Goal: Task Accomplishment & Management: Manage account settings

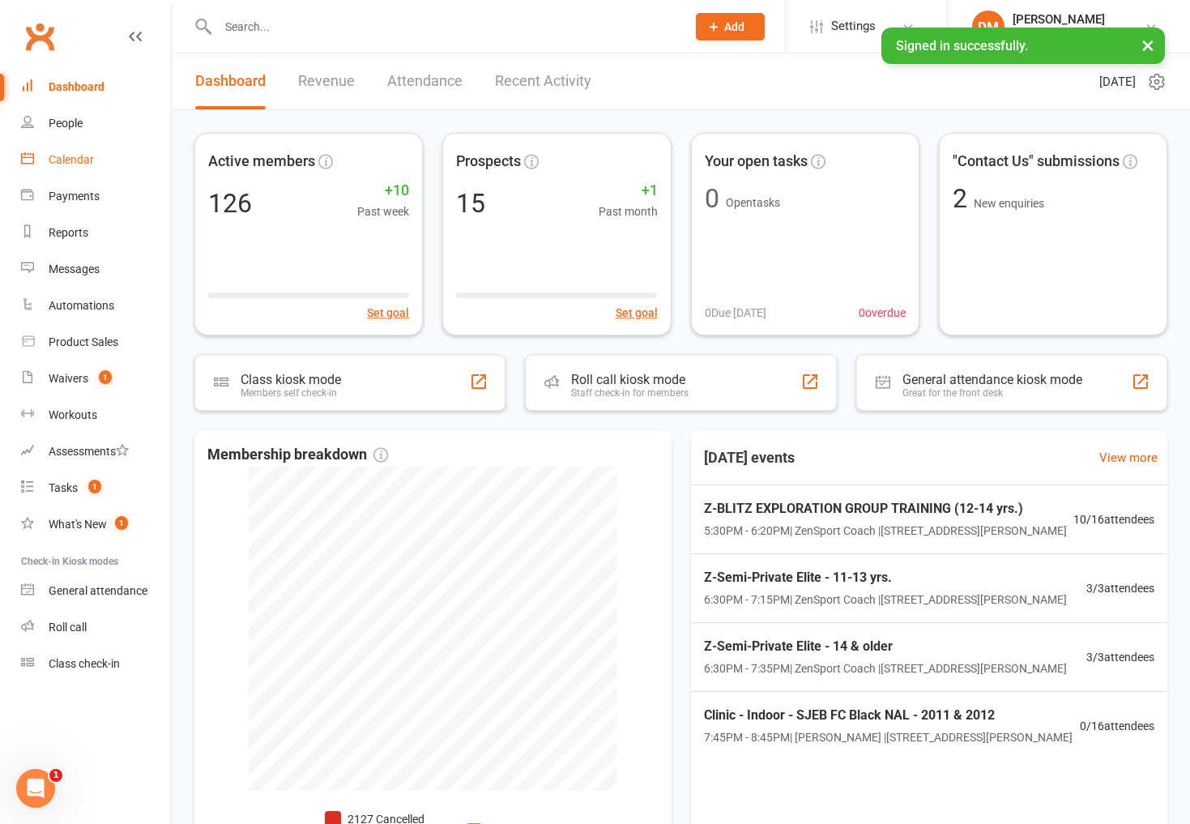
click at [75, 157] on div "Calendar" at bounding box center [71, 159] width 45 height 13
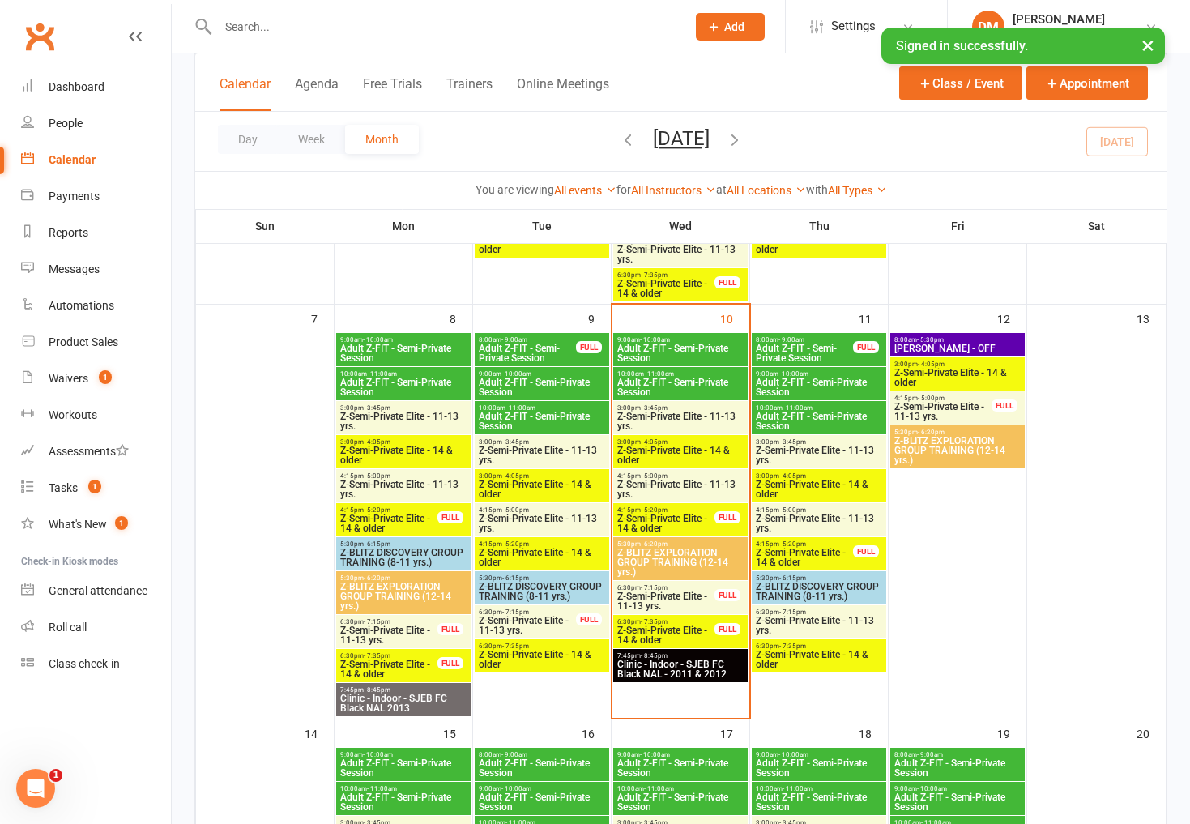
scroll to position [420, 0]
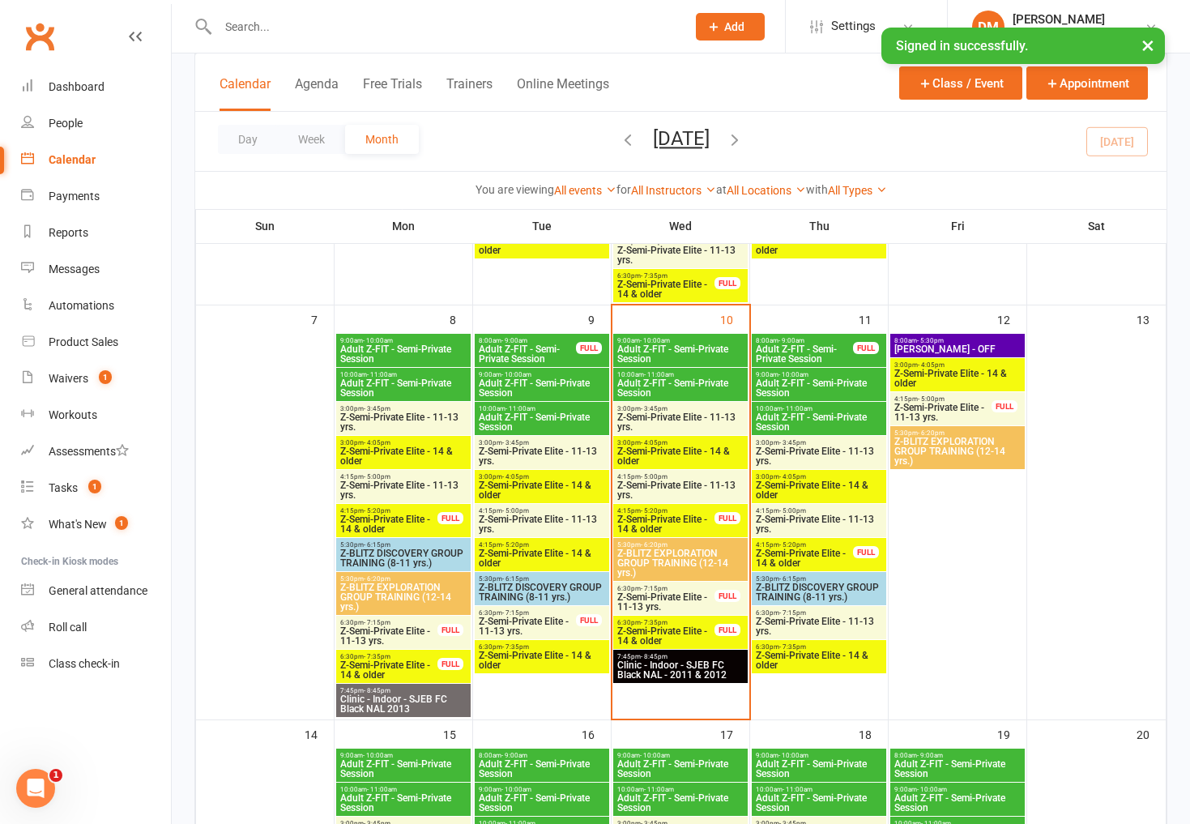
click at [537, 620] on span "Z-Semi-Private Elite - 11-13 yrs." at bounding box center [527, 625] width 99 height 19
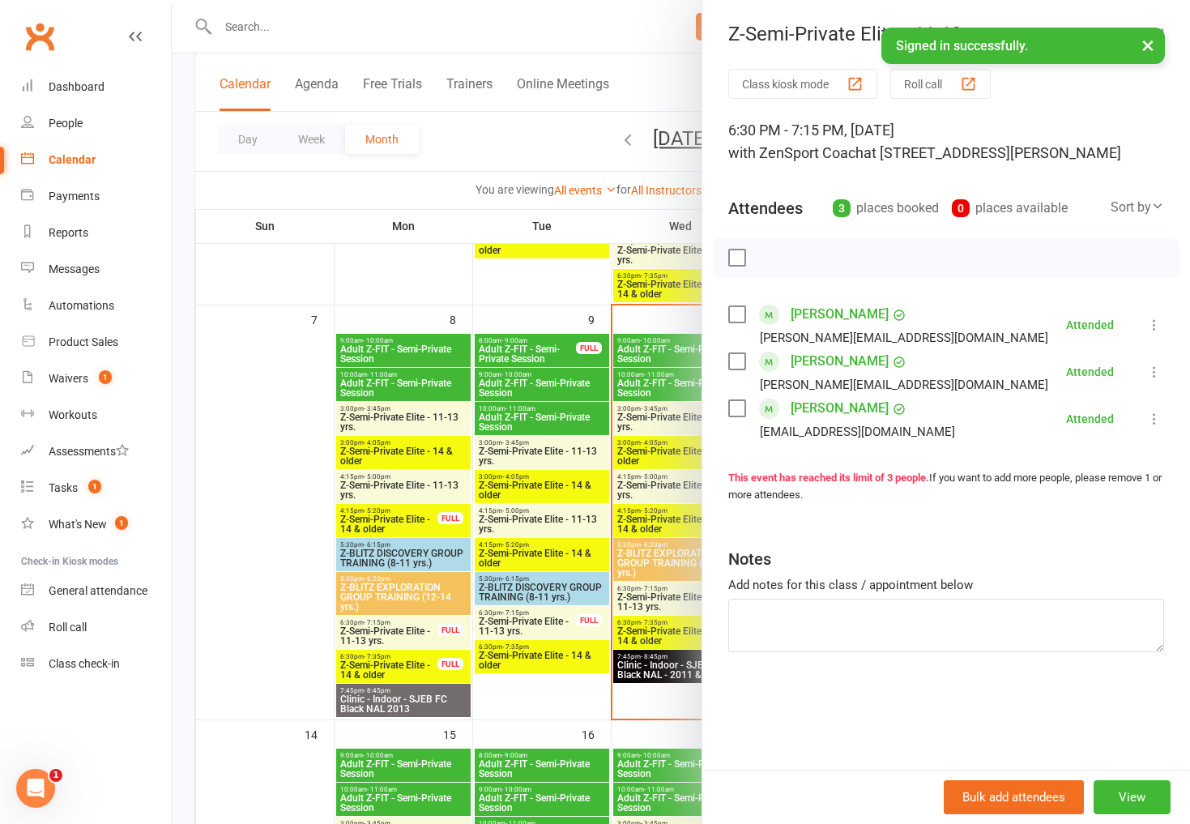
click at [555, 653] on div at bounding box center [681, 412] width 1018 height 824
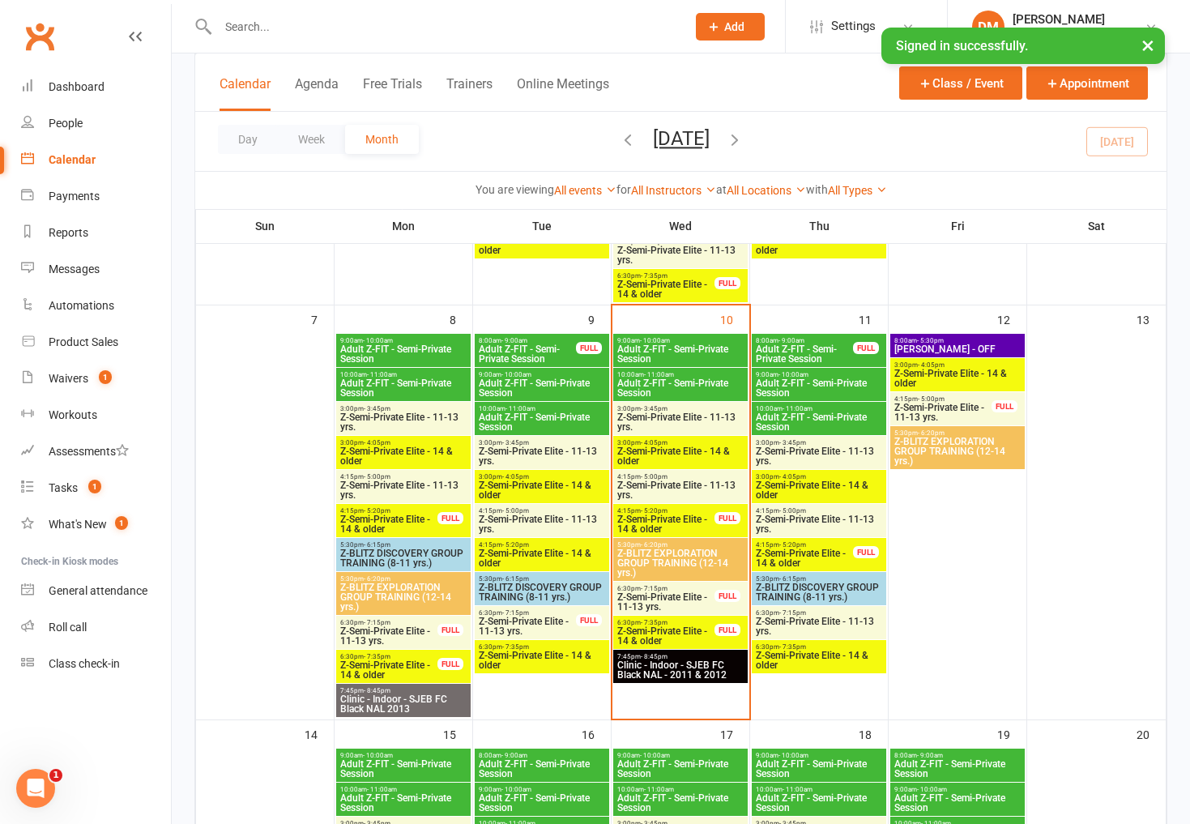
click at [555, 653] on span "Z-Semi-Private Elite - 14 & older" at bounding box center [542, 659] width 128 height 19
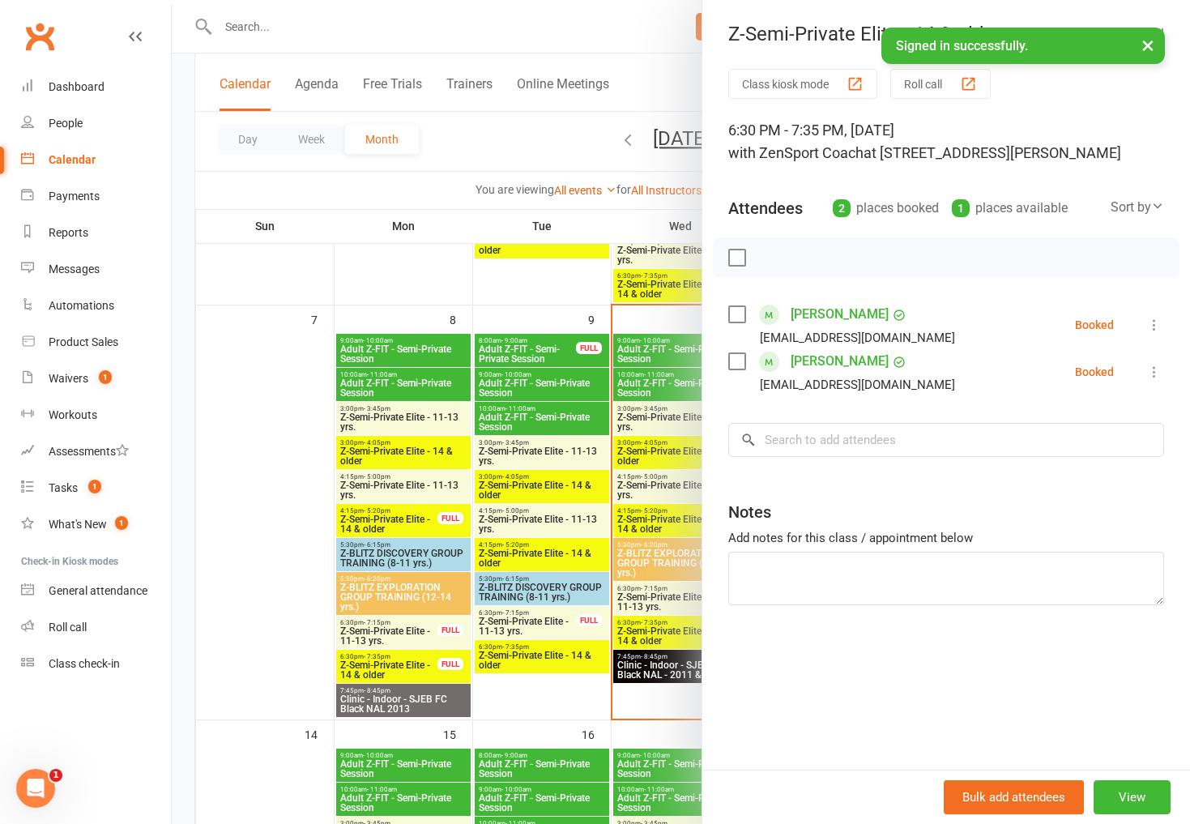
click at [1152, 326] on icon at bounding box center [1154, 325] width 16 height 16
click at [1076, 418] on link "Check in" at bounding box center [1076, 421] width 174 height 32
click at [1157, 369] on icon at bounding box center [1154, 372] width 16 height 16
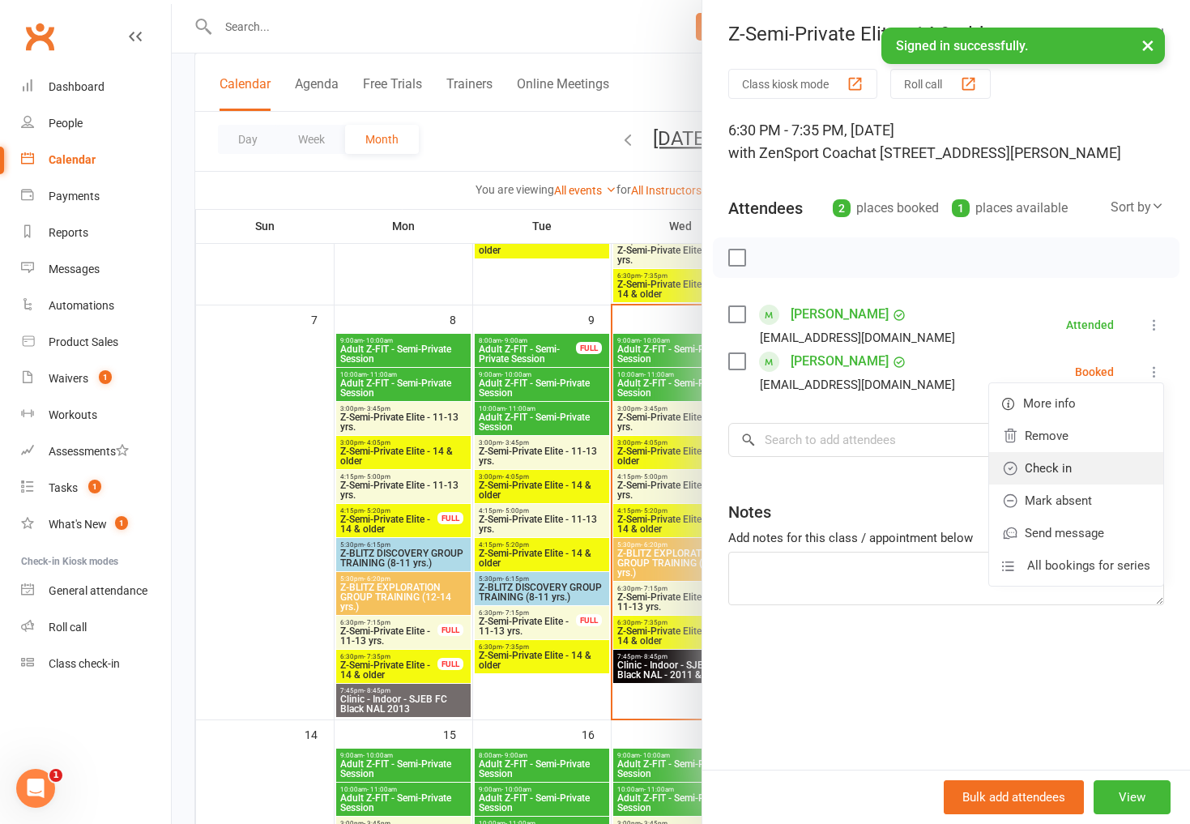
click at [1071, 468] on link "Check in" at bounding box center [1076, 468] width 174 height 32
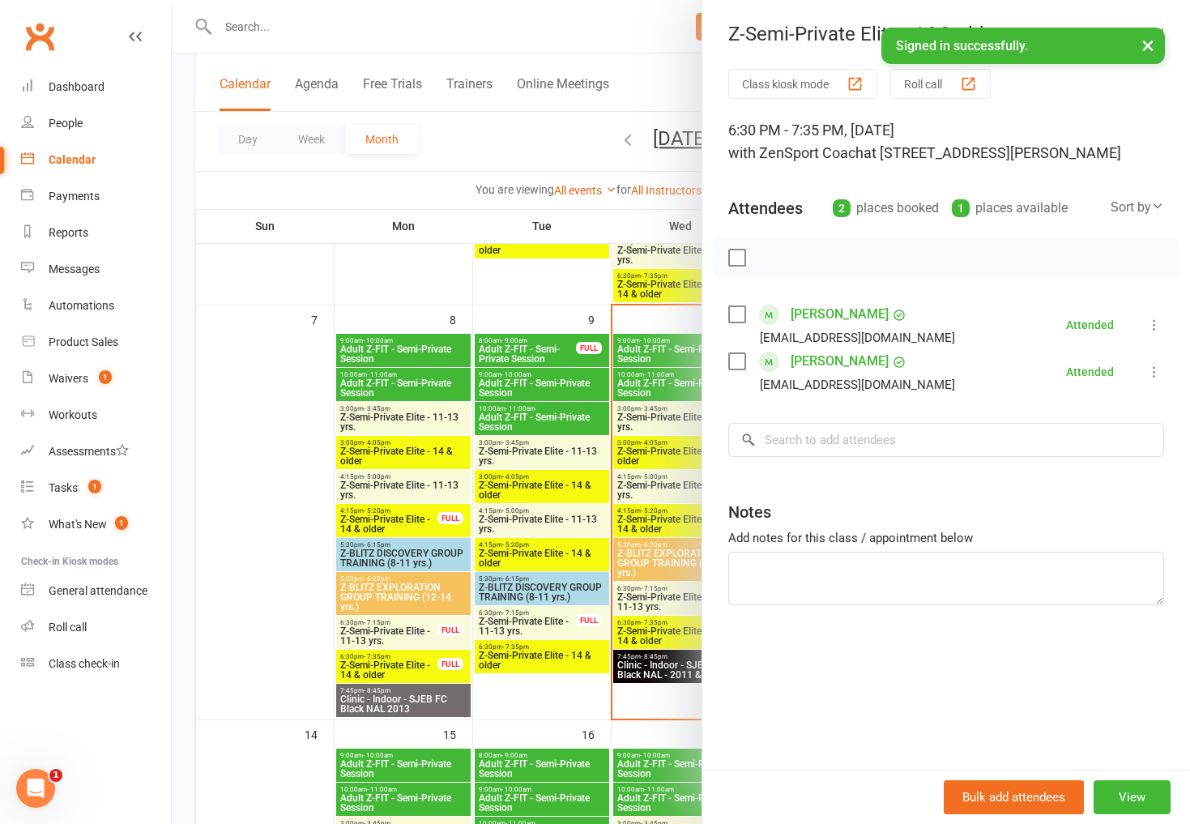
click at [547, 520] on div at bounding box center [681, 412] width 1018 height 824
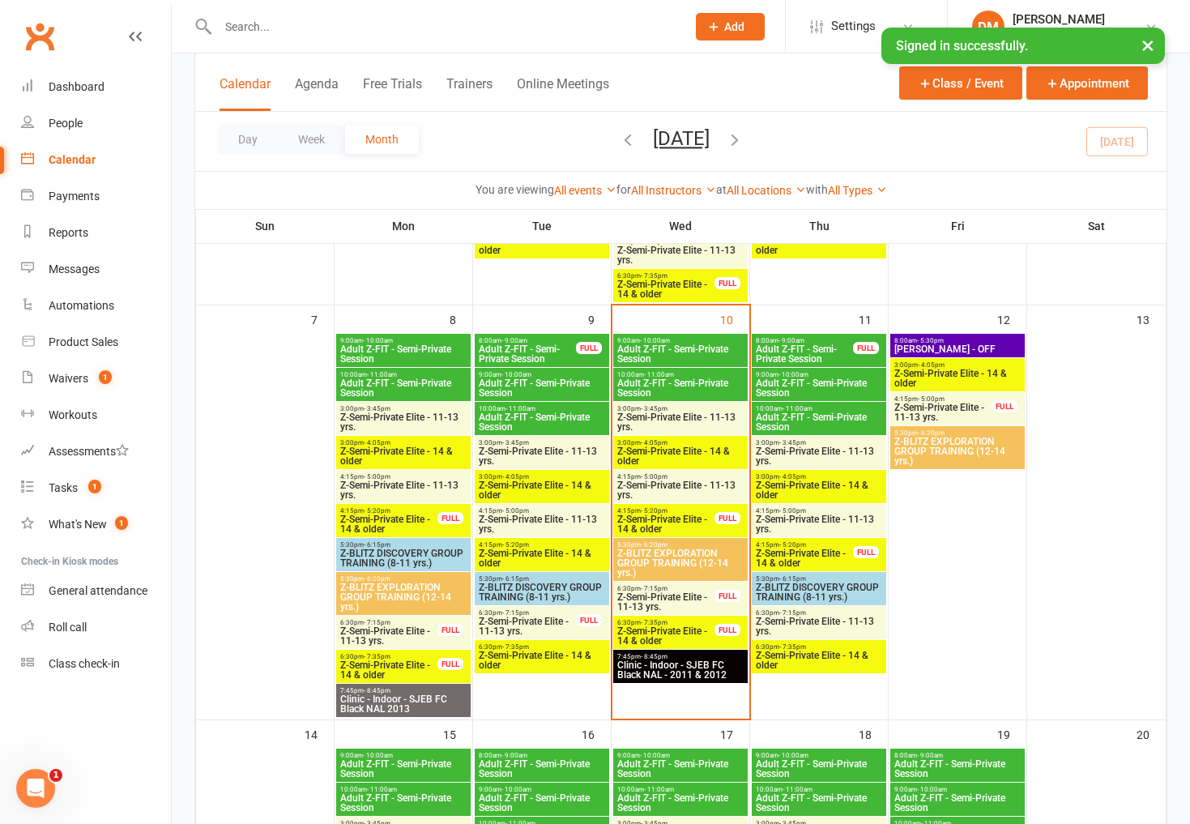
click at [532, 485] on span "Z-Semi-Private Elite - 14 & older" at bounding box center [542, 489] width 128 height 19
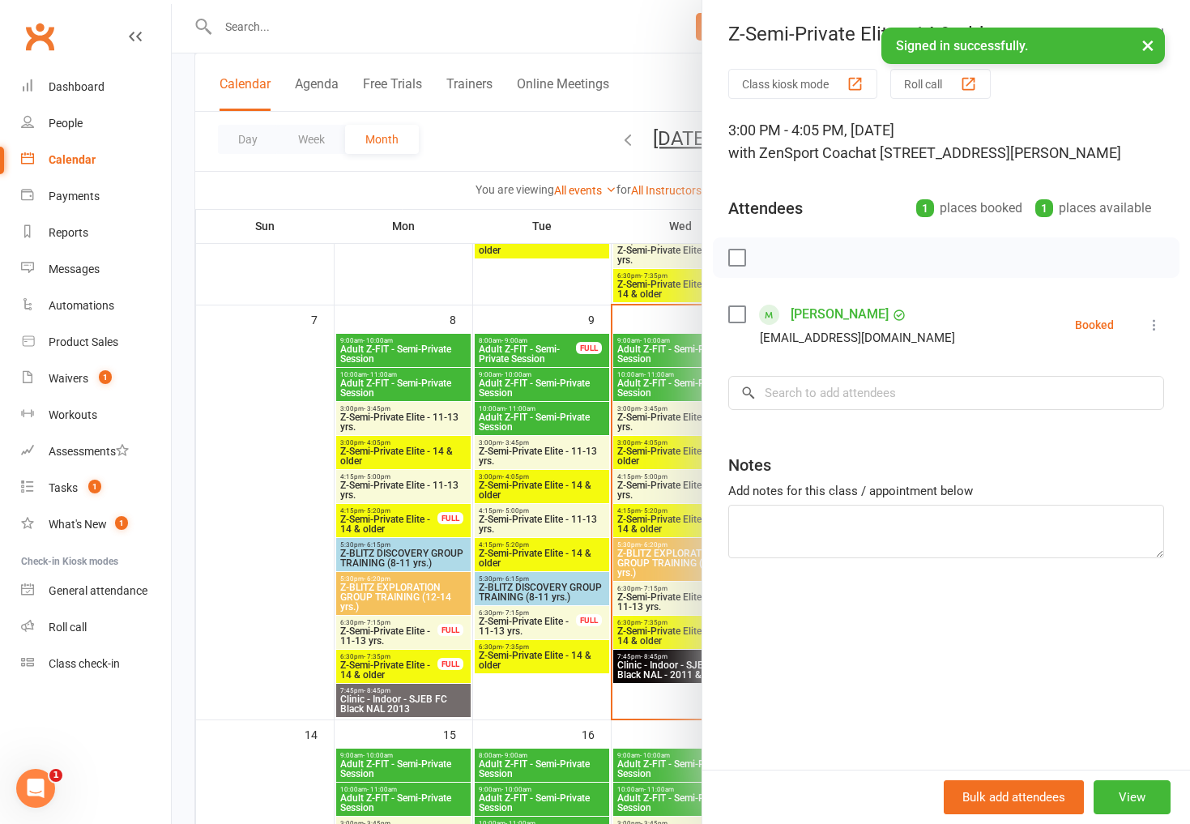
click at [1152, 321] on icon at bounding box center [1154, 325] width 16 height 16
click at [1080, 418] on link "Check in" at bounding box center [1076, 421] width 174 height 32
click at [625, 216] on div at bounding box center [681, 412] width 1018 height 824
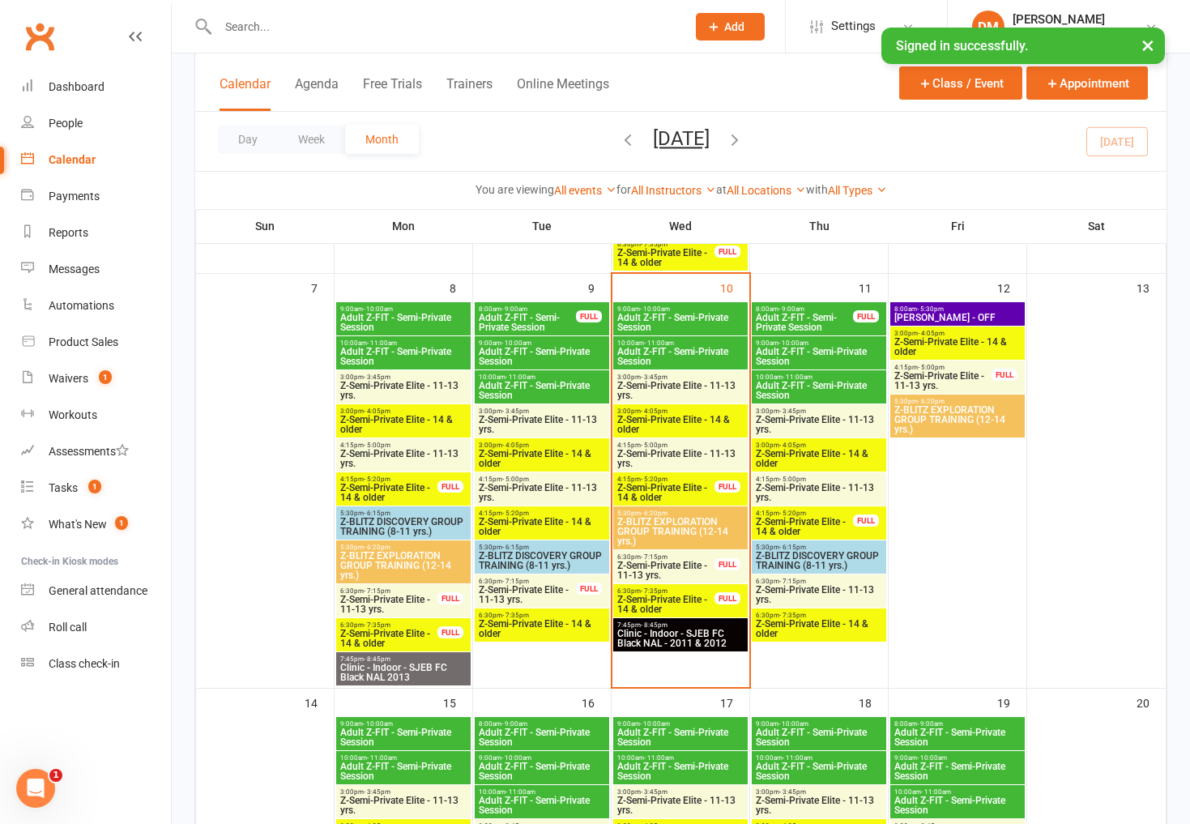
scroll to position [464, 0]
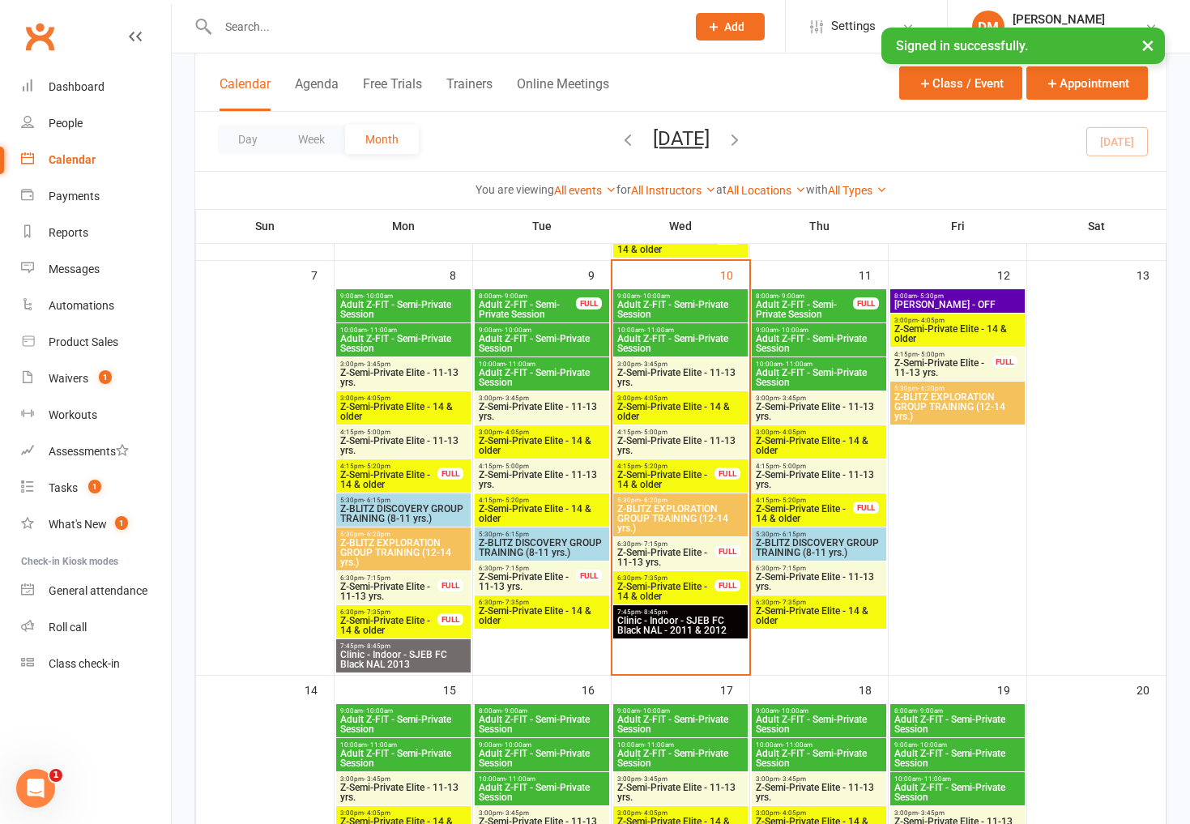
click at [817, 305] on span "Adult Z-FIT - Semi-Private Session" at bounding box center [804, 309] width 99 height 19
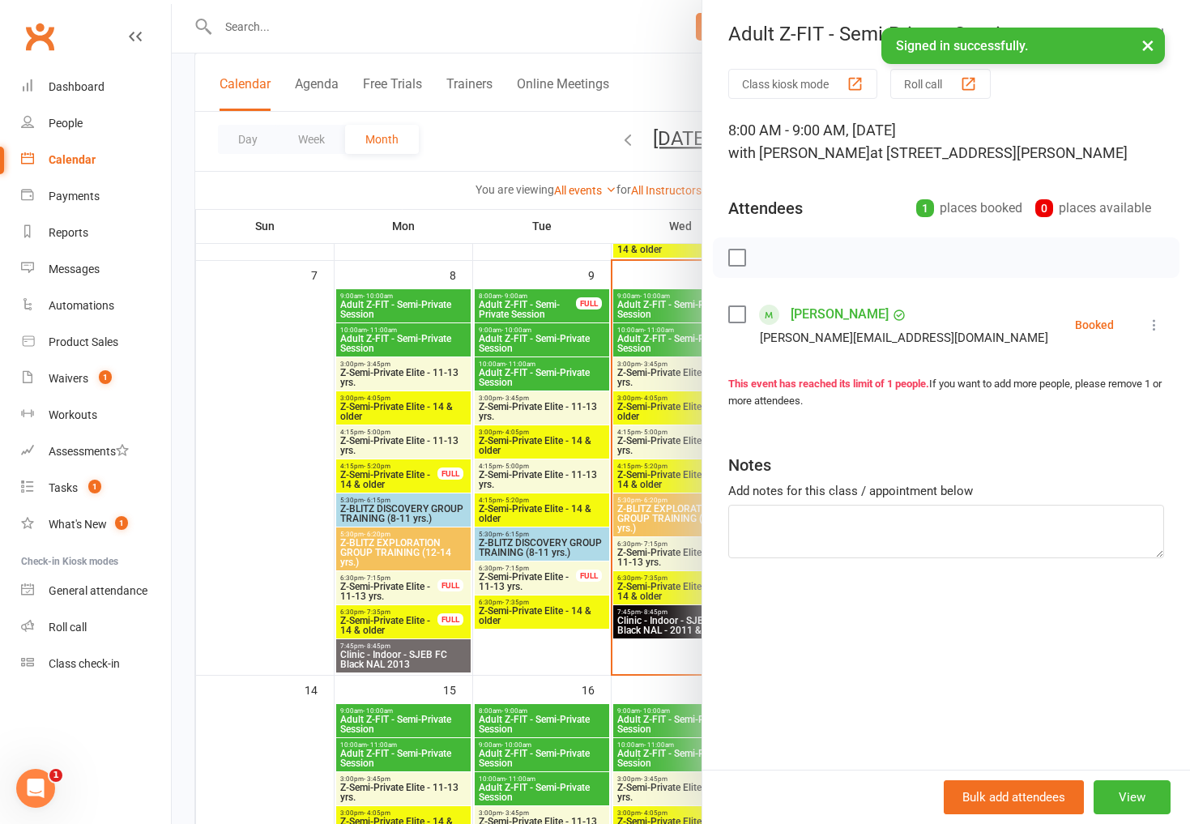
click at [533, 143] on div at bounding box center [681, 412] width 1018 height 824
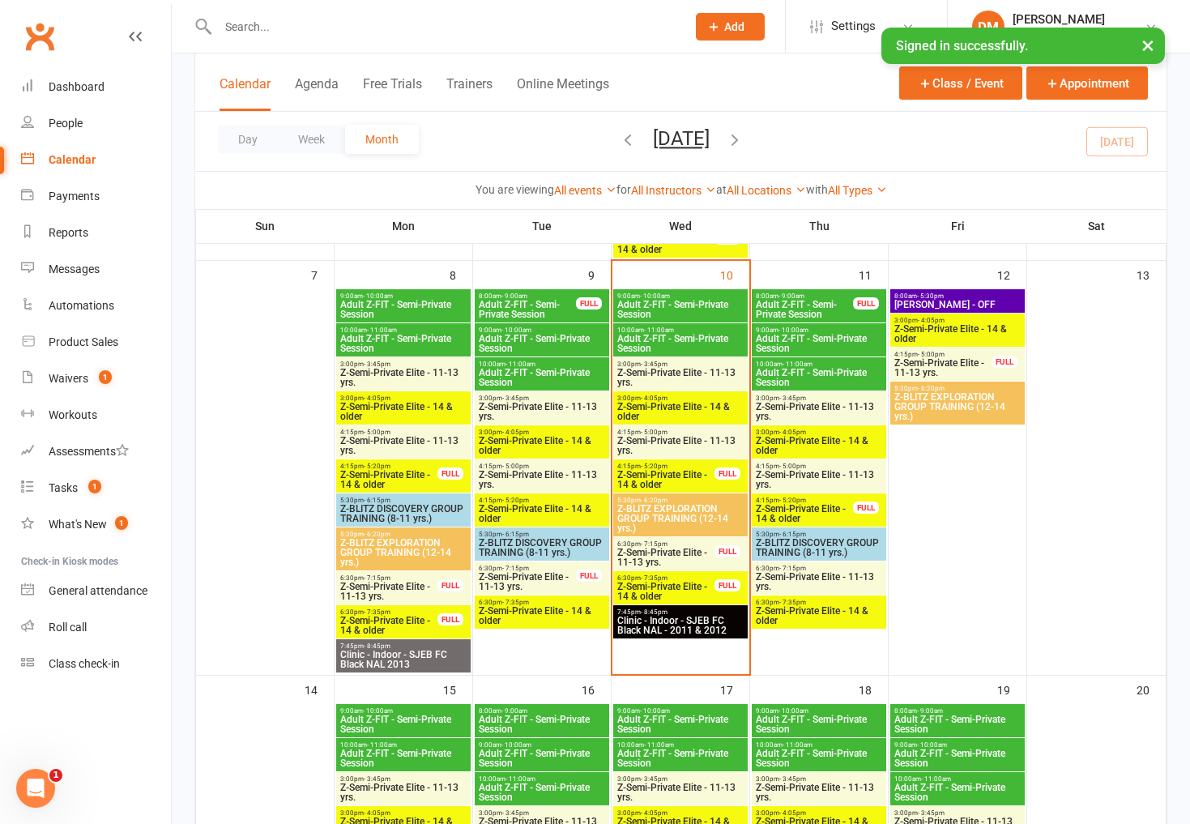
click at [786, 334] on span "Adult Z-FIT - Semi-Private Session" at bounding box center [819, 343] width 128 height 19
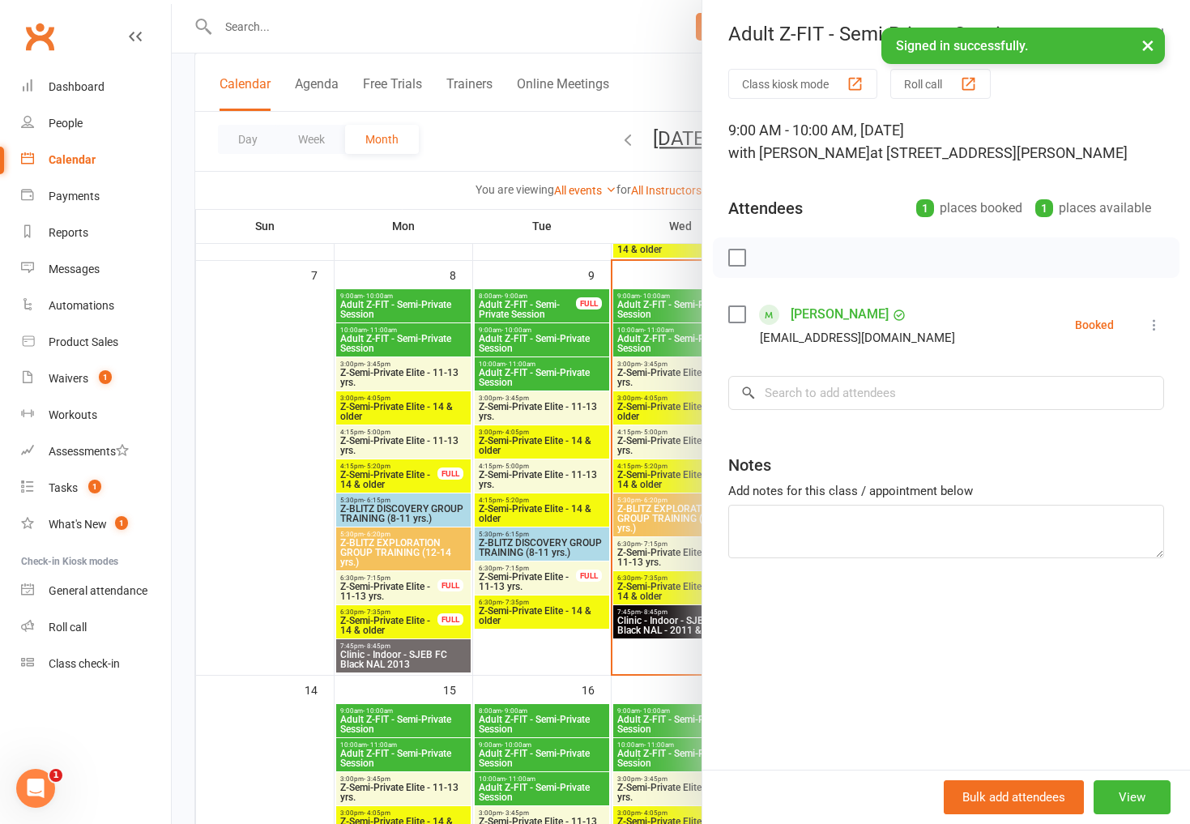
click at [513, 156] on div at bounding box center [681, 412] width 1018 height 824
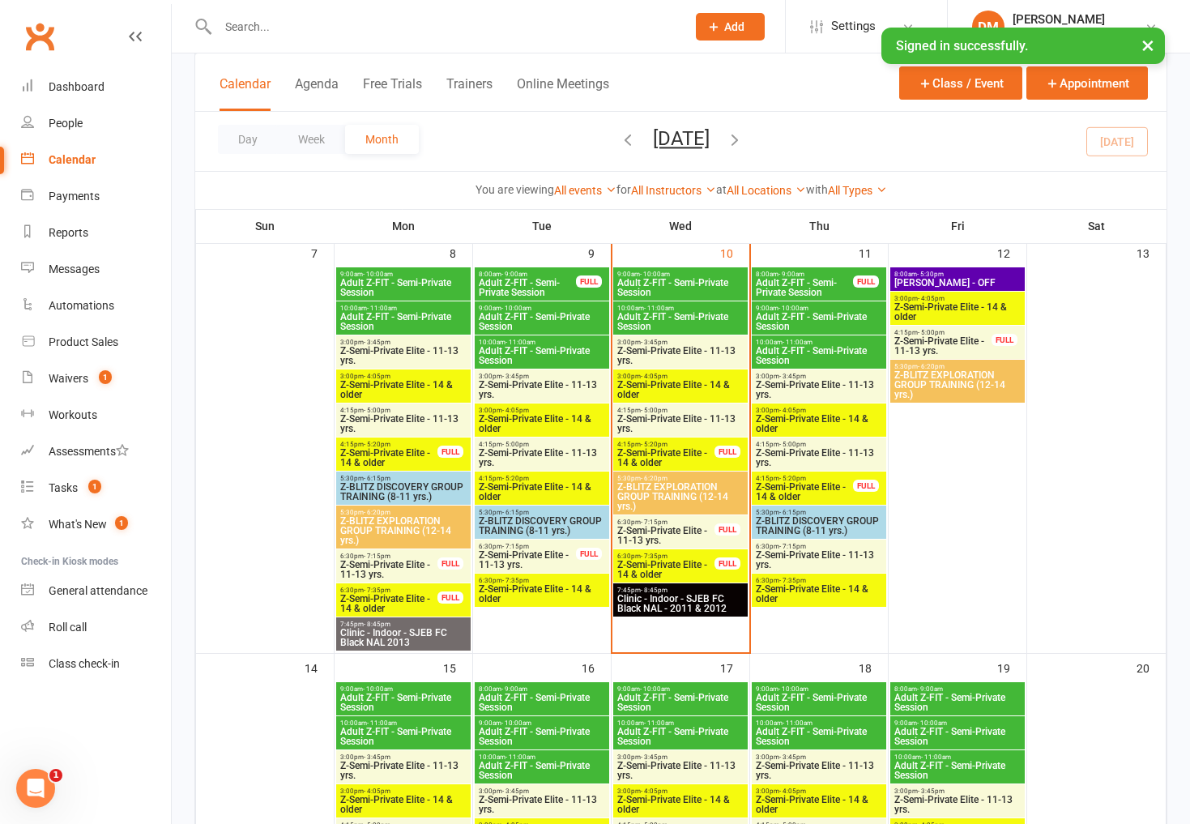
scroll to position [500, 0]
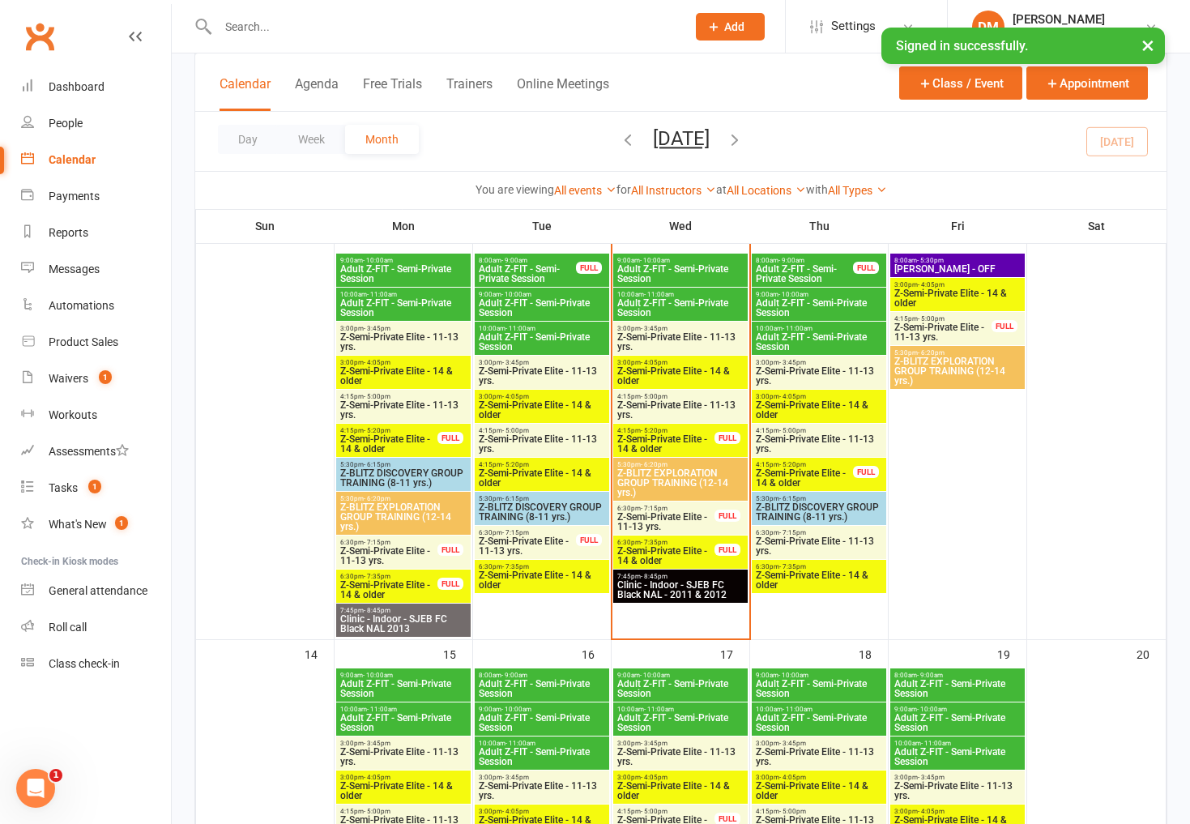
click at [824, 373] on span "Z-Semi-Private Elite - 11-13 yrs." at bounding box center [819, 375] width 128 height 19
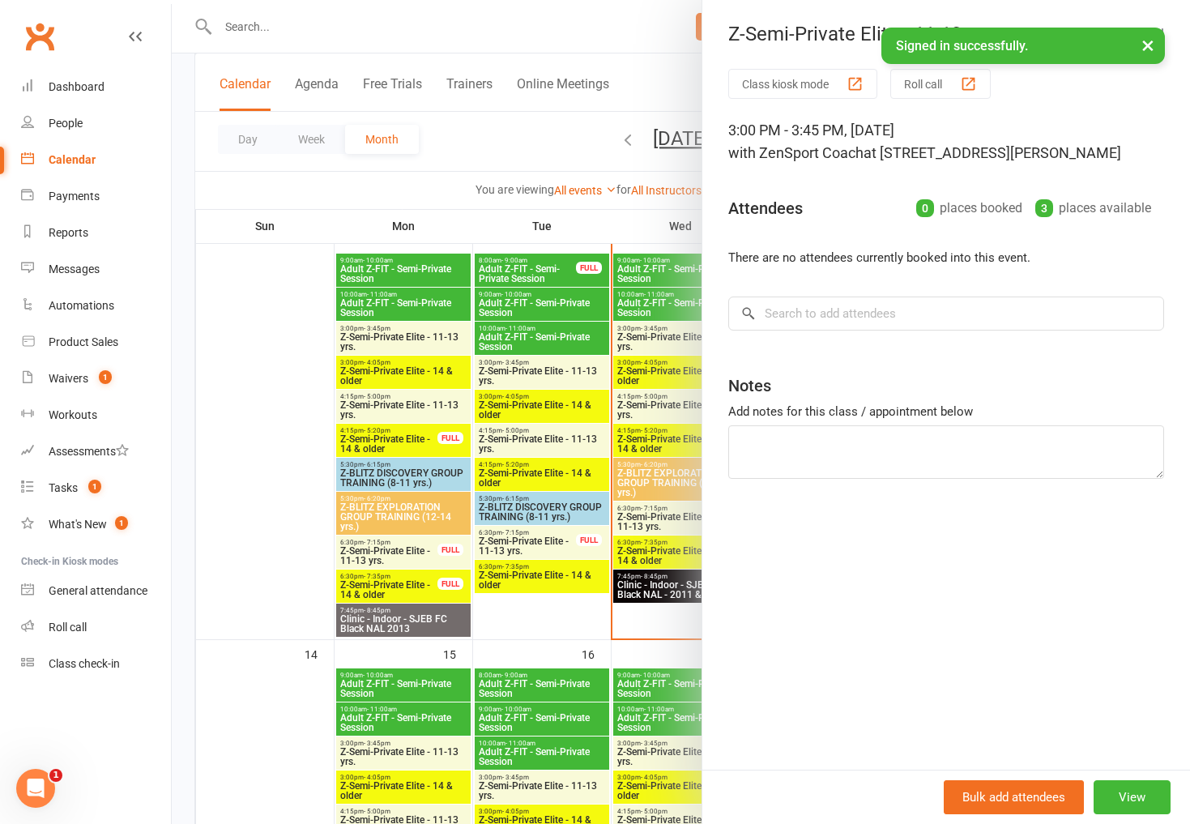
click at [641, 81] on div at bounding box center [681, 412] width 1018 height 824
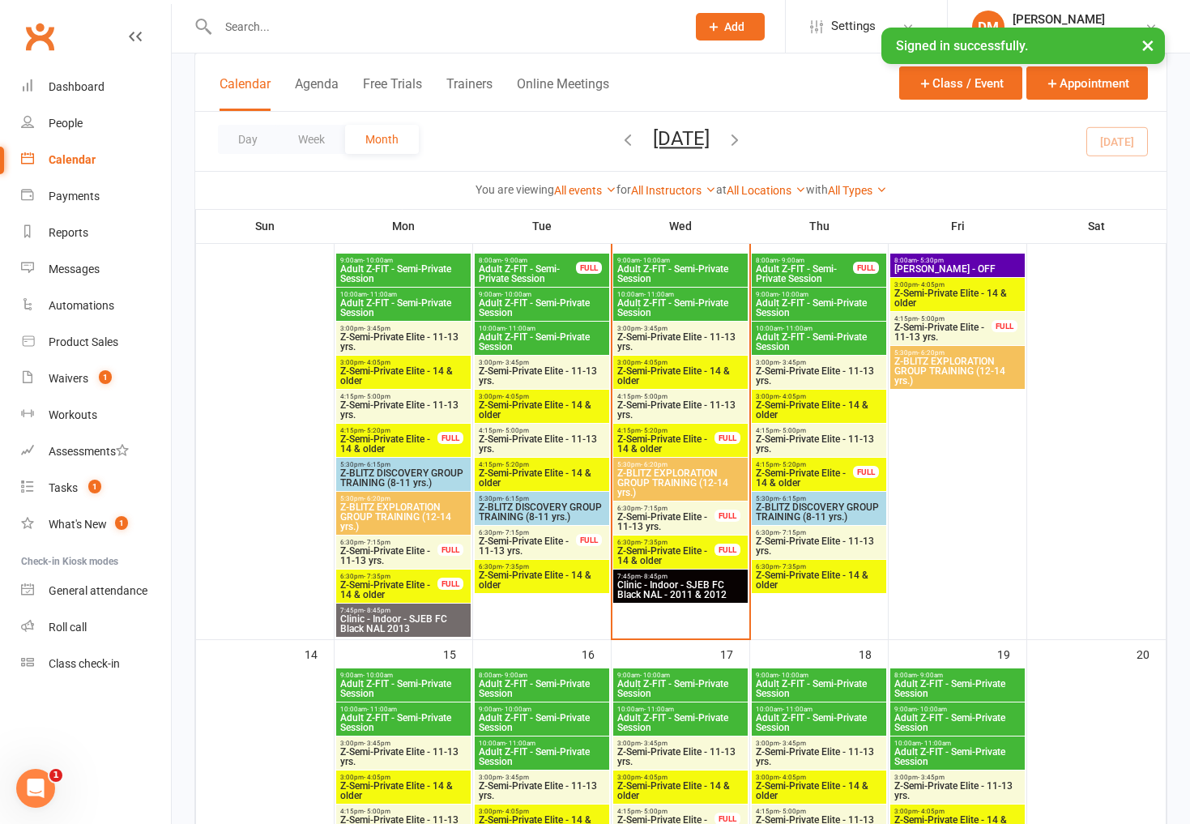
click at [275, 21] on input "text" at bounding box center [444, 26] width 462 height 23
type input "hunter"
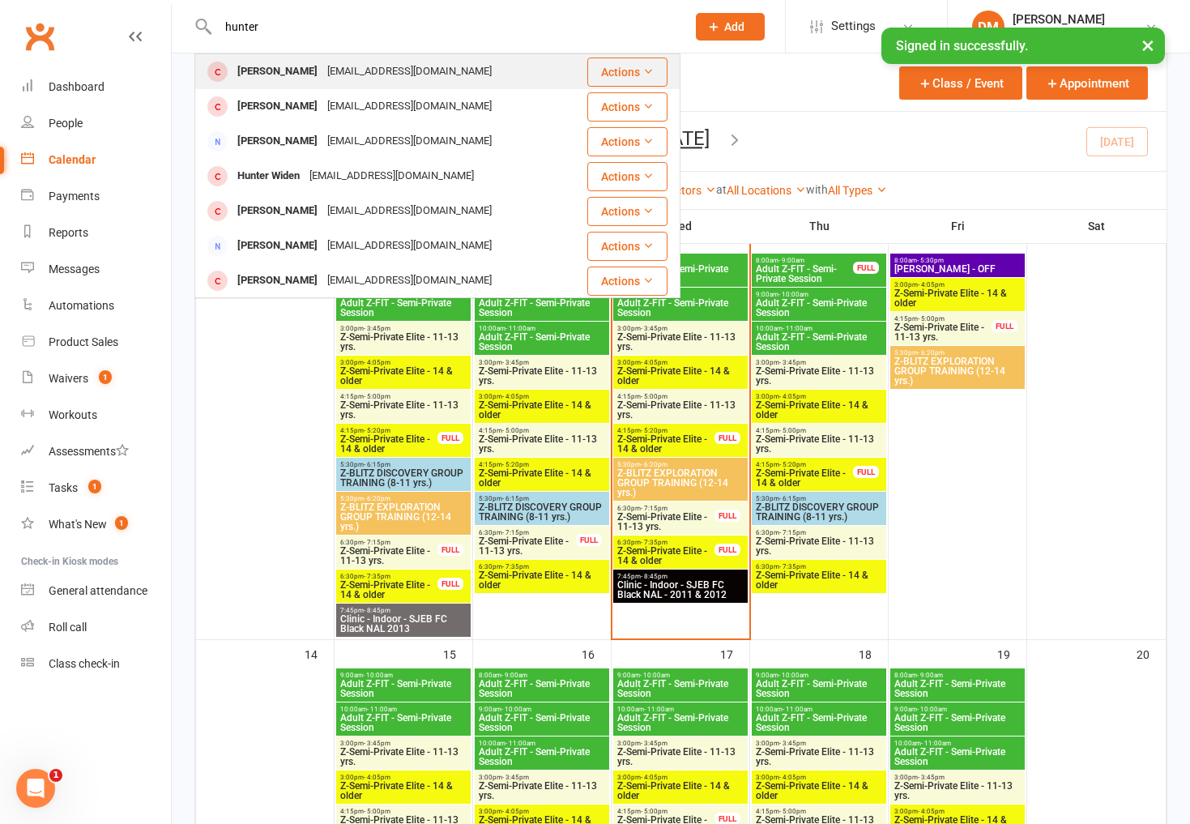
click at [290, 72] on div "[PERSON_NAME]" at bounding box center [277, 71] width 90 height 23
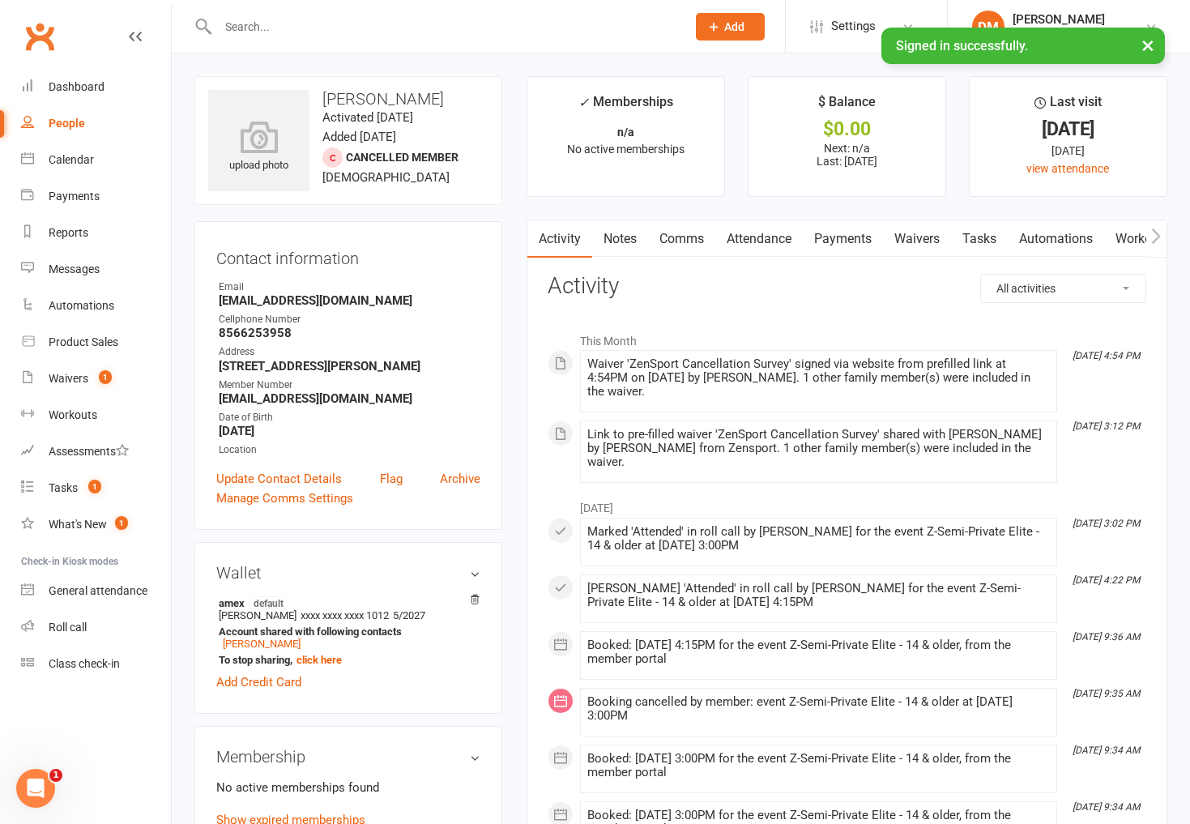
click at [918, 236] on link "Waivers" at bounding box center [917, 238] width 68 height 37
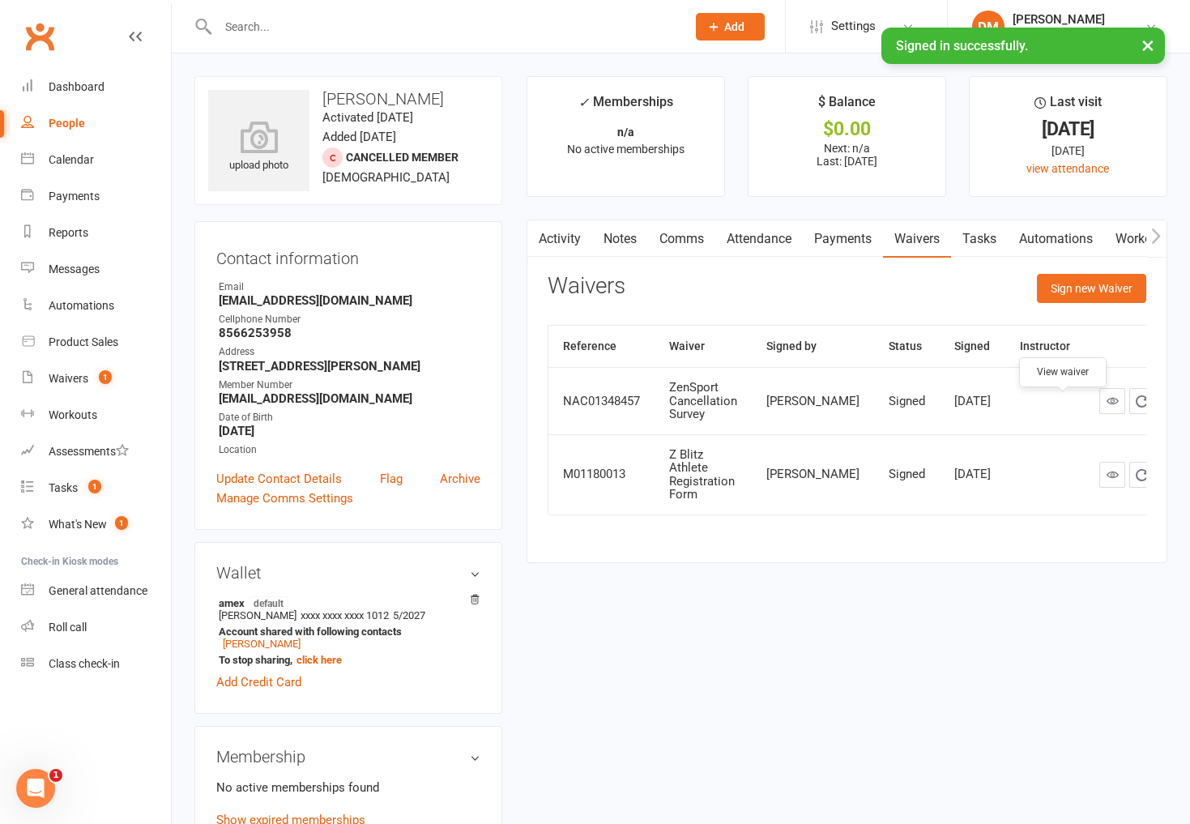
click at [1106, 407] on icon at bounding box center [1112, 400] width 12 height 12
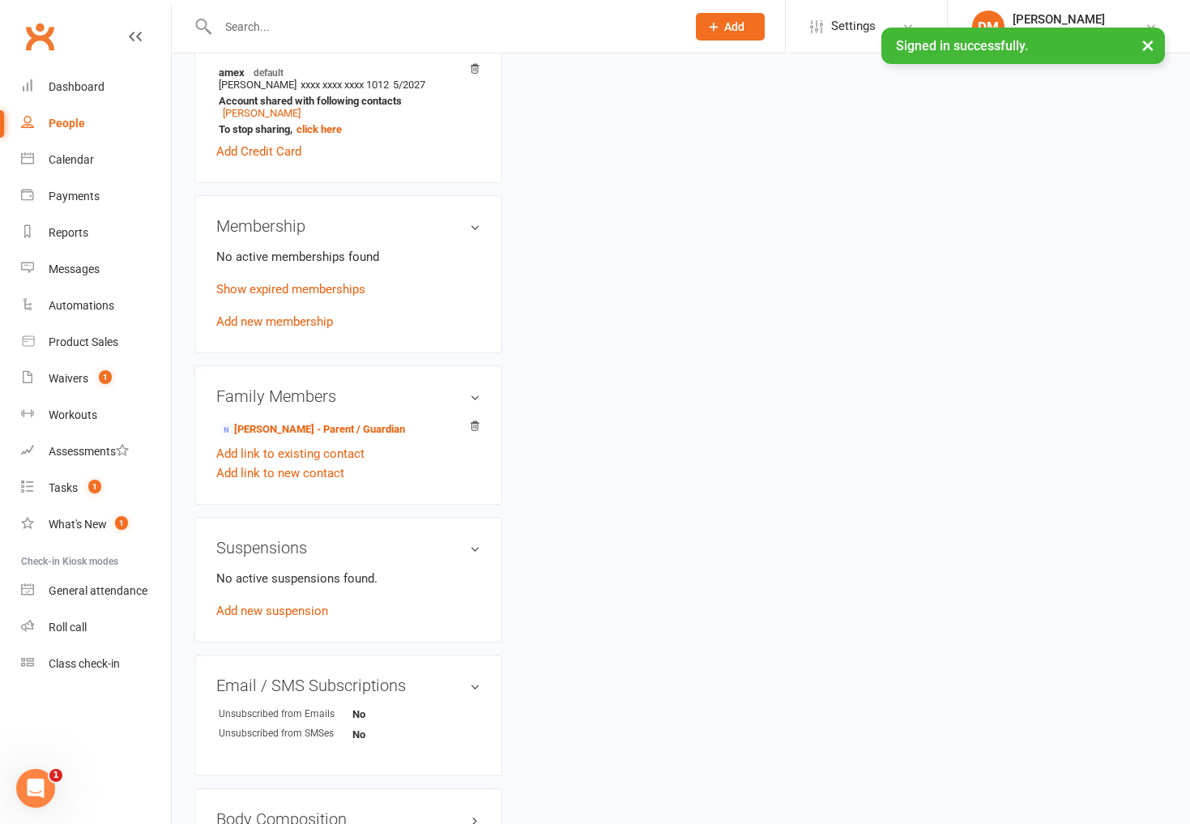
scroll to position [551, 0]
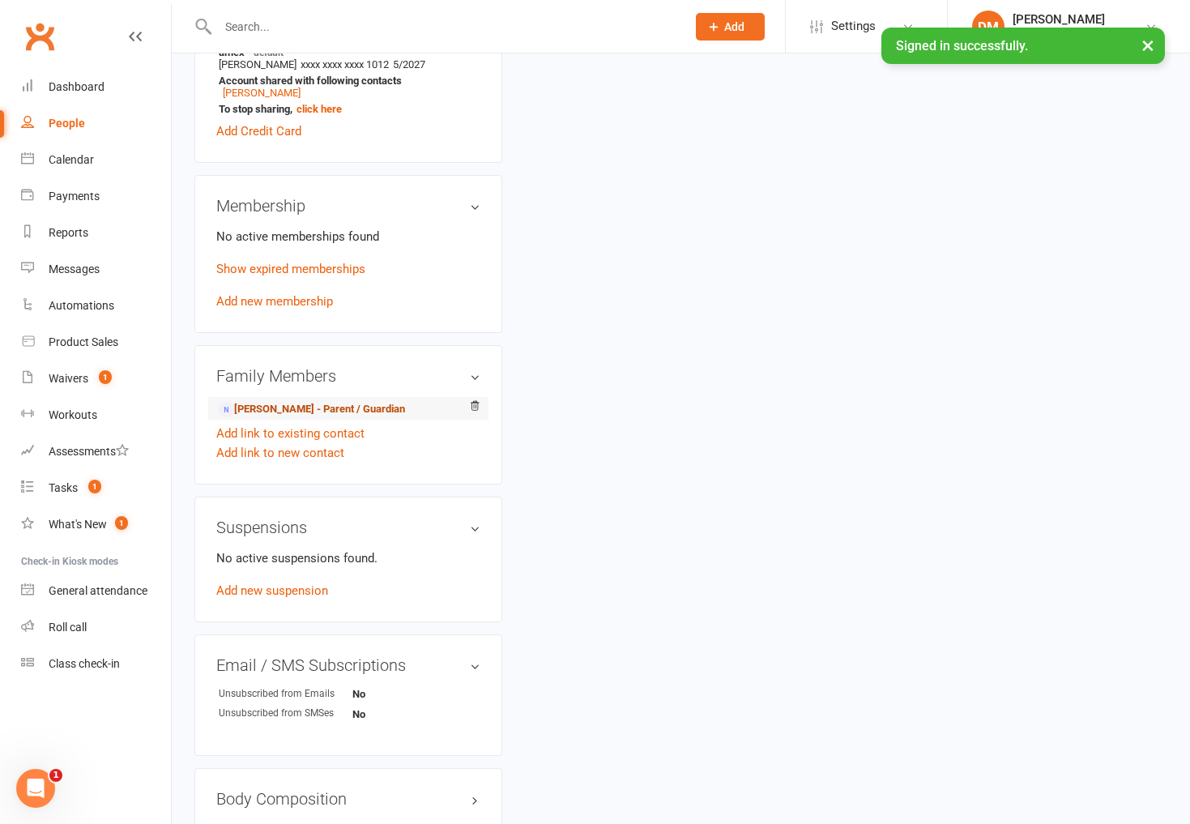
click at [331, 408] on link "Hunter Kintzing - Parent / Guardian" at bounding box center [312, 409] width 186 height 17
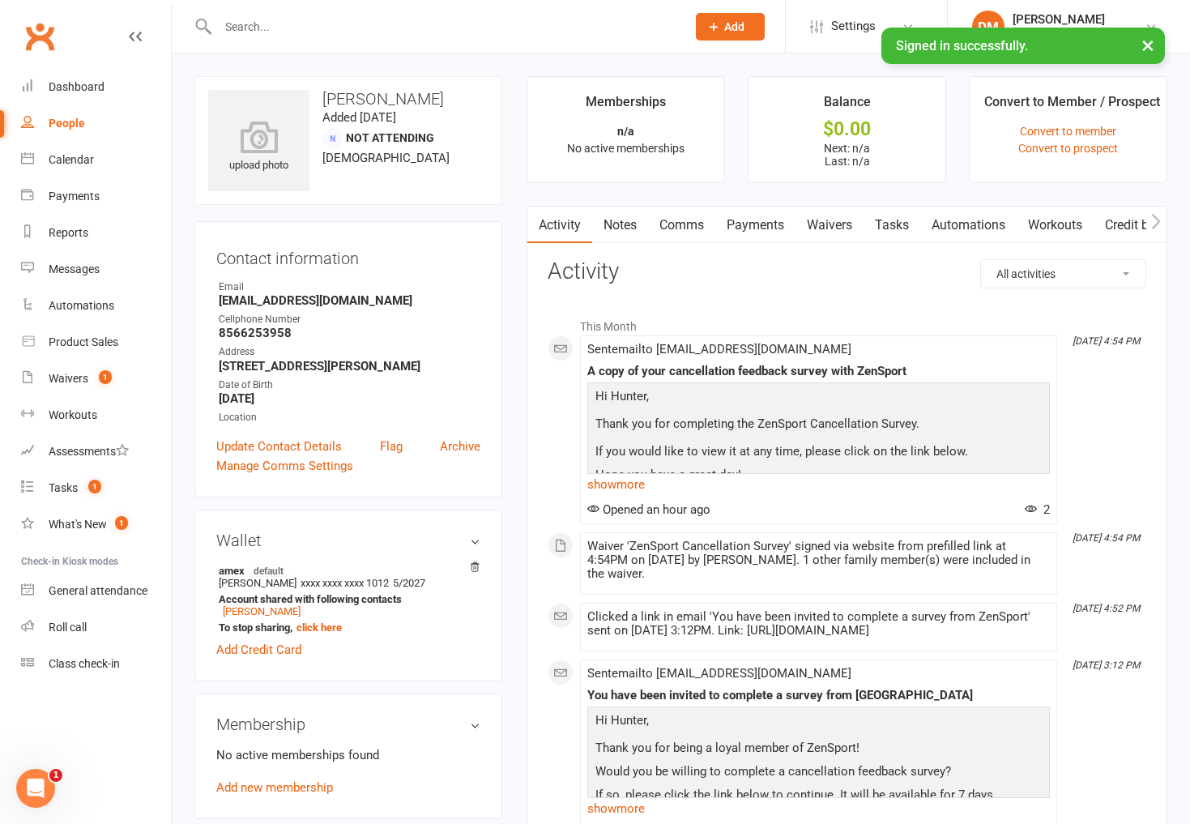
click at [684, 217] on link "Comms" at bounding box center [681, 225] width 67 height 37
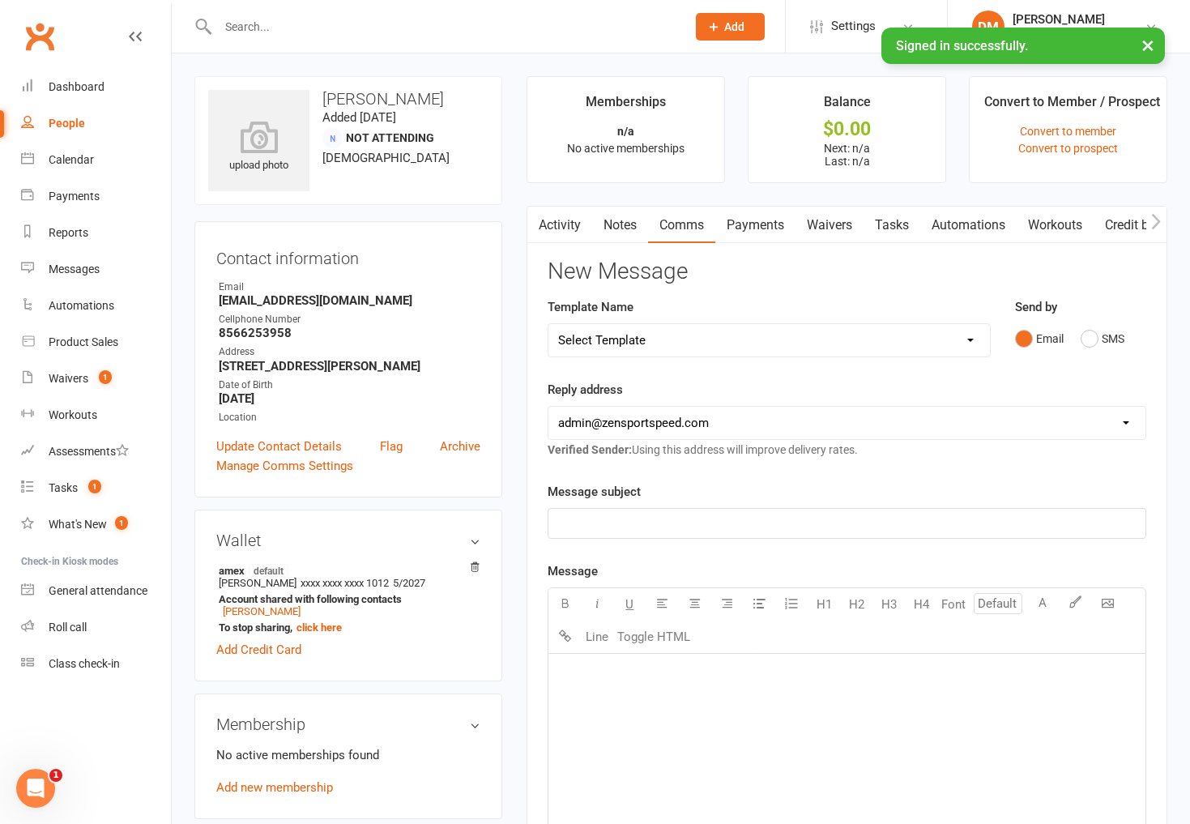
select select "47"
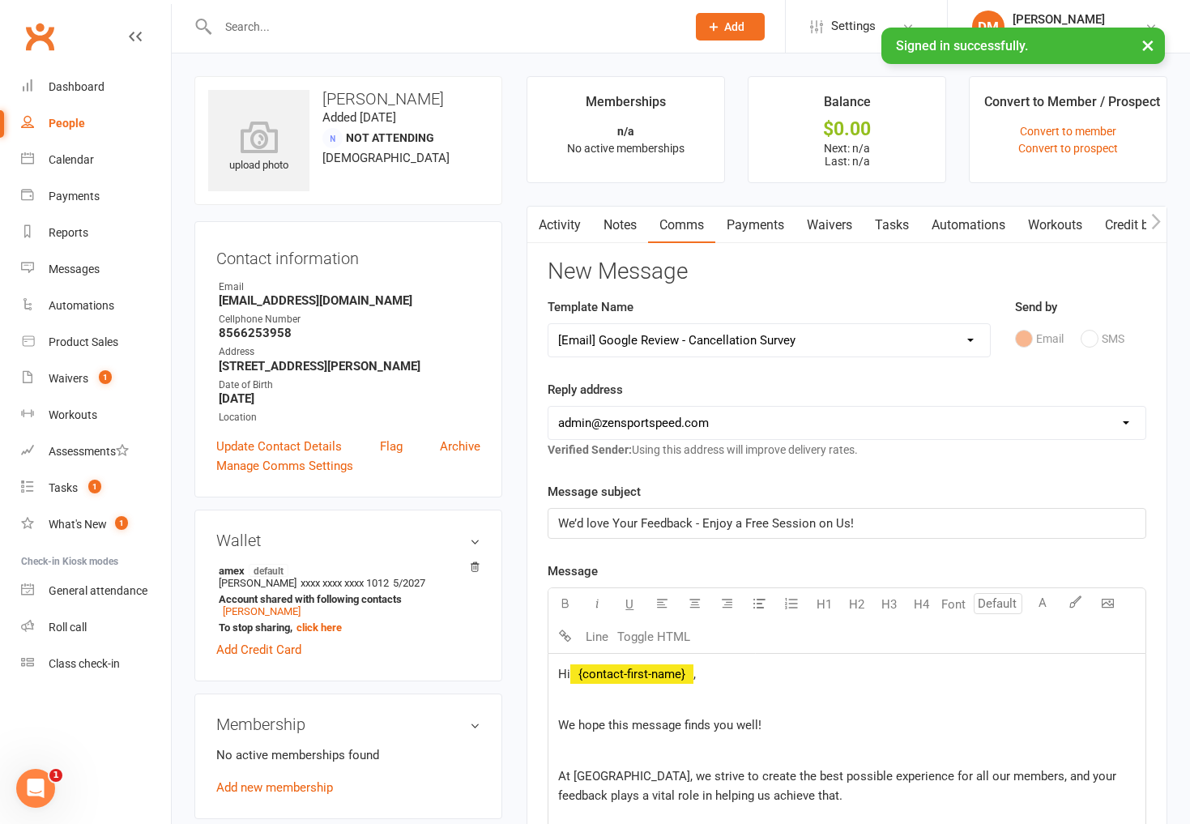
click at [637, 523] on span "We’d love Your Feedback - Enjoy a Free Session on Us!" at bounding box center [706, 523] width 296 height 15
click at [692, 524] on span "We’d love Your Feedback - Enjoy a Free Session on Us!" at bounding box center [706, 523] width 296 height 15
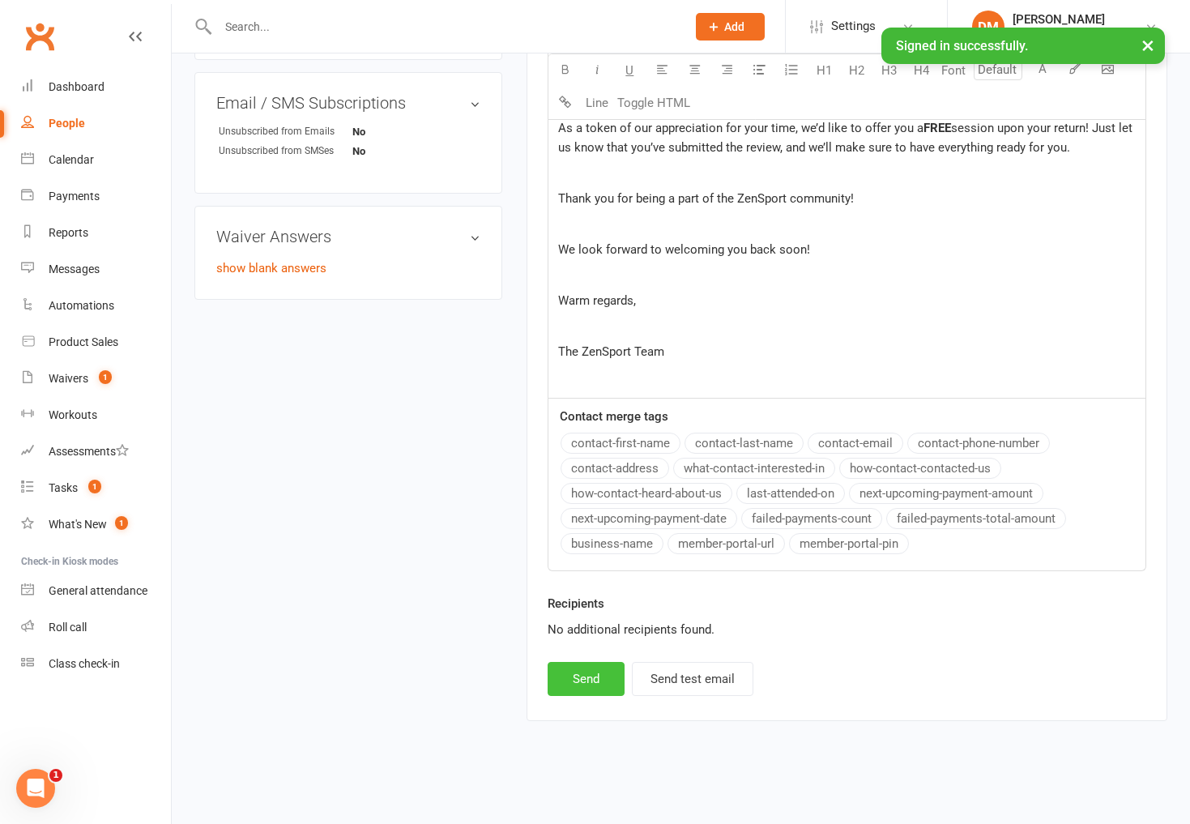
scroll to position [923, 0]
click at [594, 662] on button "Send" at bounding box center [585, 679] width 77 height 34
select select
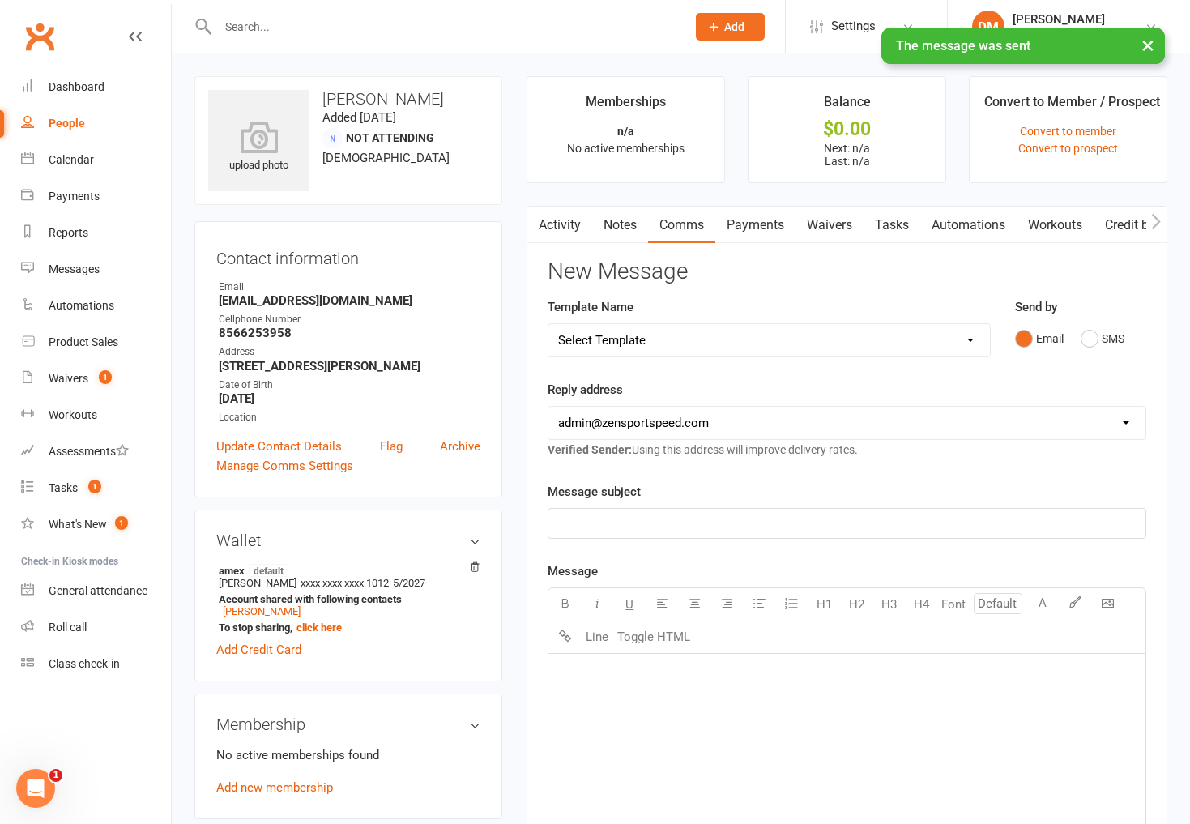
scroll to position [0, 0]
click at [1148, 45] on button "×" at bounding box center [1147, 45] width 29 height 35
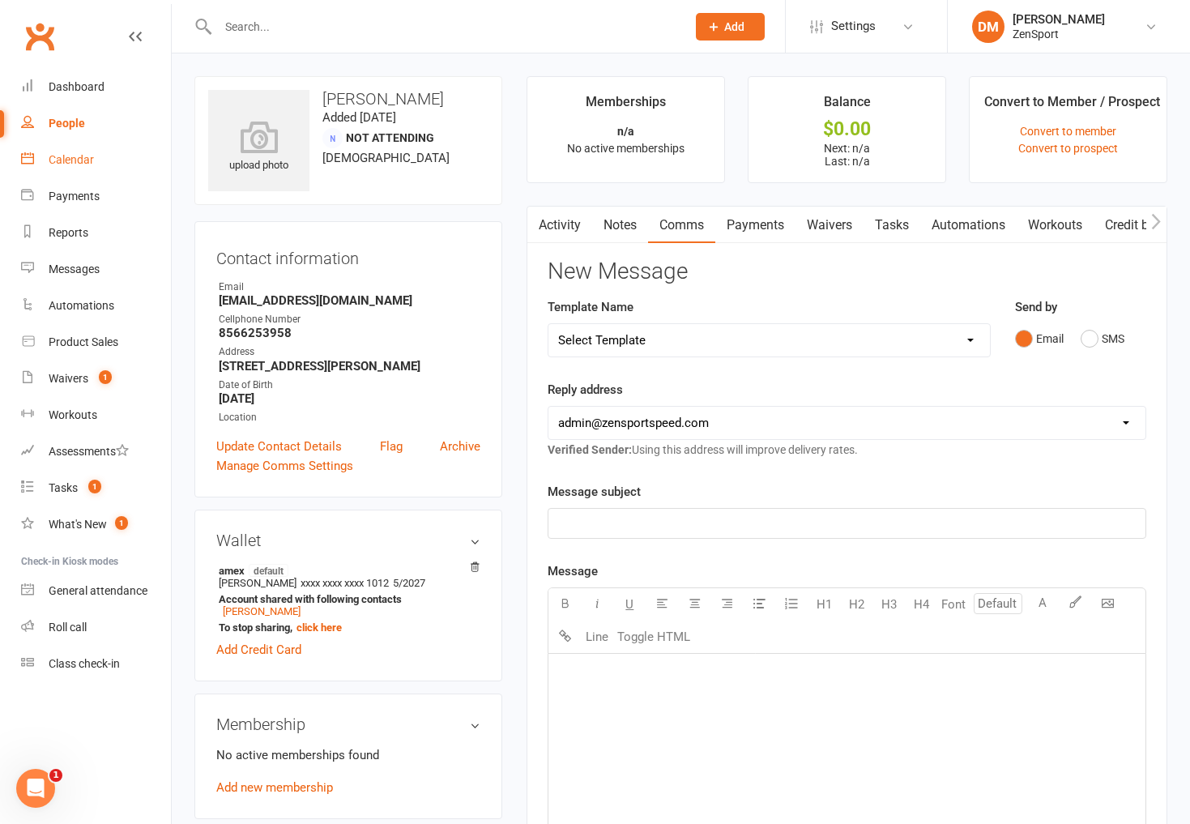
click at [74, 160] on div "Calendar" at bounding box center [71, 159] width 45 height 13
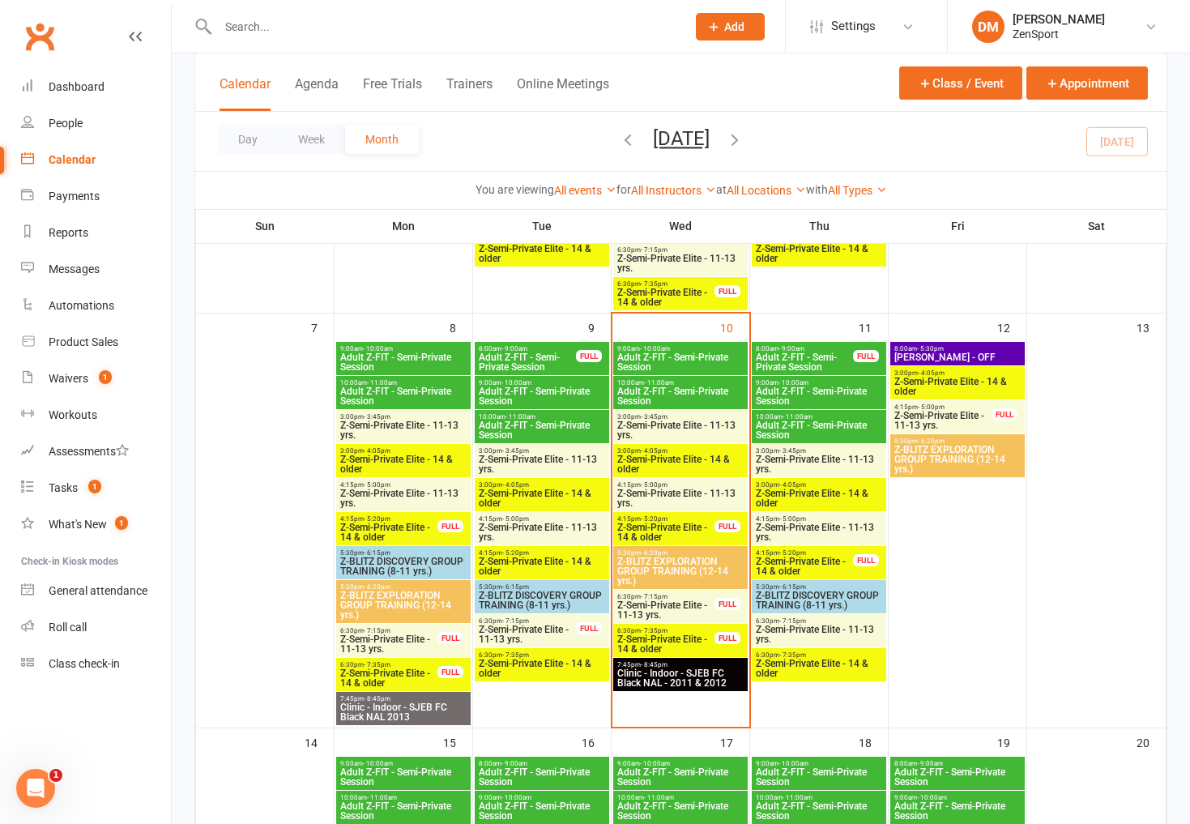
scroll to position [416, 0]
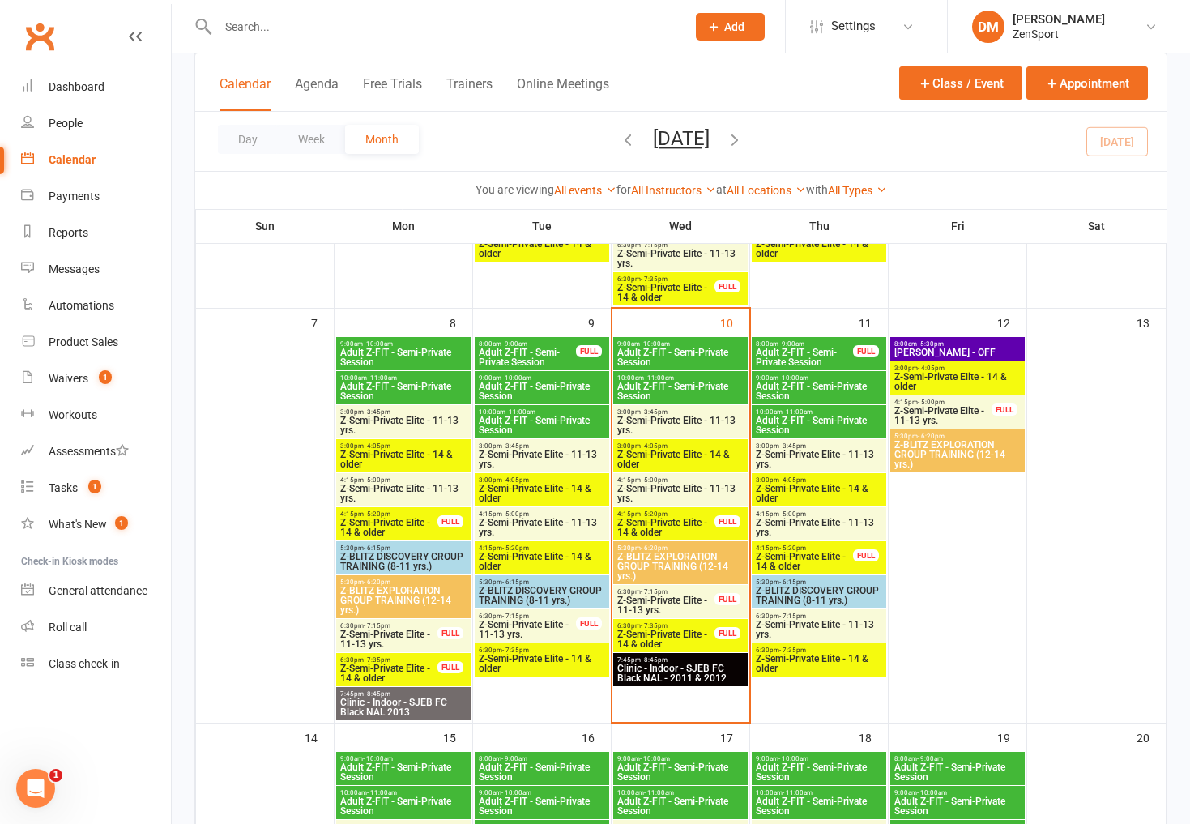
click at [653, 351] on span "Adult Z-FIT - Semi-Private Session" at bounding box center [680, 356] width 128 height 19
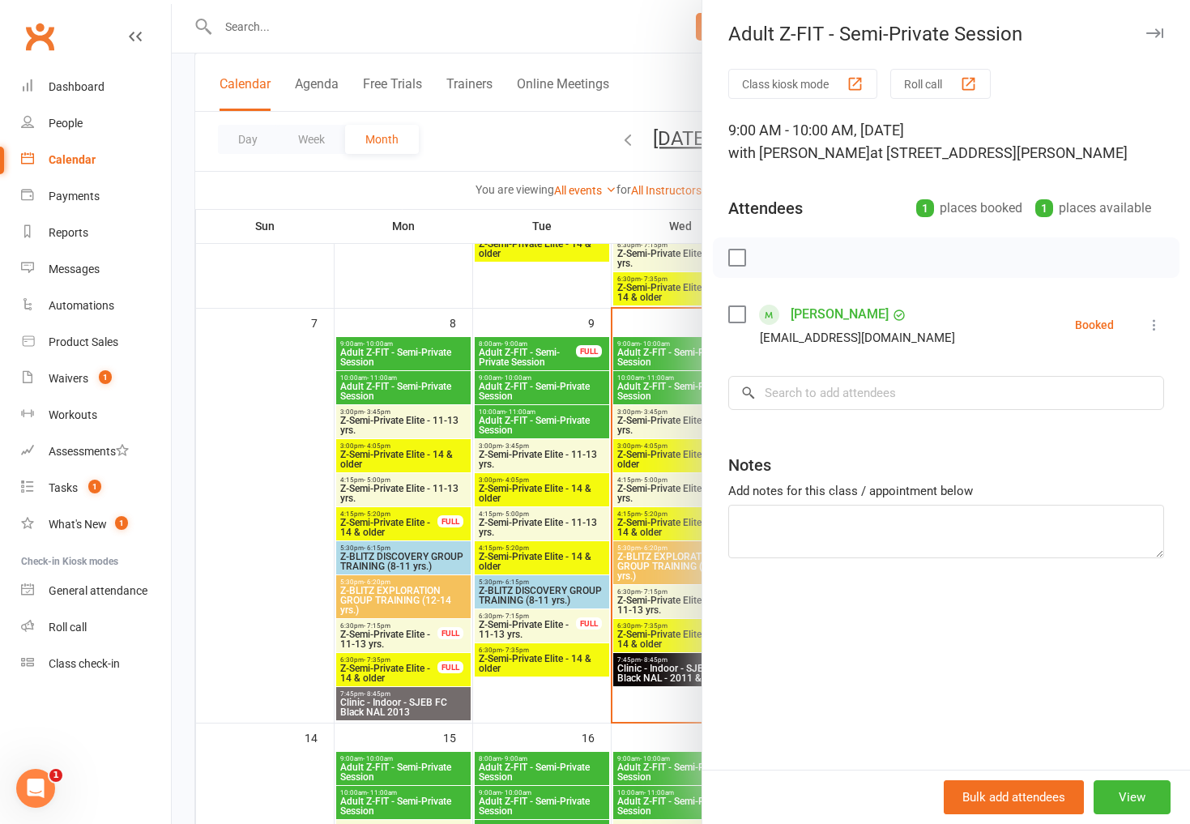
click at [1150, 323] on icon at bounding box center [1154, 325] width 16 height 16
click at [1061, 412] on link "Check in" at bounding box center [1076, 421] width 174 height 32
click at [552, 300] on div at bounding box center [681, 412] width 1018 height 824
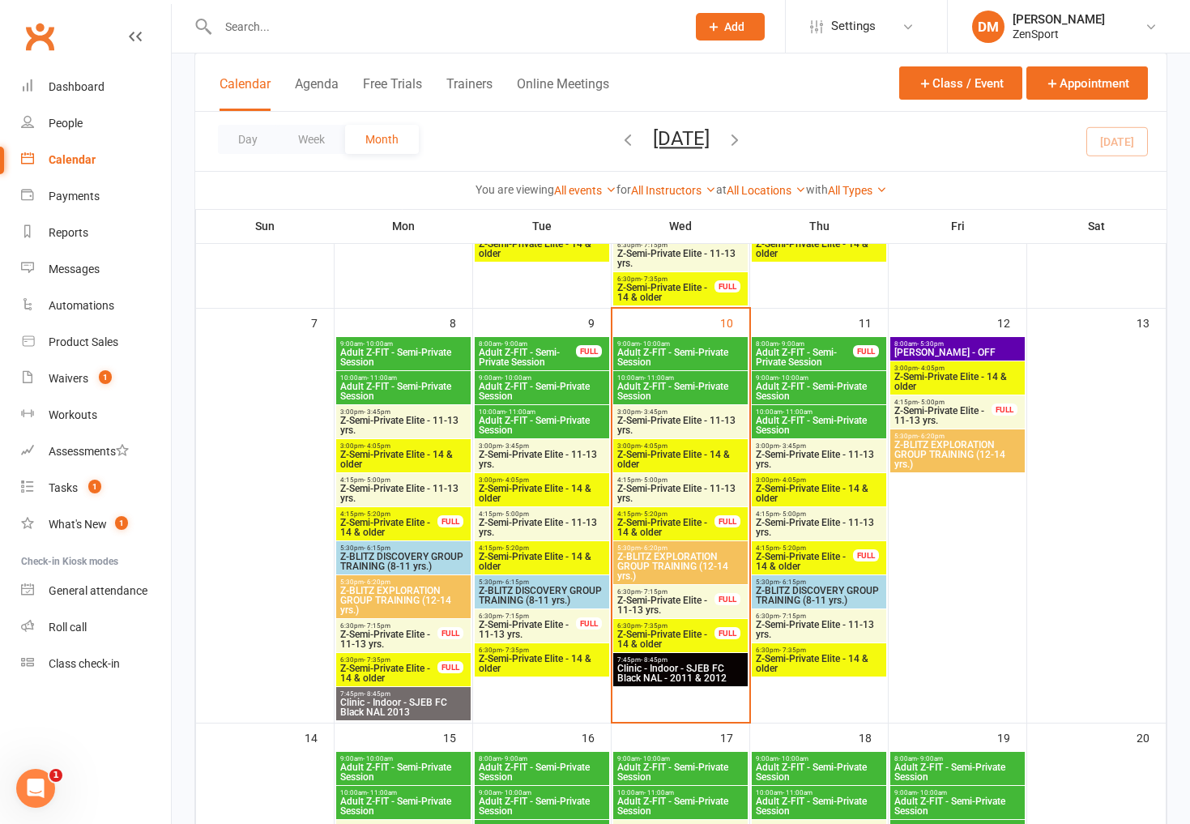
click at [667, 528] on span "Z-Semi-Private Elite - 14 & older" at bounding box center [665, 527] width 99 height 19
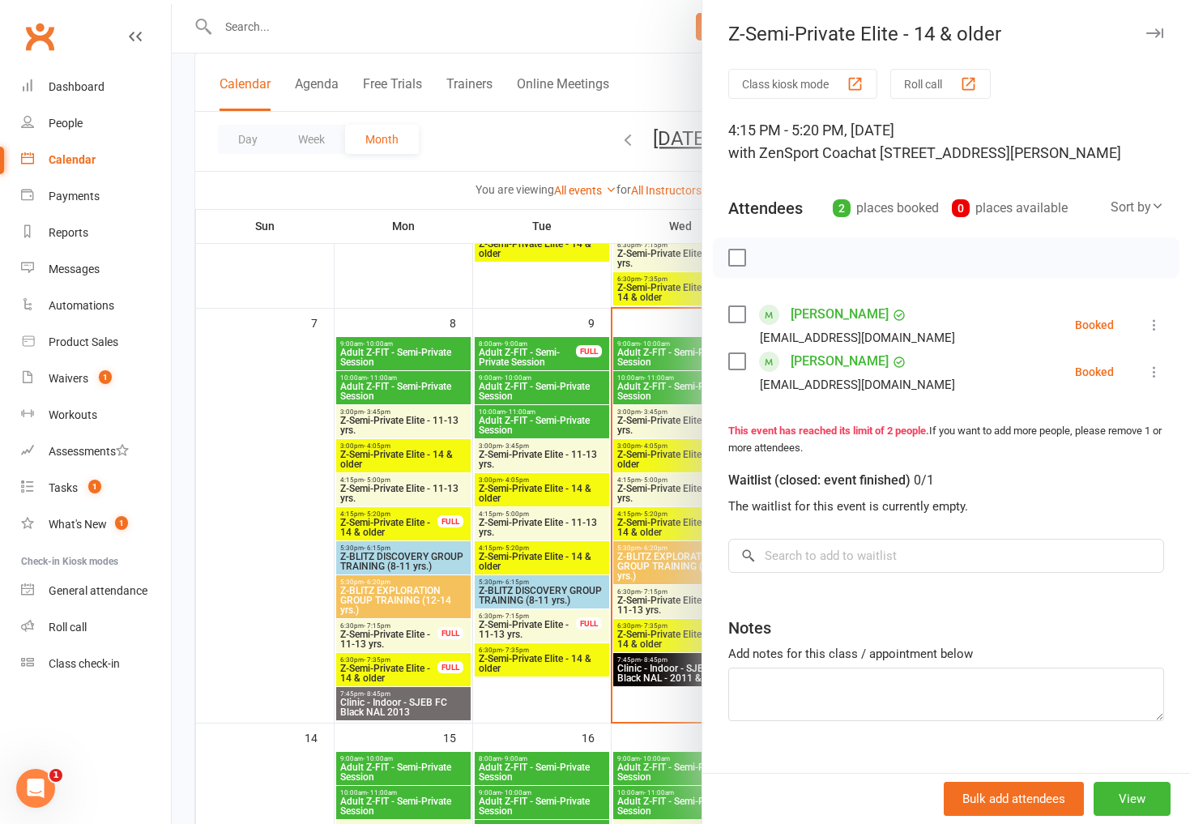
click at [1157, 320] on icon at bounding box center [1154, 325] width 16 height 16
click at [1085, 424] on link "Check in" at bounding box center [1076, 421] width 174 height 32
click at [1155, 372] on icon at bounding box center [1154, 372] width 16 height 16
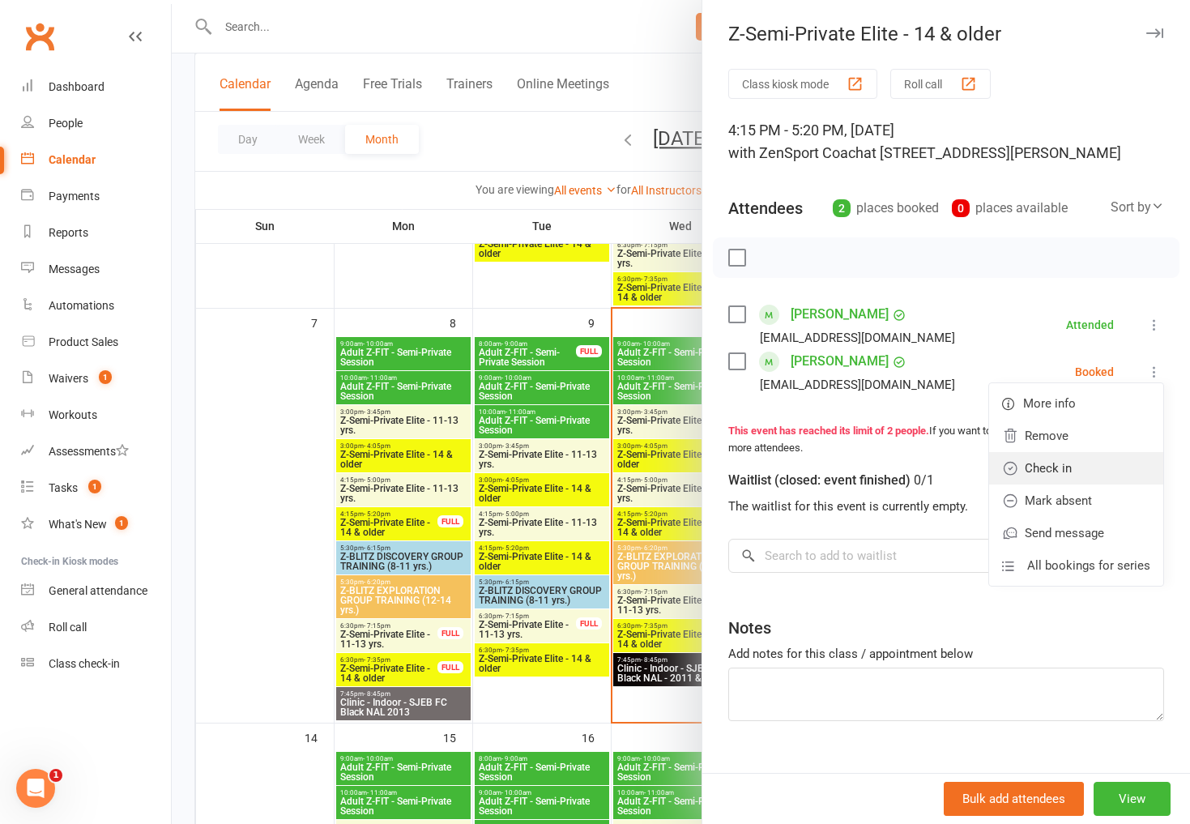
click at [1068, 473] on link "Check in" at bounding box center [1076, 468] width 174 height 32
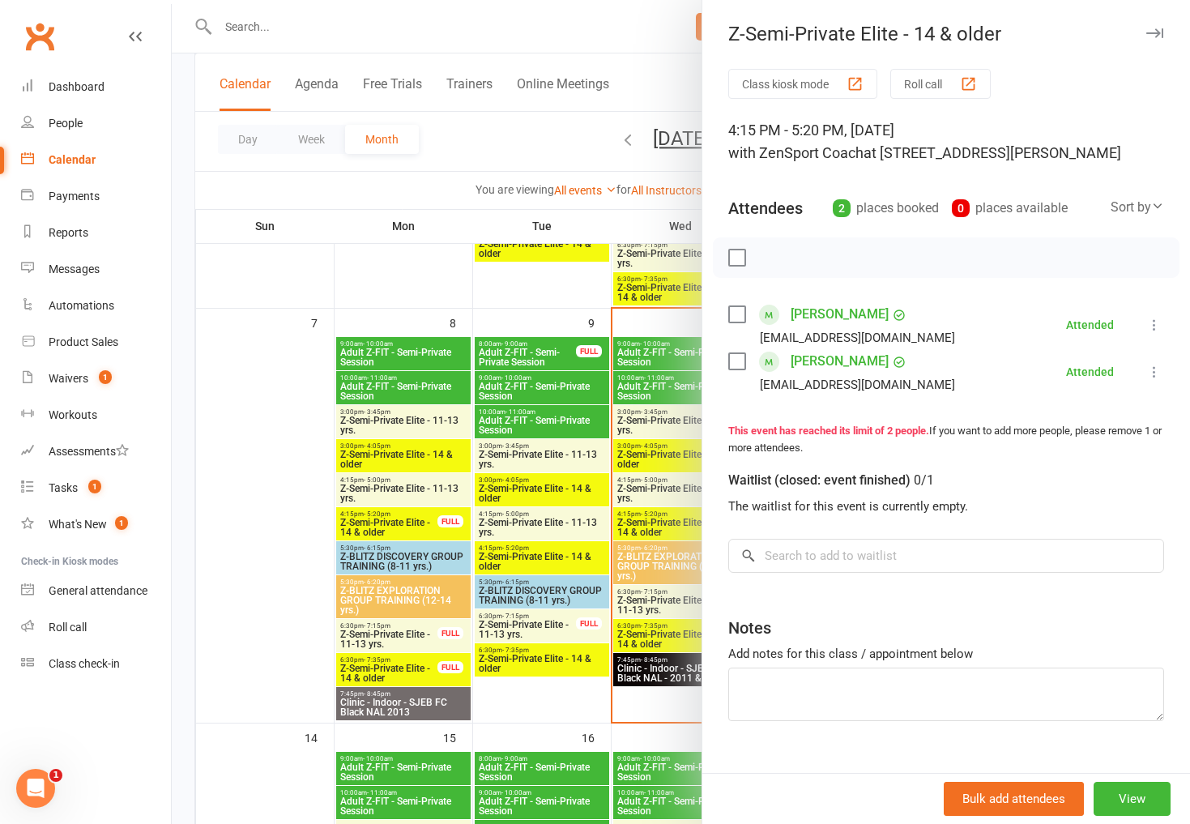
click at [667, 88] on div at bounding box center [681, 412] width 1018 height 824
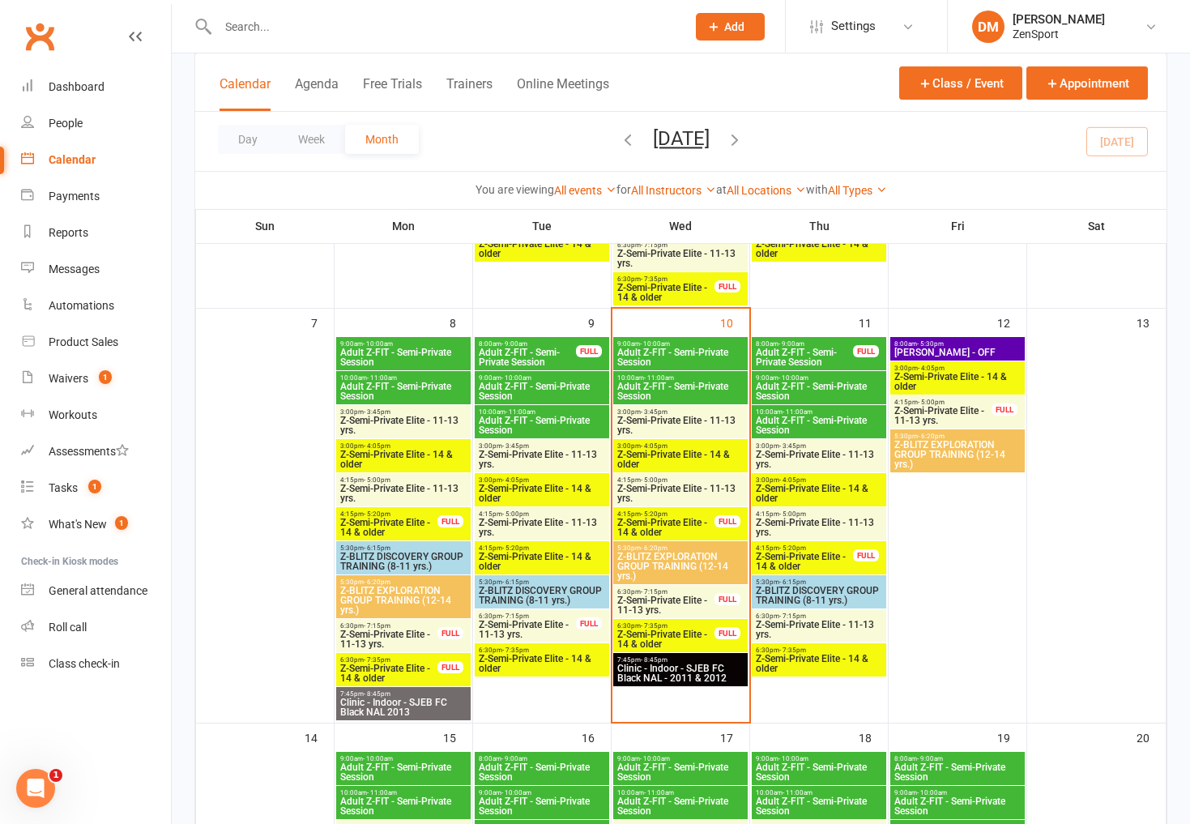
click at [823, 454] on span "Z-Semi-Private Elite - 11-13 yrs." at bounding box center [819, 458] width 128 height 19
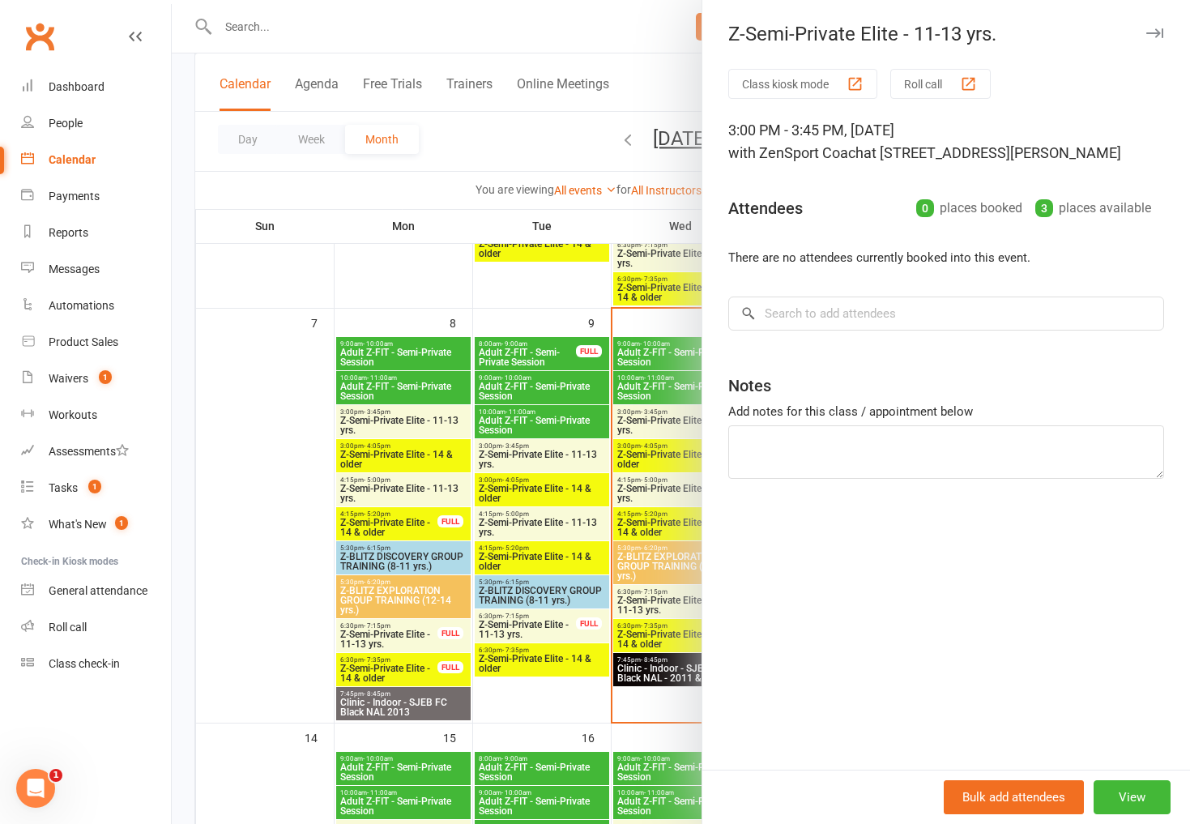
click at [586, 163] on div at bounding box center [681, 412] width 1018 height 824
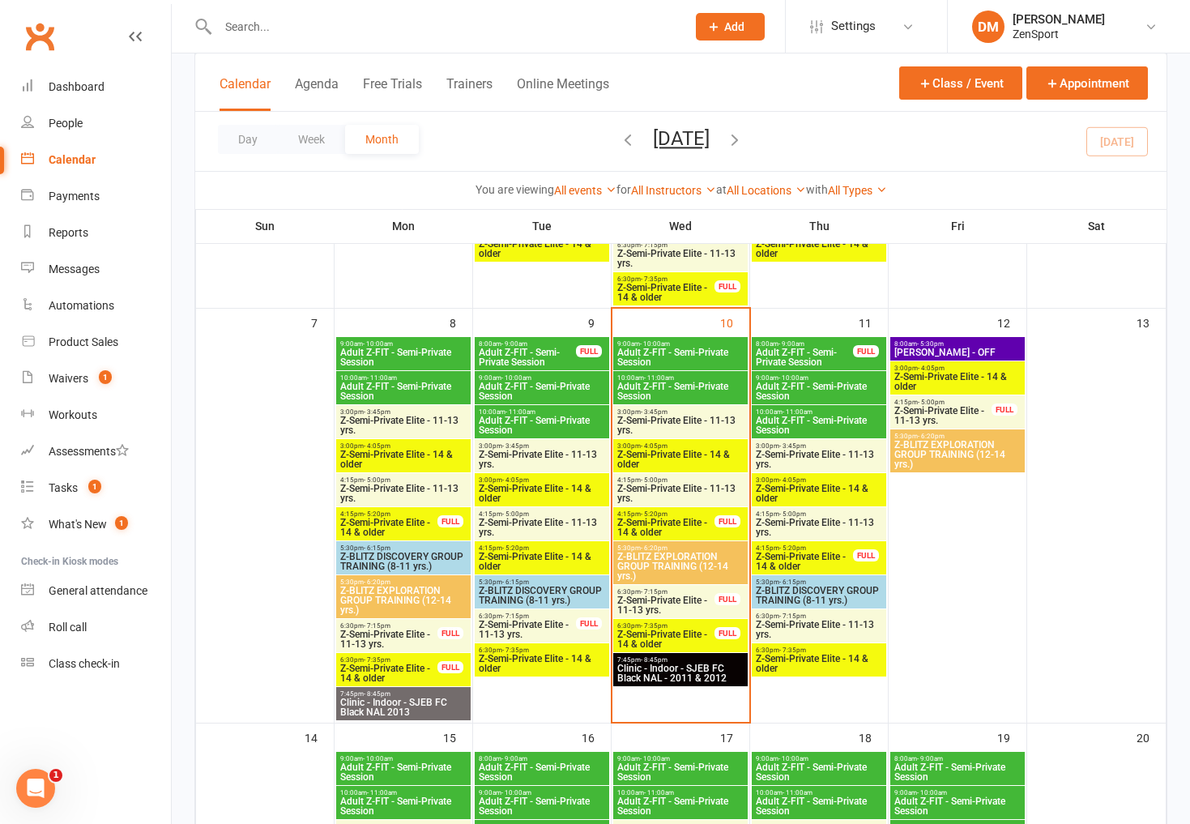
click at [823, 488] on span "Z-Semi-Private Elite - 14 & older" at bounding box center [819, 493] width 128 height 19
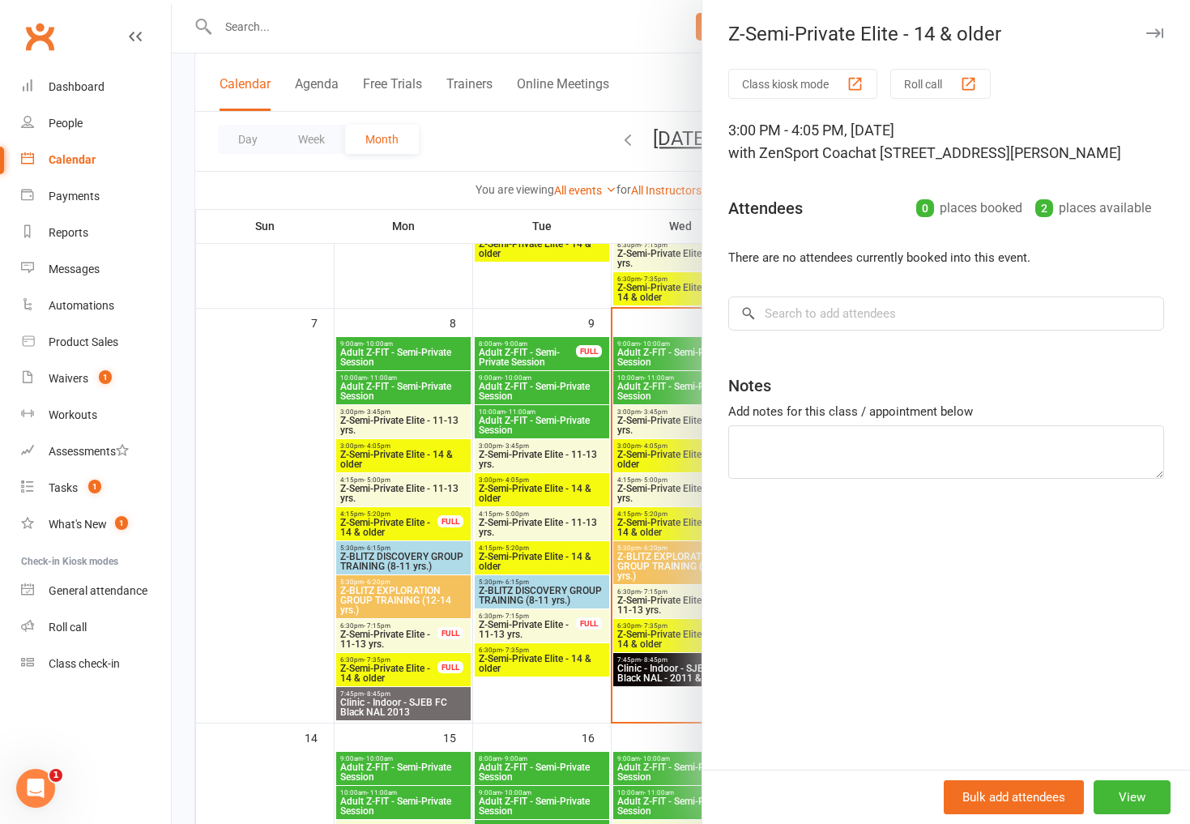
click at [553, 173] on div at bounding box center [681, 412] width 1018 height 824
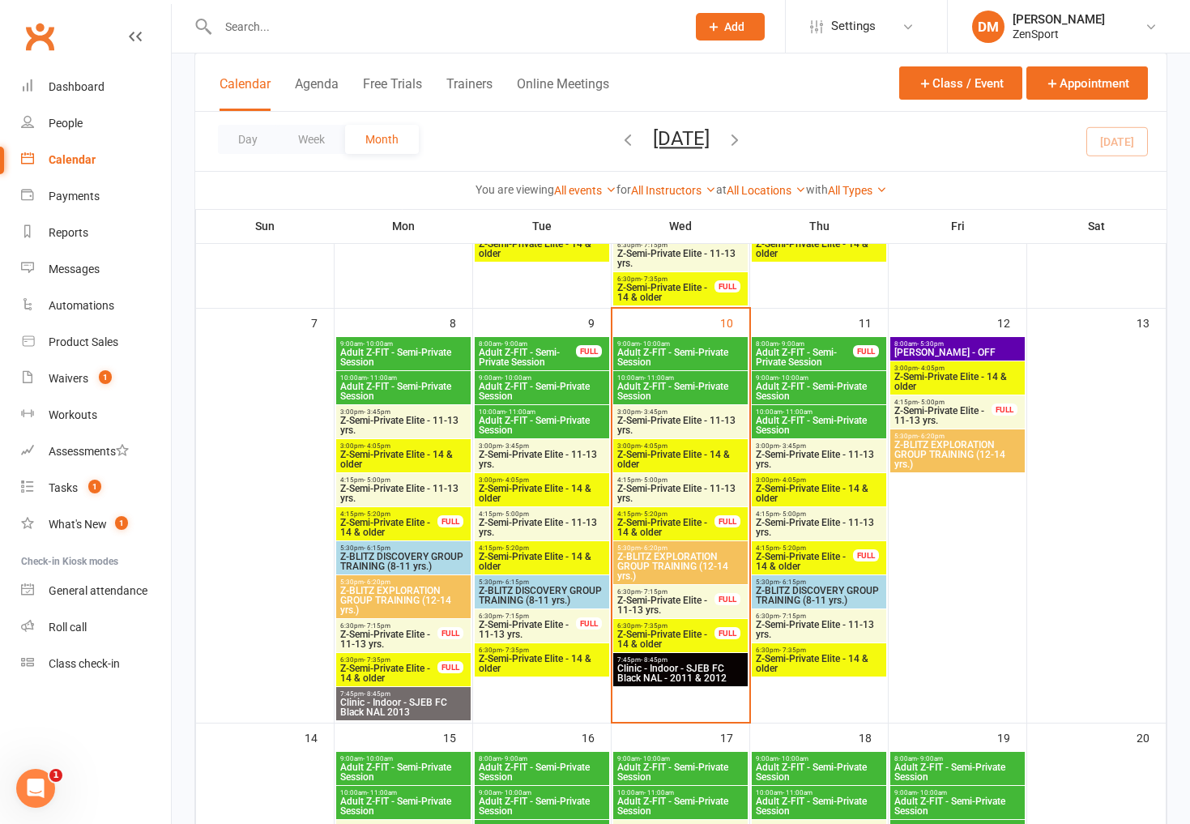
click at [824, 491] on span "Z-Semi-Private Elite - 14 & older" at bounding box center [819, 493] width 128 height 19
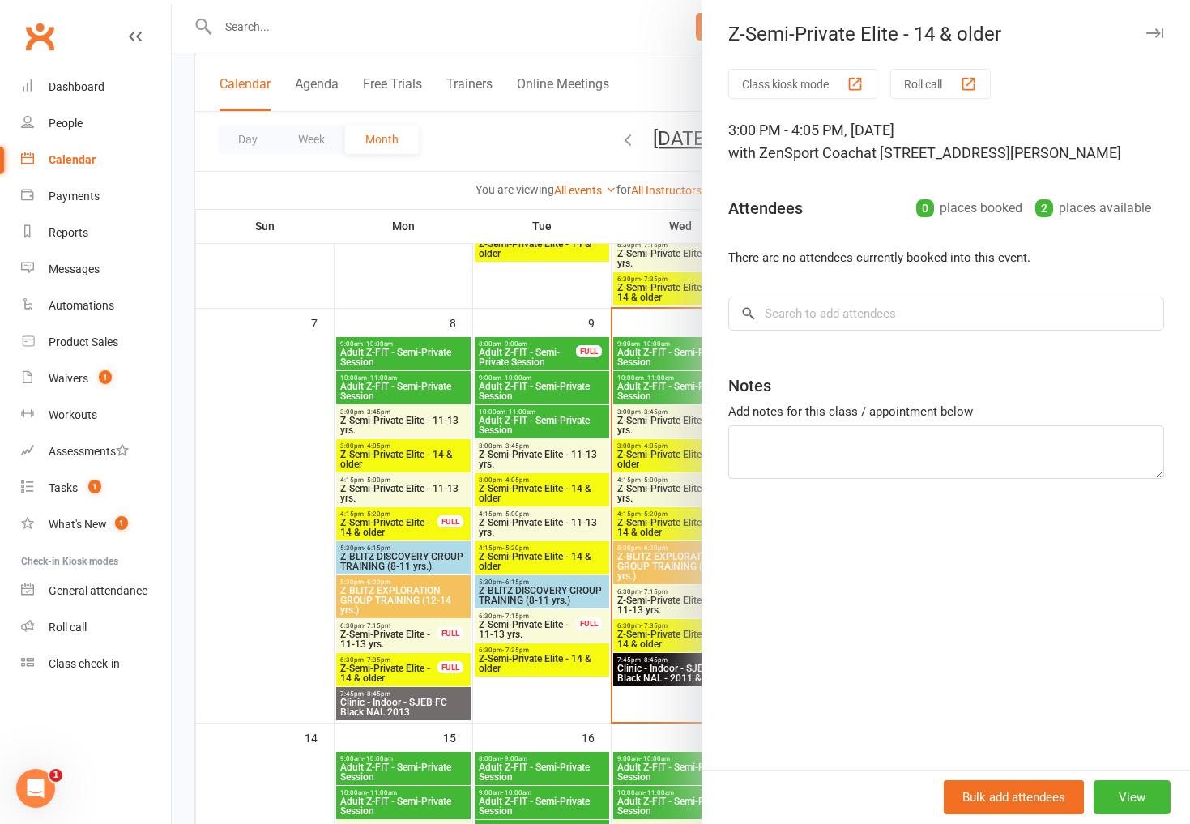
click at [531, 211] on div at bounding box center [681, 412] width 1018 height 824
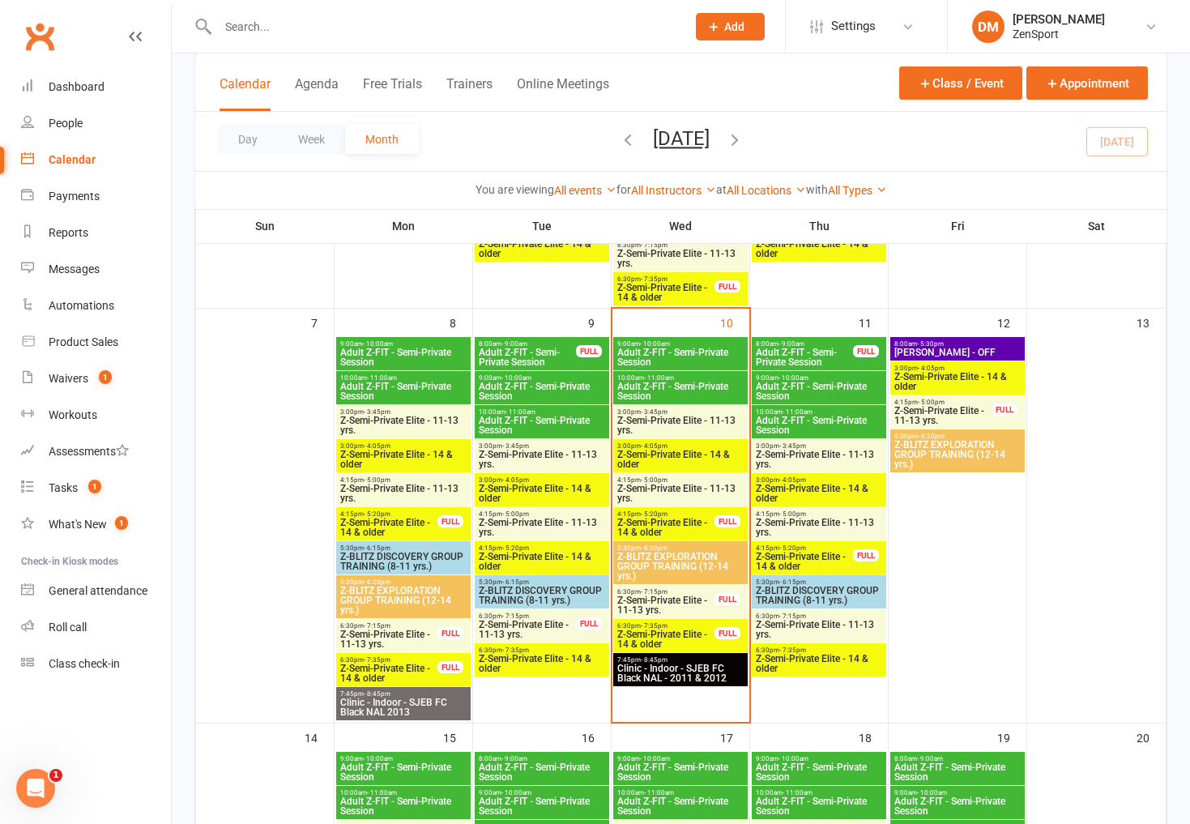
click at [802, 456] on span "Z-Semi-Private Elite - 11-13 yrs." at bounding box center [819, 458] width 128 height 19
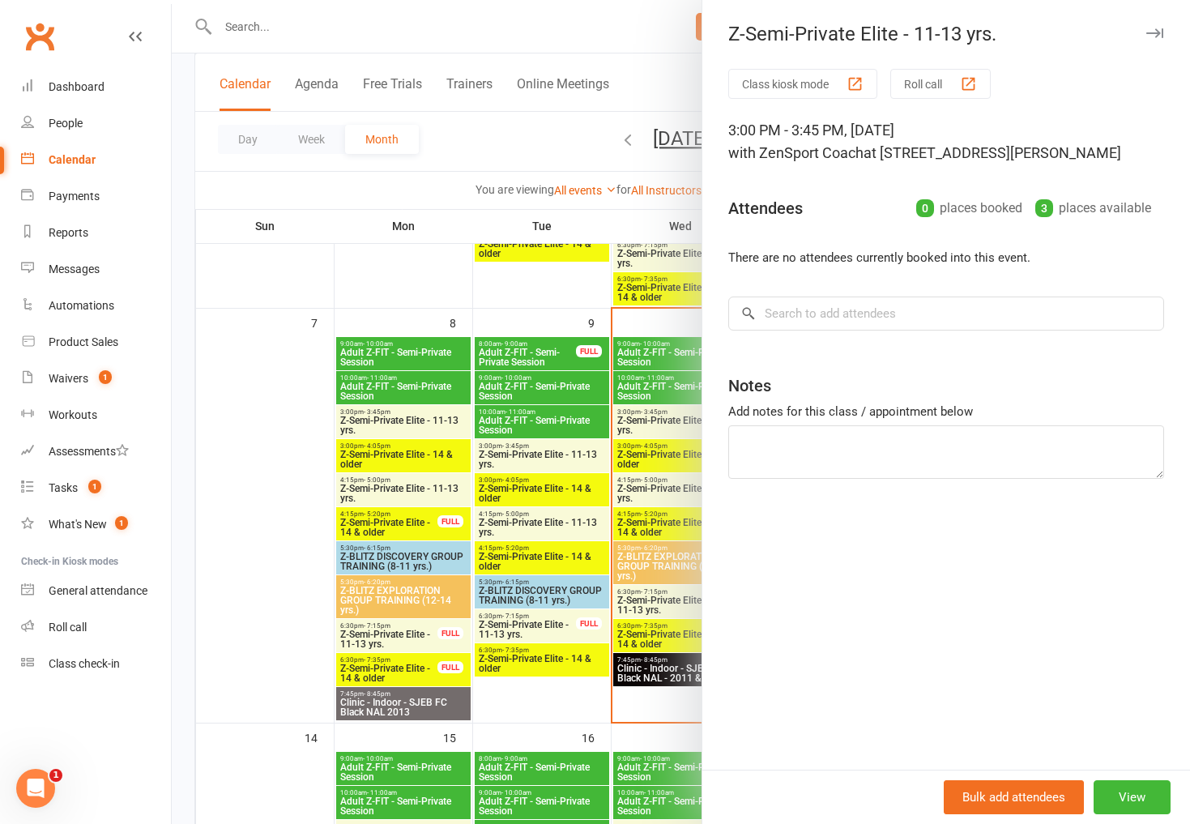
click at [556, 186] on div at bounding box center [681, 412] width 1018 height 824
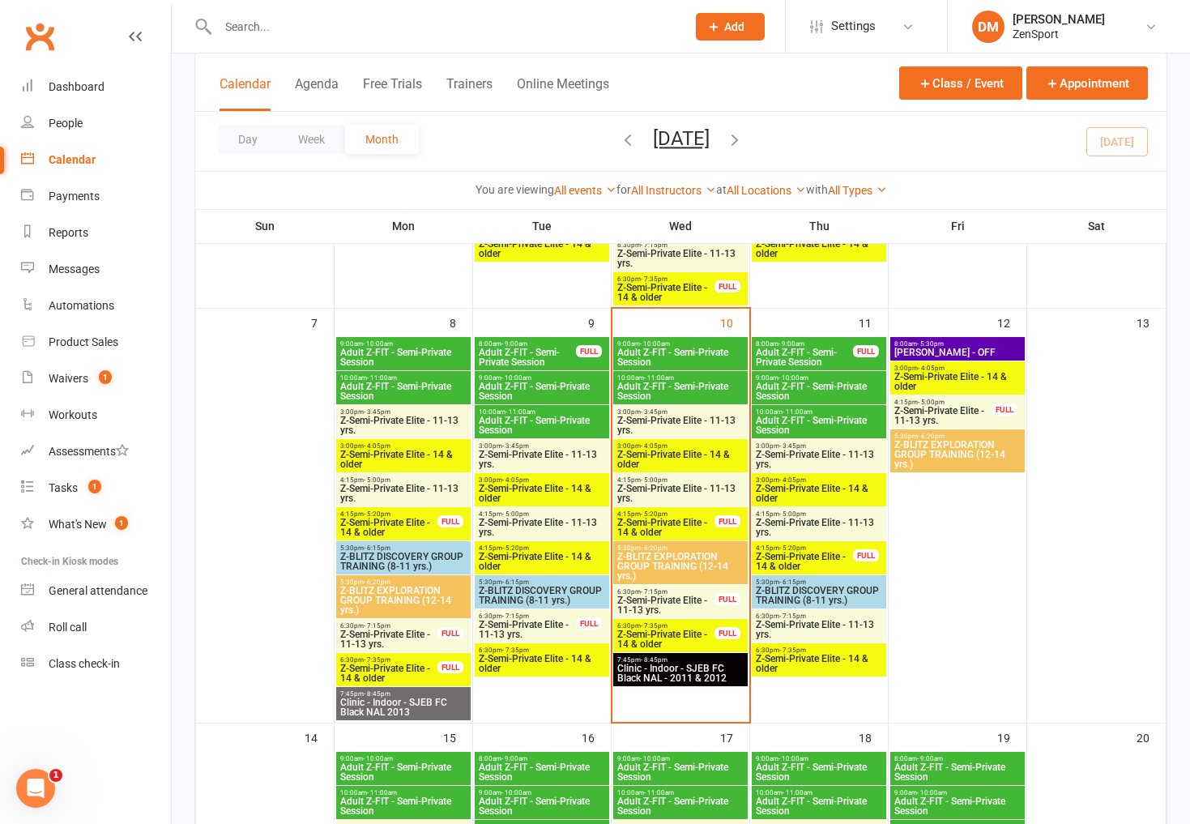
click at [789, 490] on span "Z-Semi-Private Elite - 14 & older" at bounding box center [819, 493] width 128 height 19
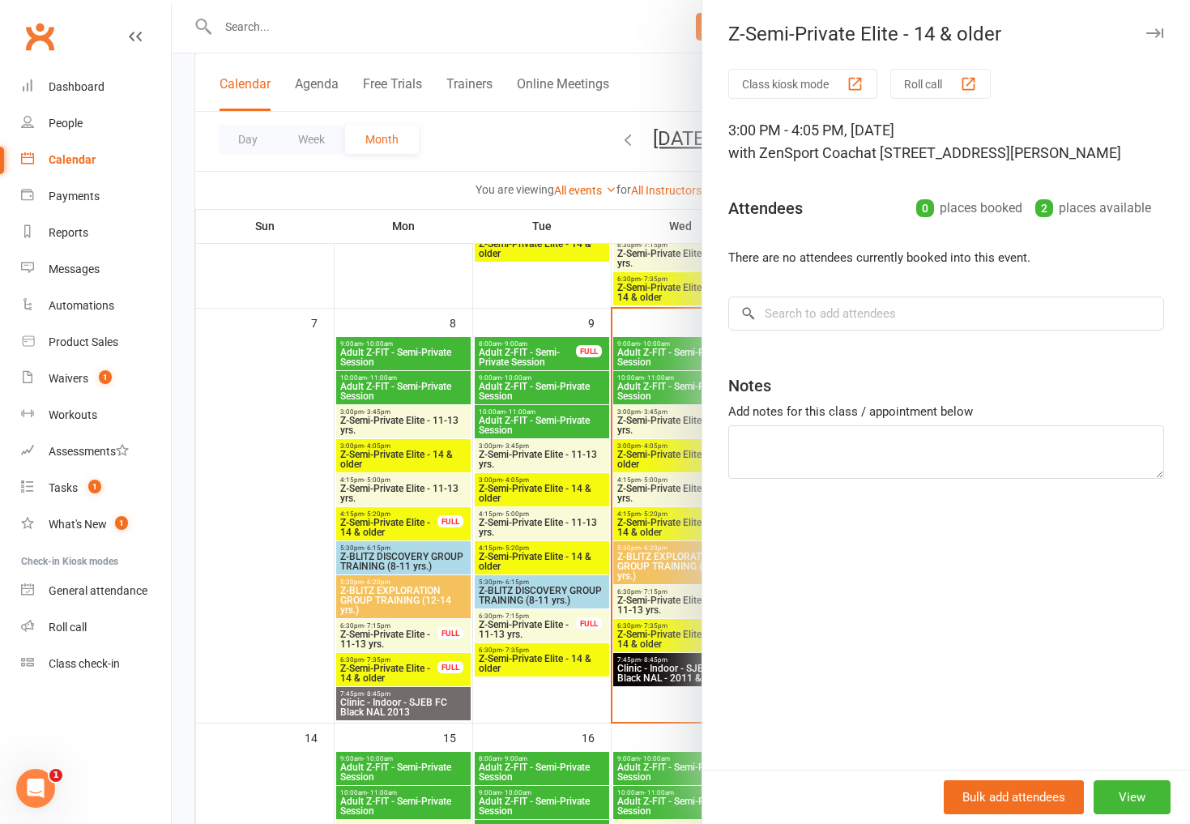
click at [539, 174] on div at bounding box center [681, 412] width 1018 height 824
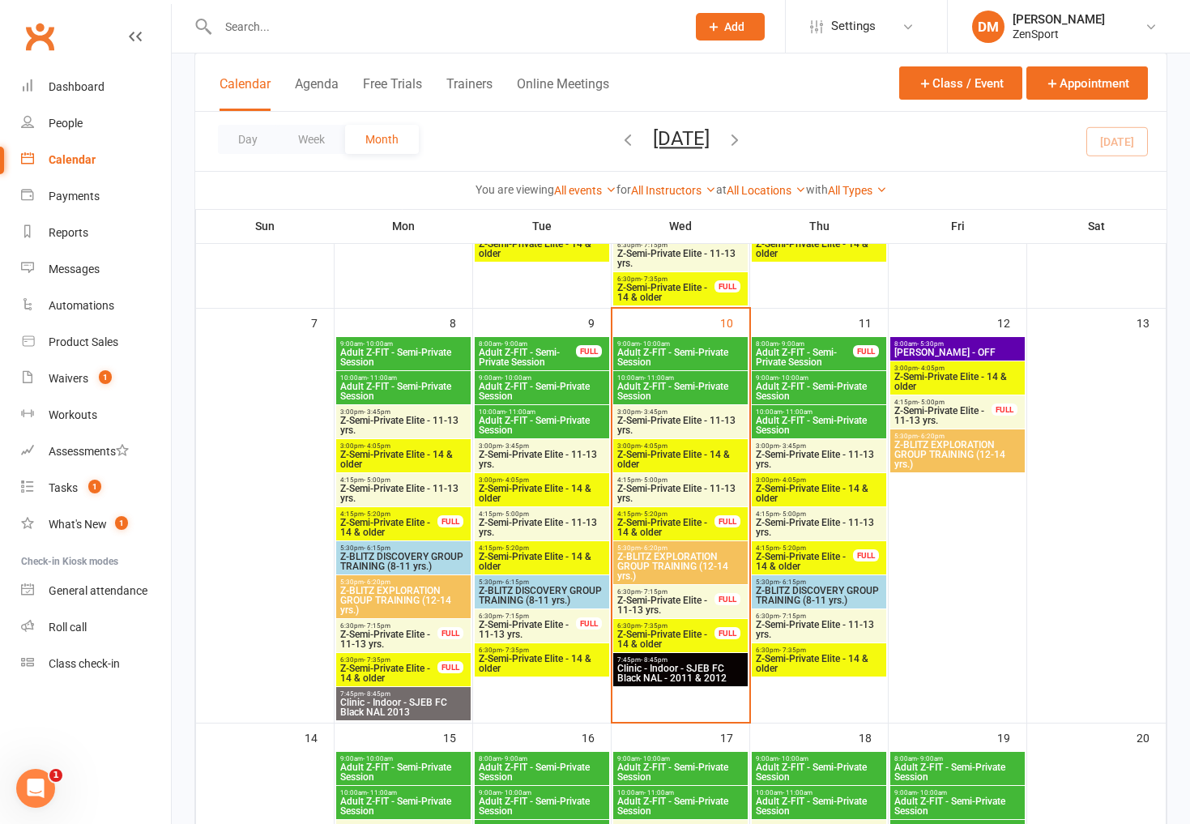
click at [793, 524] on span "Z-Semi-Private Elite - 11-13 yrs." at bounding box center [819, 527] width 128 height 19
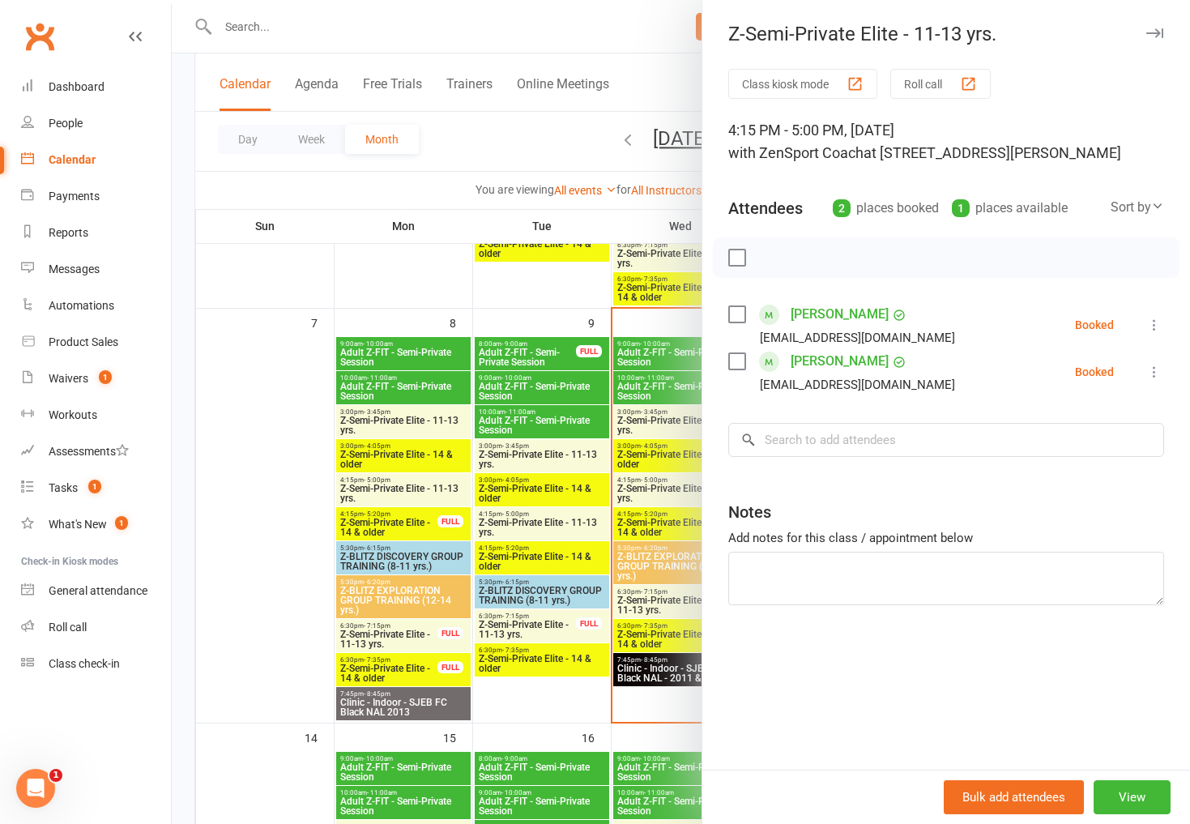
click at [594, 181] on div at bounding box center [681, 412] width 1018 height 824
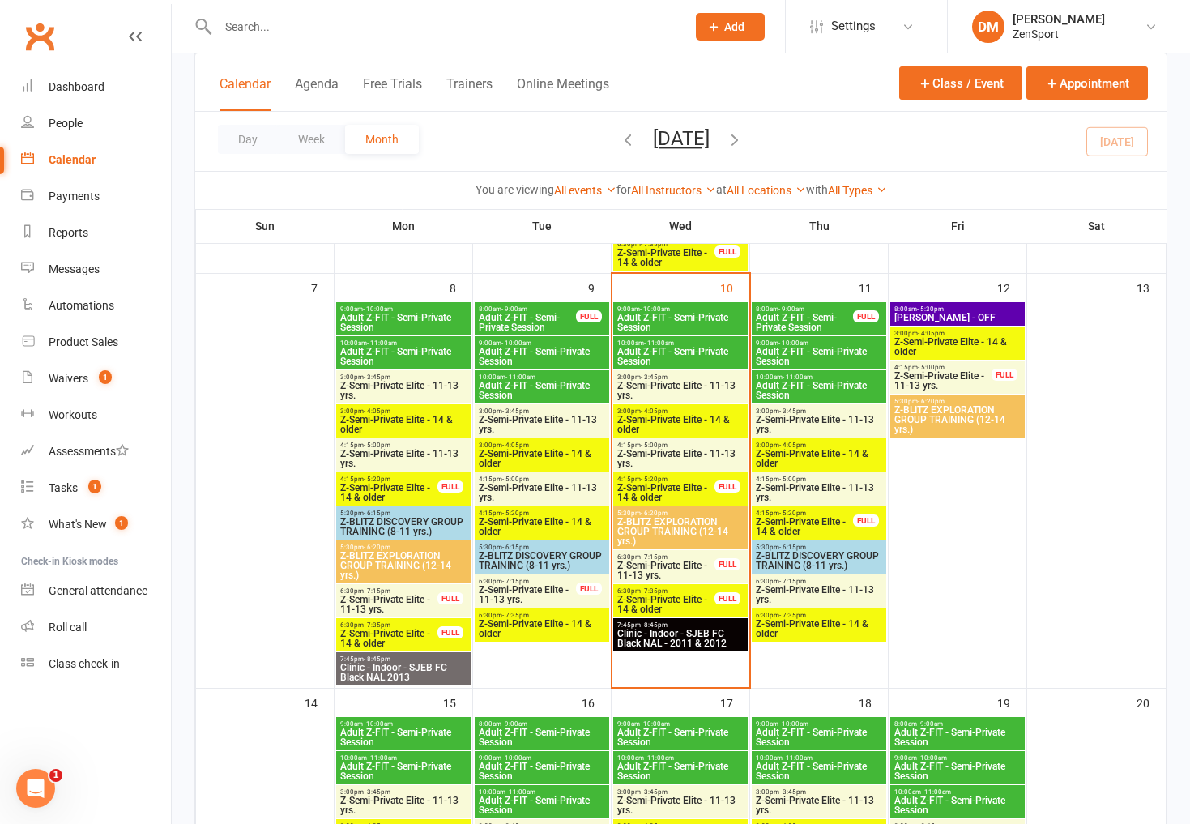
scroll to position [467, 0]
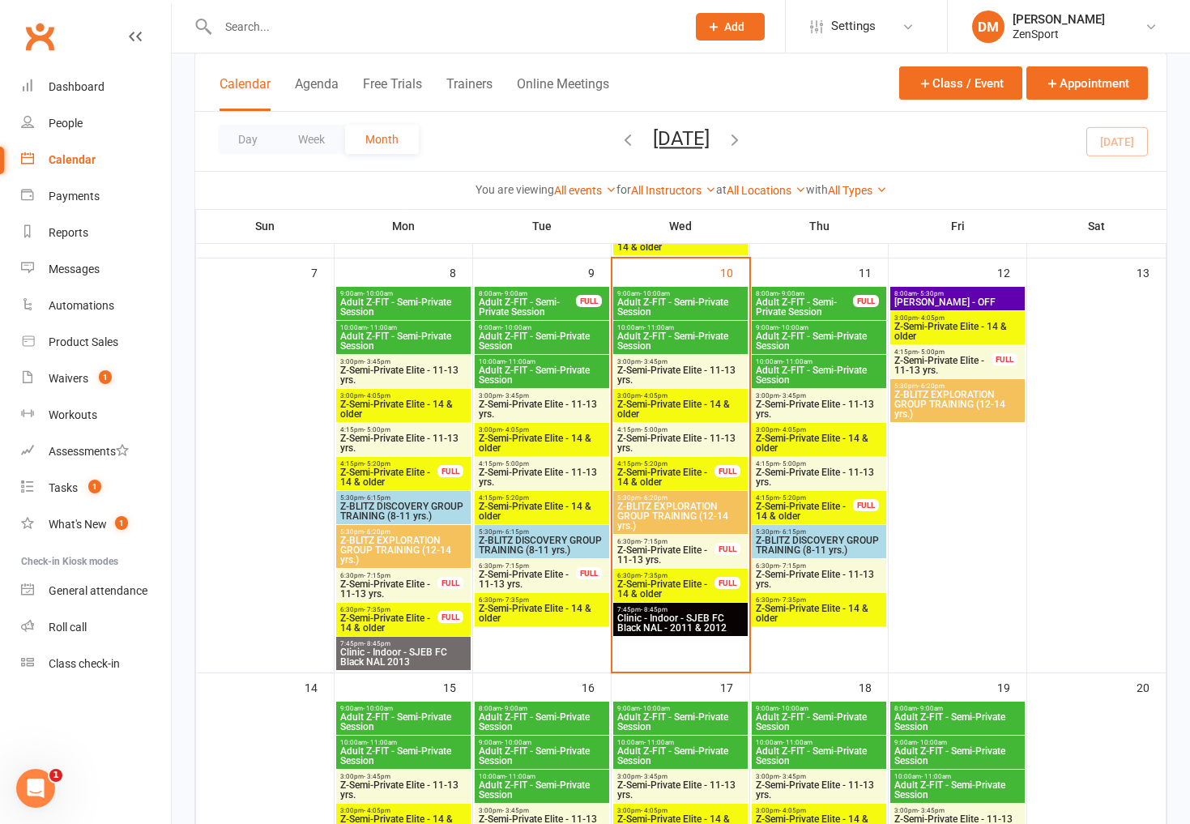
click at [808, 507] on span "Z-Semi-Private Elite - 14 & older" at bounding box center [804, 510] width 99 height 19
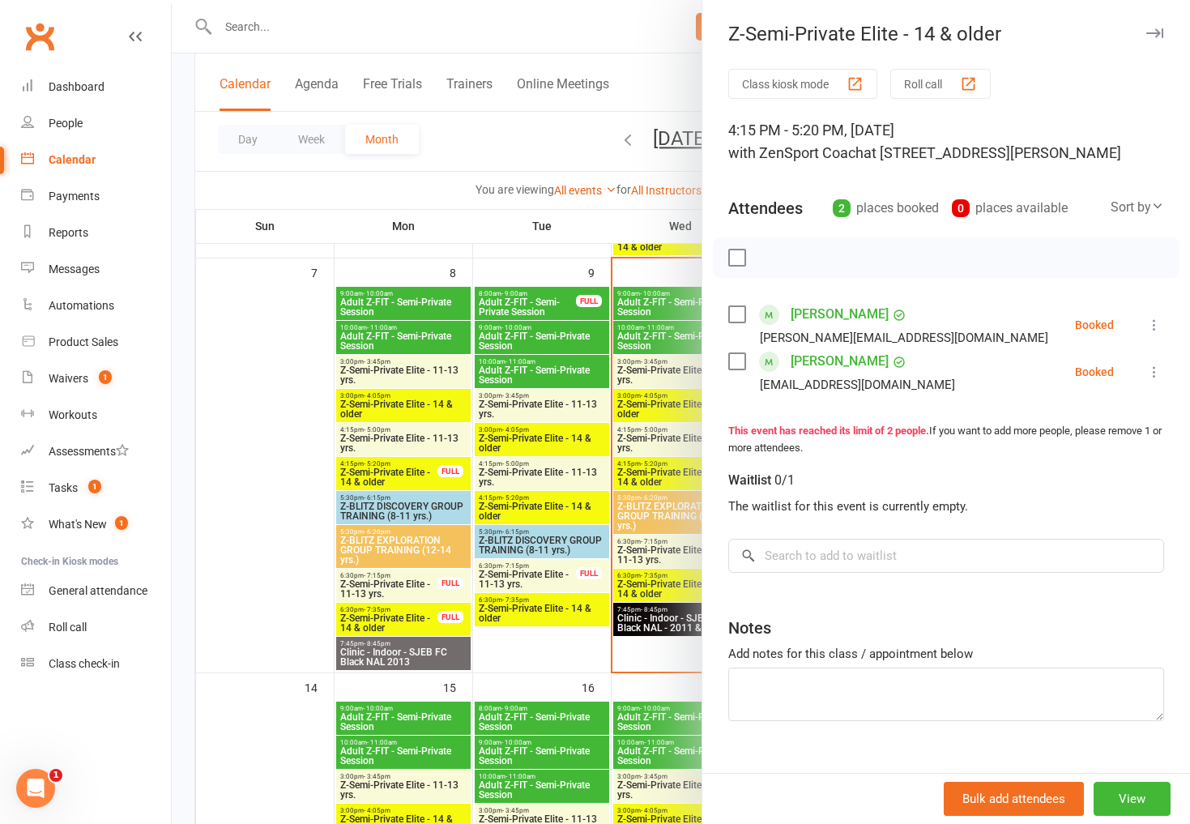
click at [567, 159] on div at bounding box center [681, 412] width 1018 height 824
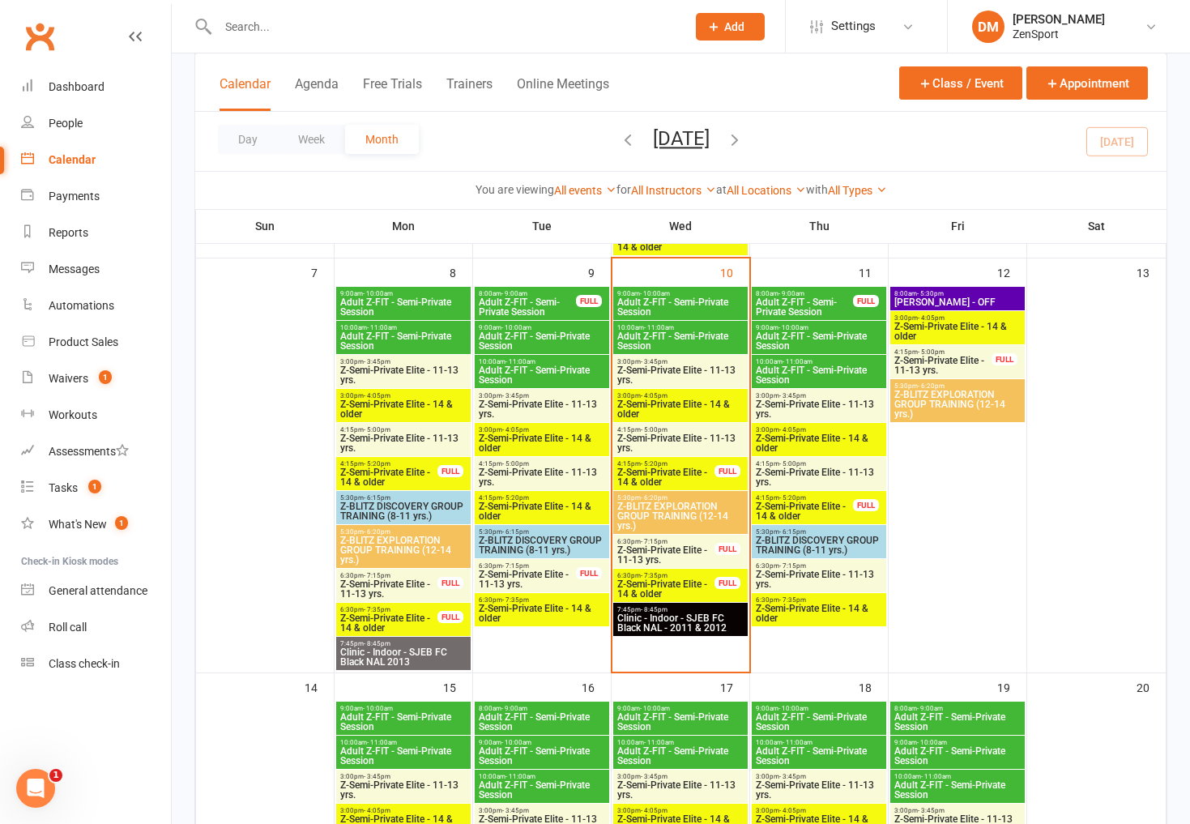
click at [803, 479] on span "Z-Semi-Private Elite - 11-13 yrs." at bounding box center [819, 476] width 128 height 19
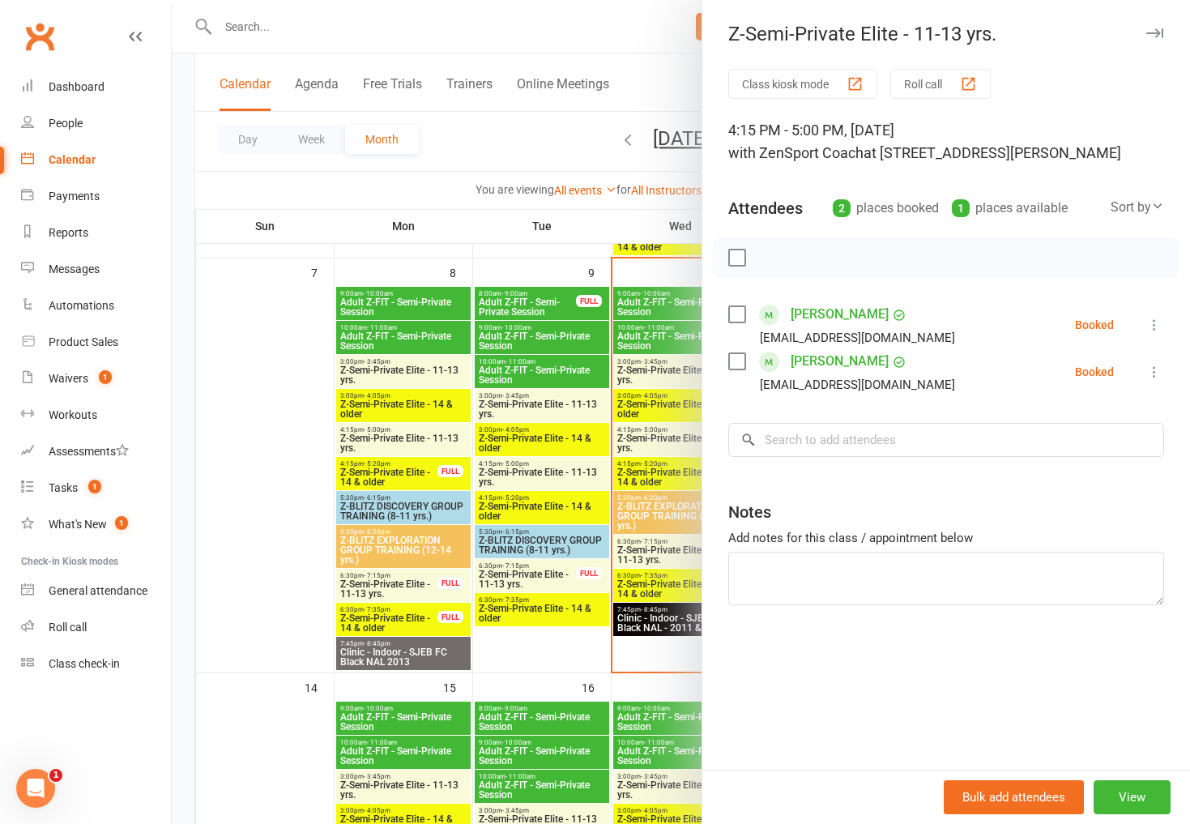
click at [553, 133] on div at bounding box center [681, 412] width 1018 height 824
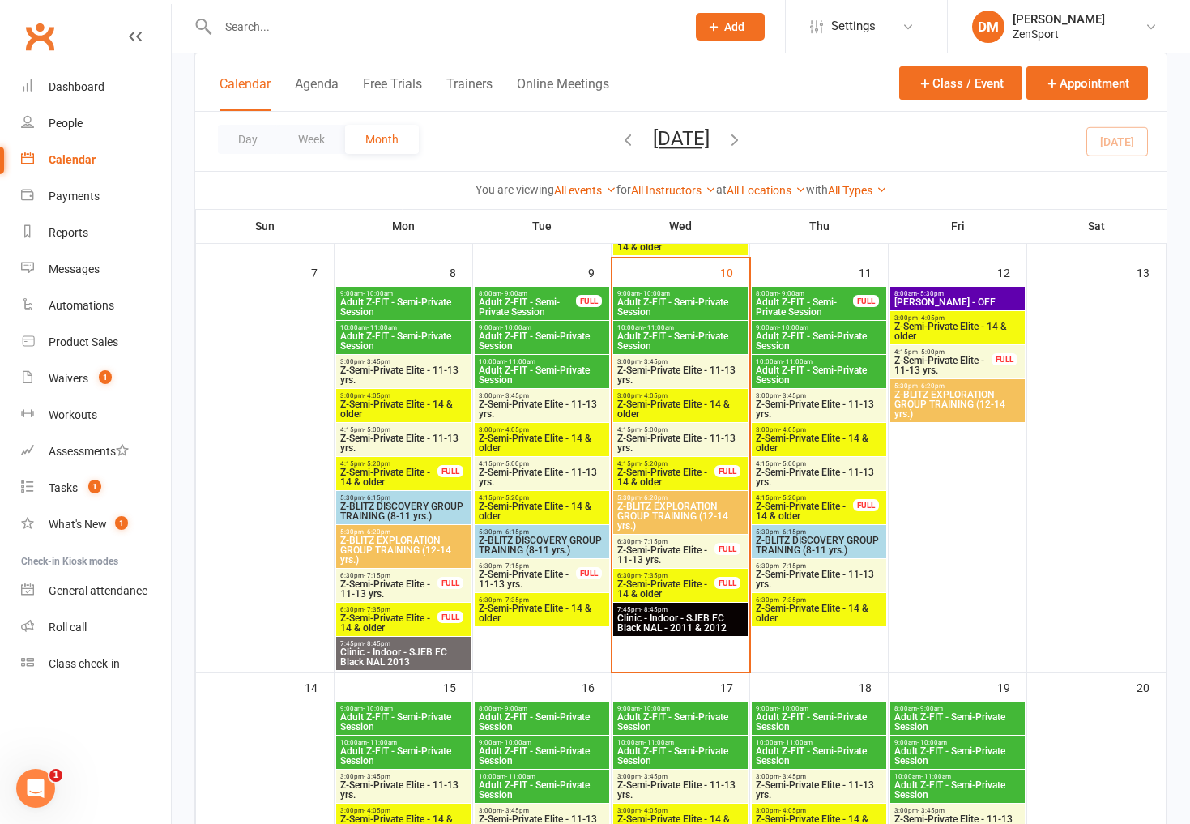
click at [811, 501] on span "Z-Semi-Private Elite - 14 & older" at bounding box center [804, 510] width 99 height 19
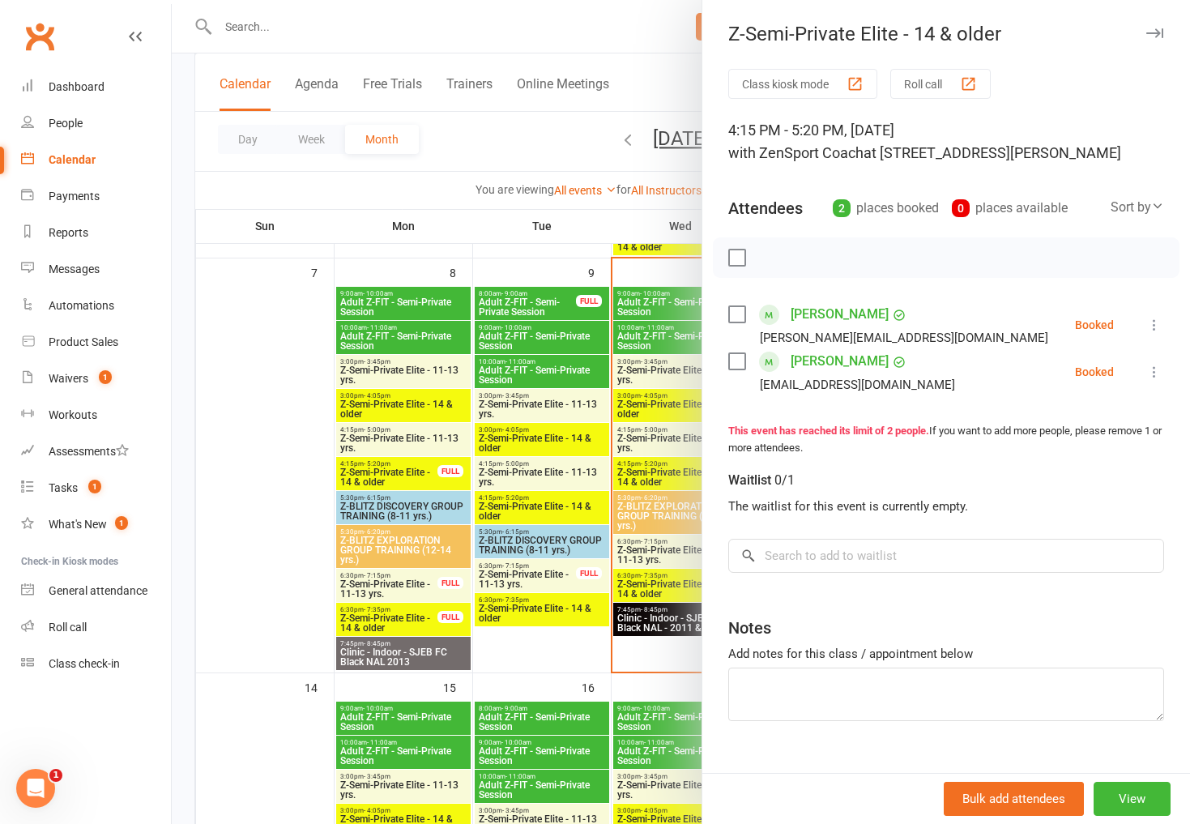
click at [594, 167] on div at bounding box center [681, 412] width 1018 height 824
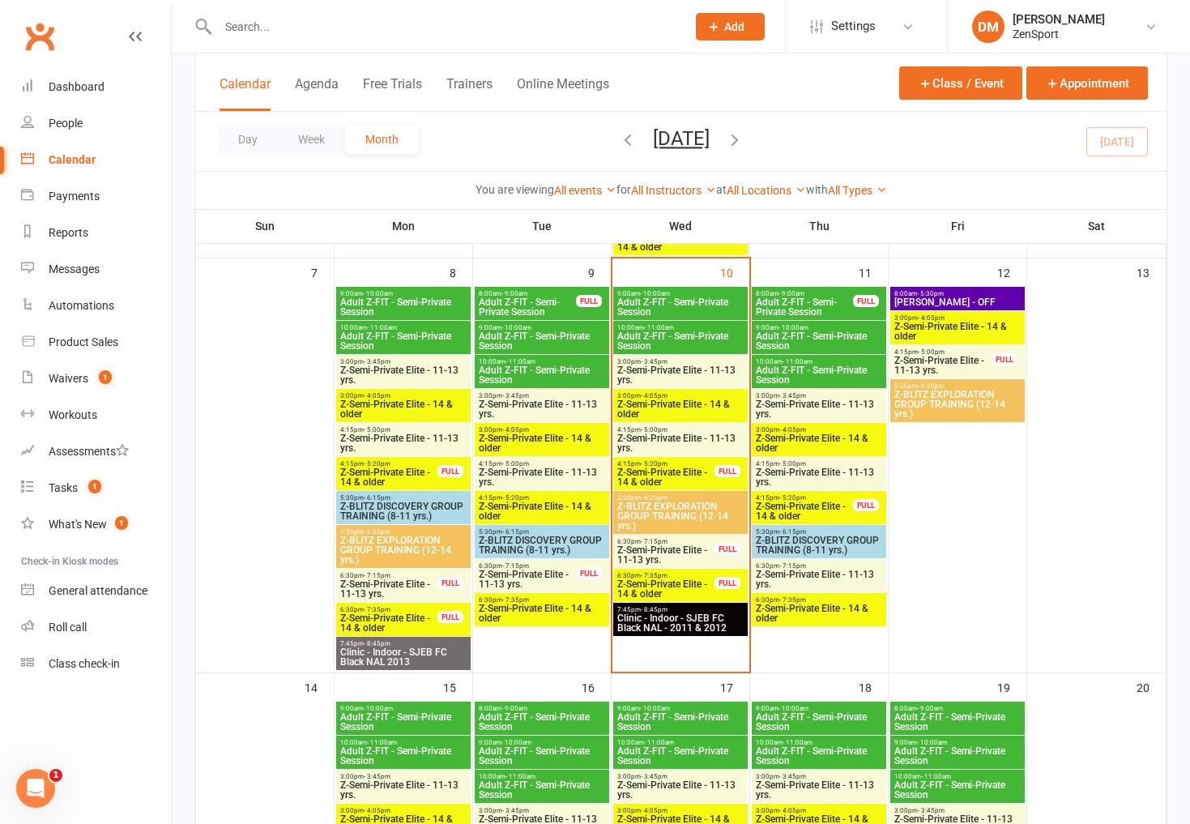
click at [816, 507] on span "Z-Semi-Private Elite - 14 & older" at bounding box center [804, 510] width 99 height 19
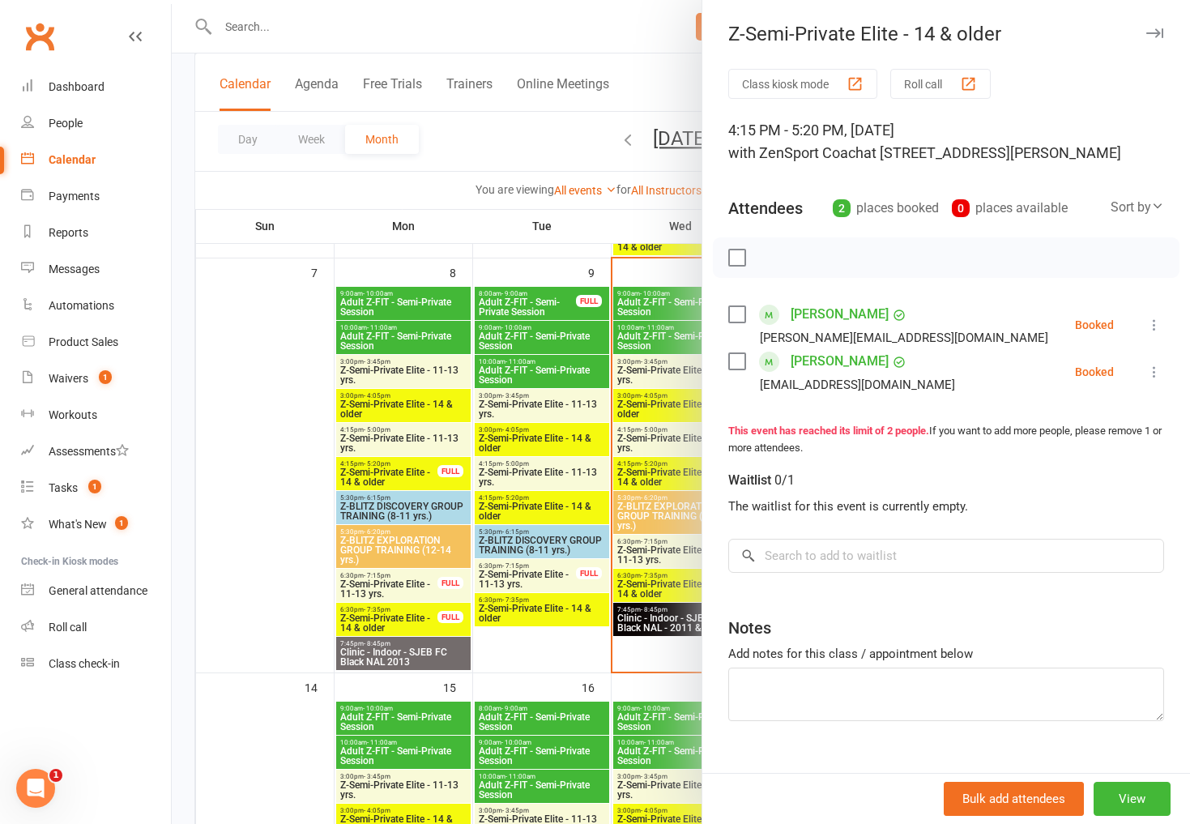
click at [852, 314] on link "Kellen Murphy" at bounding box center [839, 314] width 98 height 26
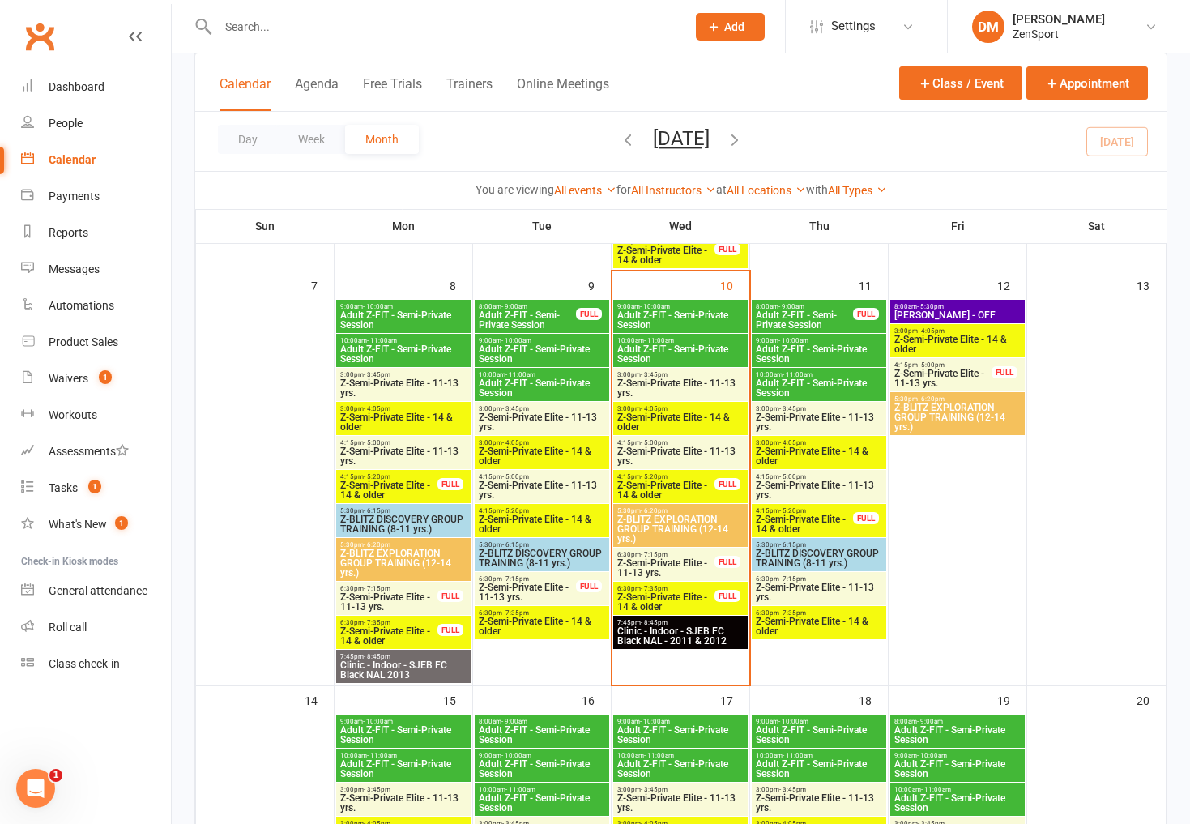
scroll to position [455, 0]
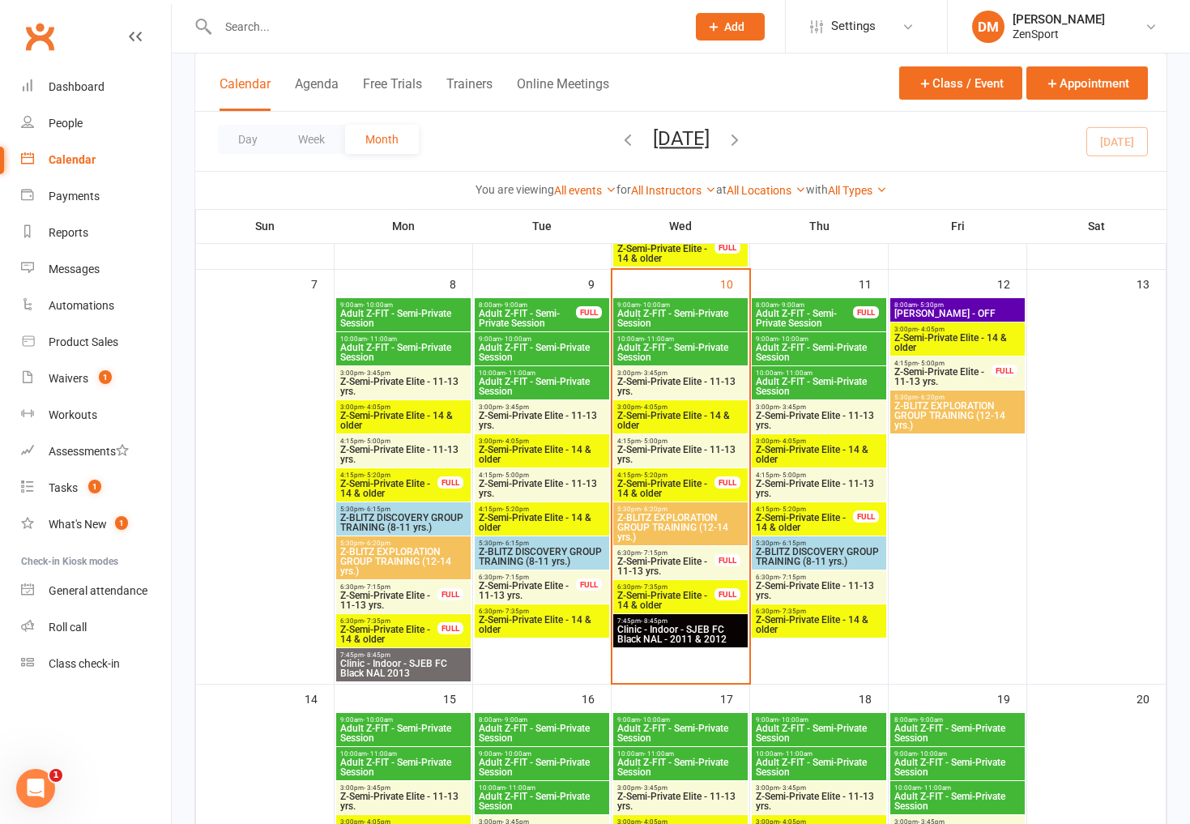
click at [833, 482] on span "Z-Semi-Private Elite - 11-13 yrs." at bounding box center [819, 488] width 128 height 19
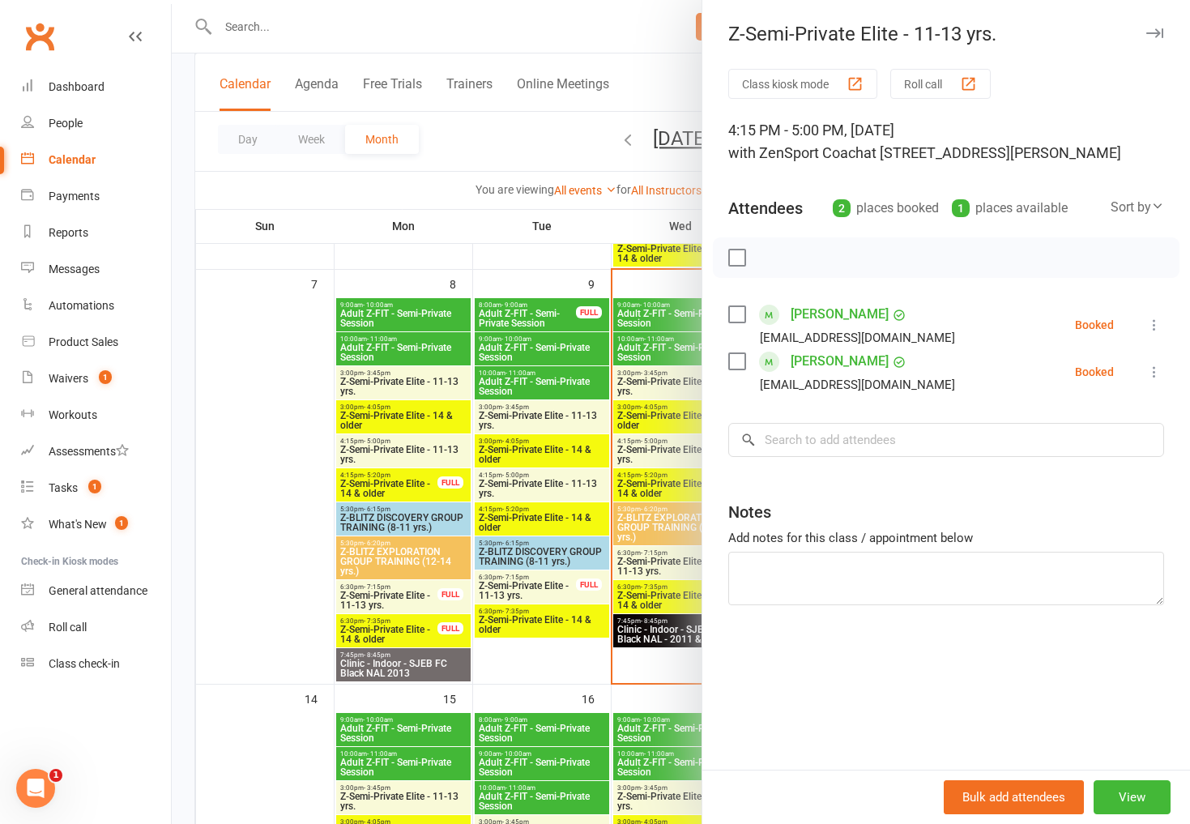
click at [642, 409] on div at bounding box center [681, 412] width 1018 height 824
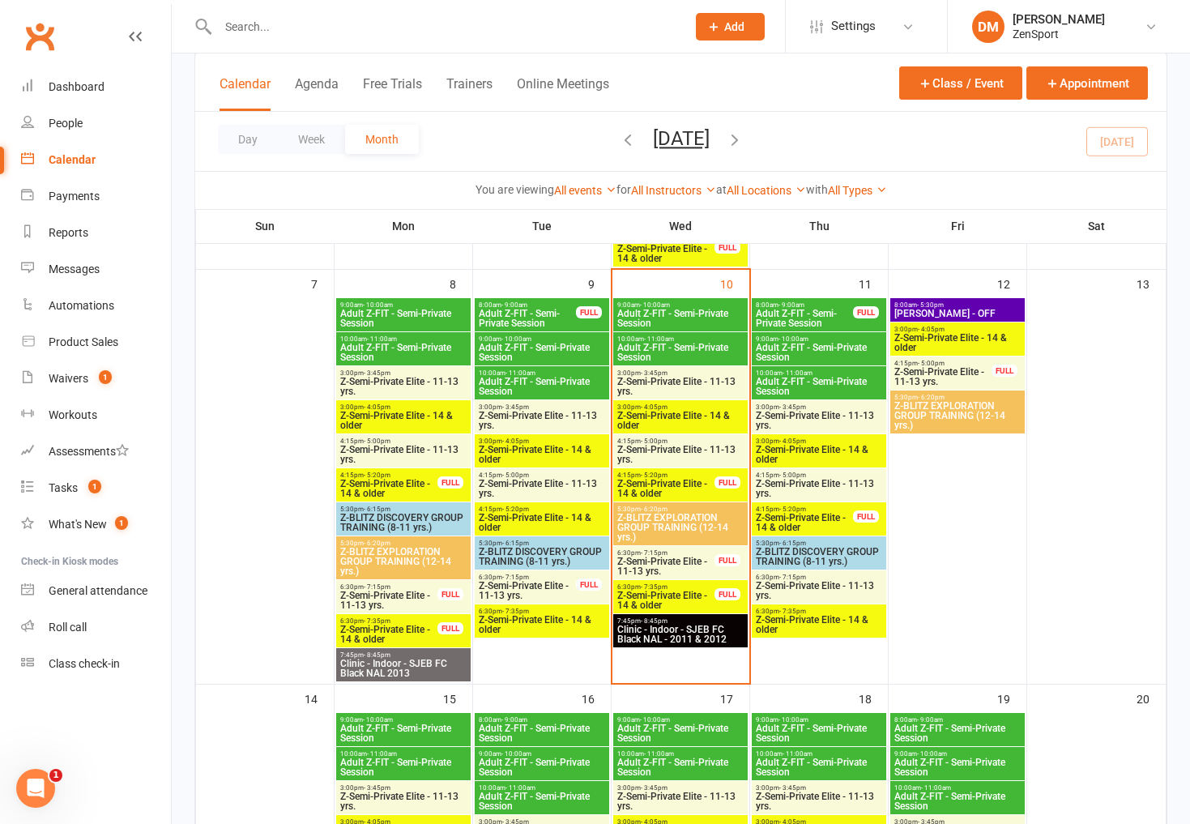
click at [692, 485] on span "Z-Semi-Private Elite - 14 & older" at bounding box center [665, 488] width 99 height 19
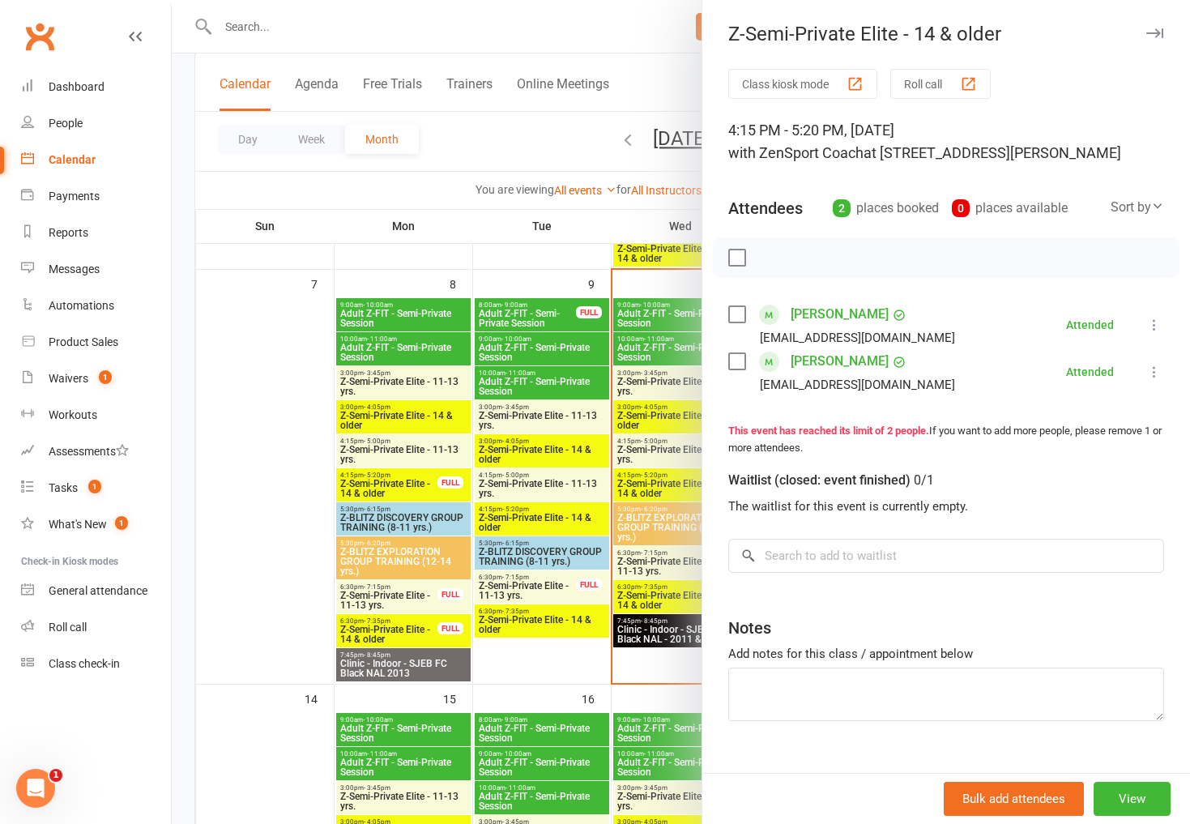
click at [677, 502] on div at bounding box center [681, 412] width 1018 height 824
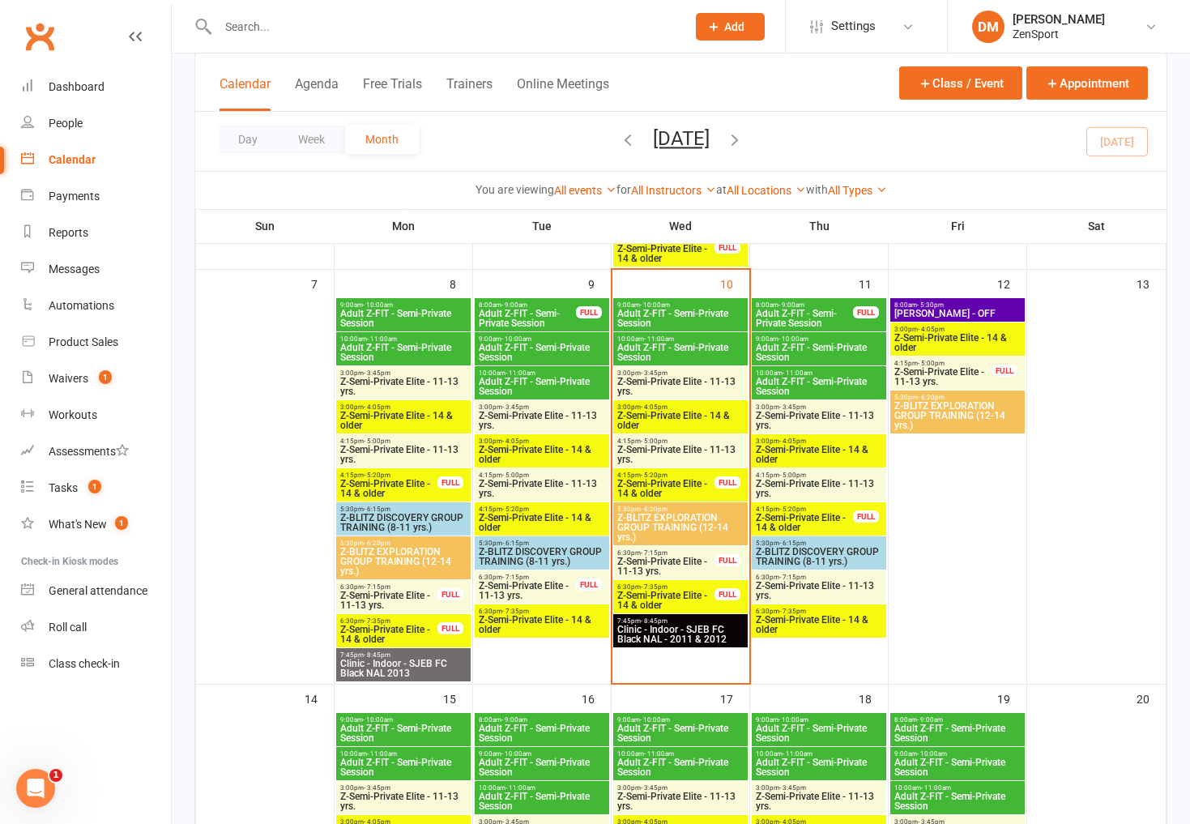
click at [679, 523] on span "Z-BLITZ EXPLORATION GROUP TRAINING (12-14 yrs.)" at bounding box center [680, 527] width 128 height 29
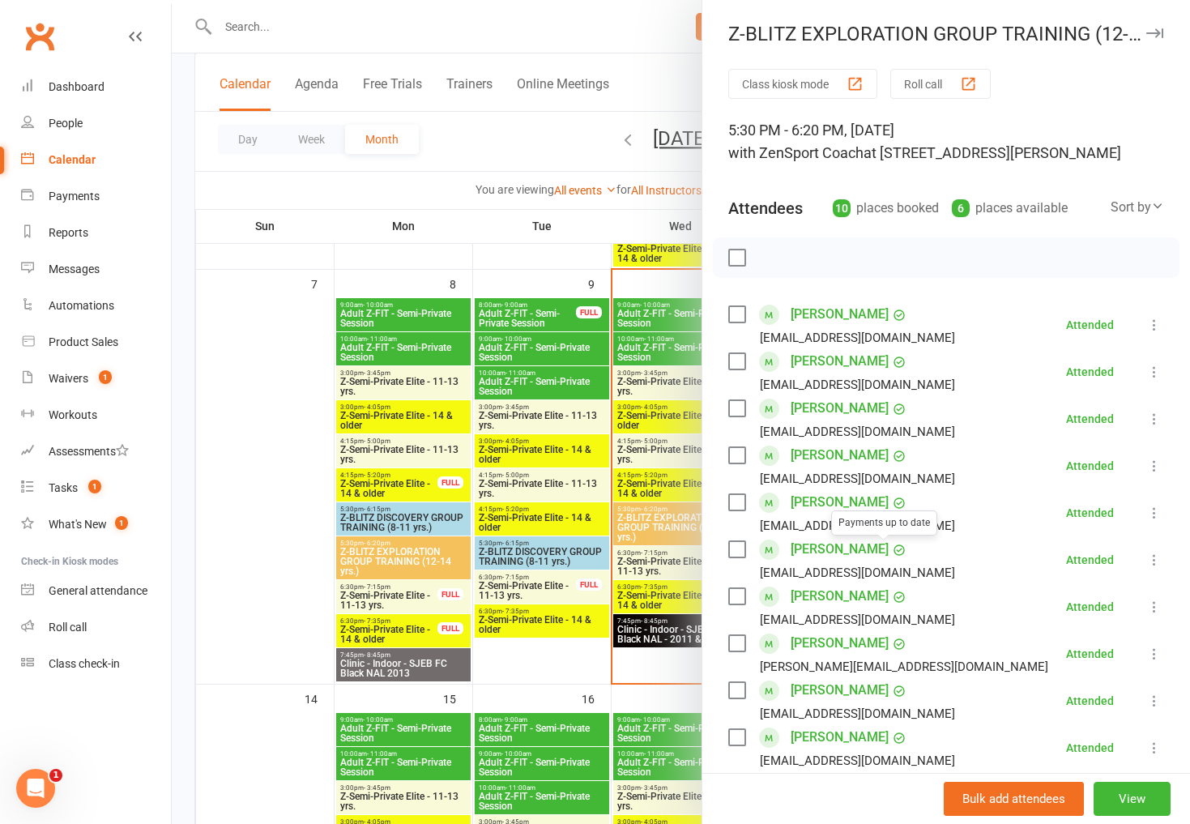
scroll to position [95, 0]
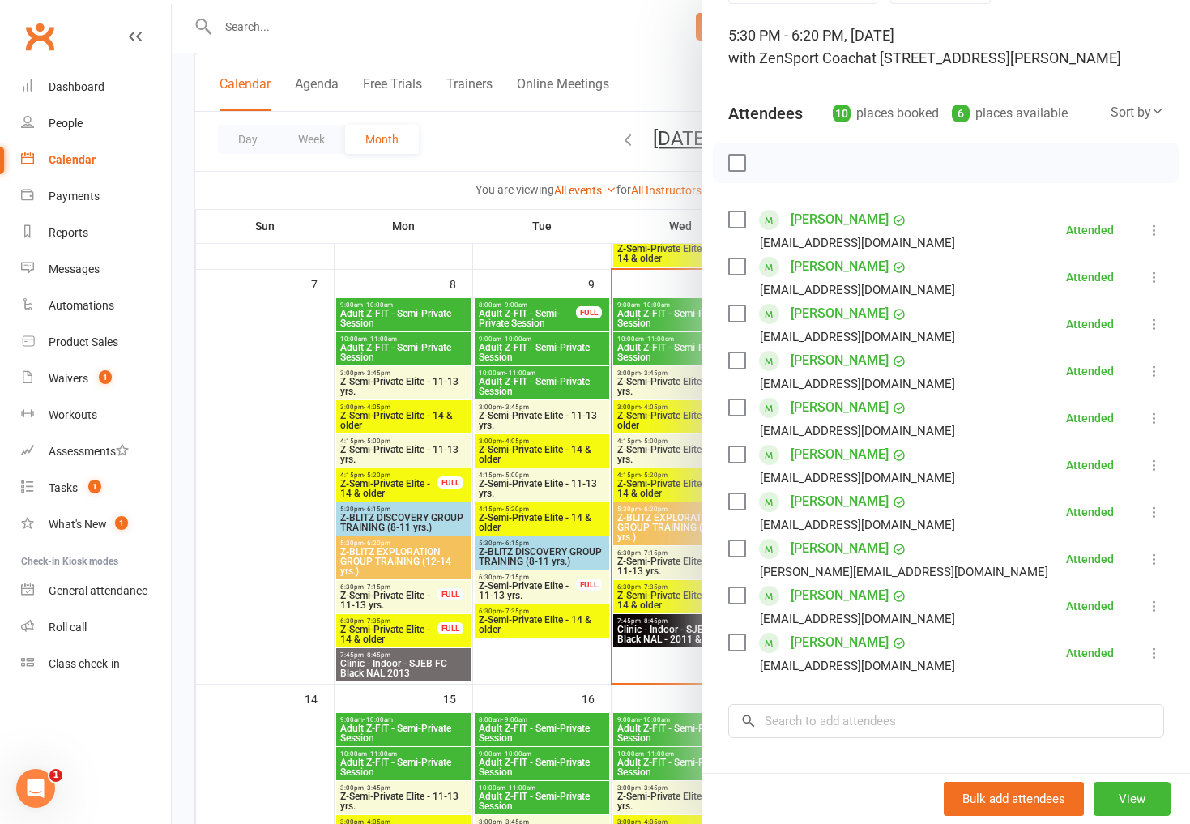
click at [650, 515] on div at bounding box center [681, 412] width 1018 height 824
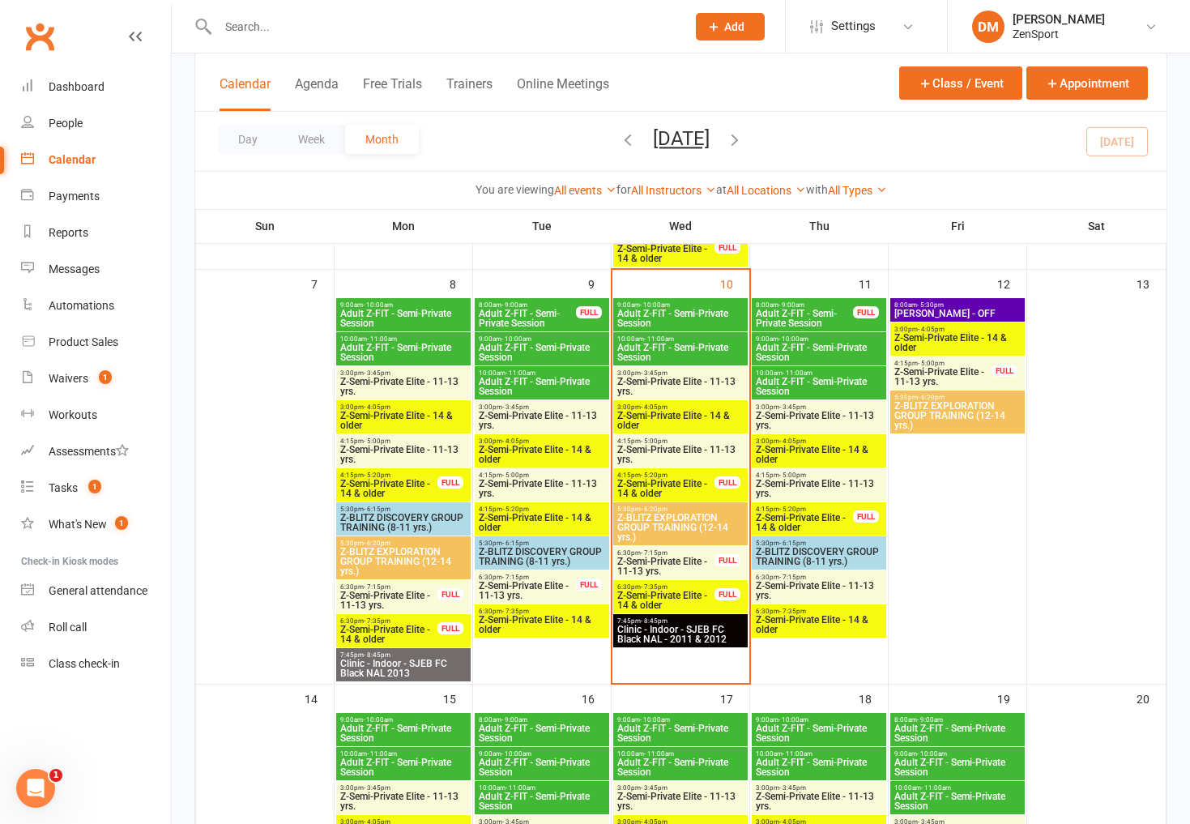
click at [802, 552] on span "Z-BLITZ DISCOVERY GROUP TRAINING (8-11 yrs.)" at bounding box center [819, 556] width 128 height 19
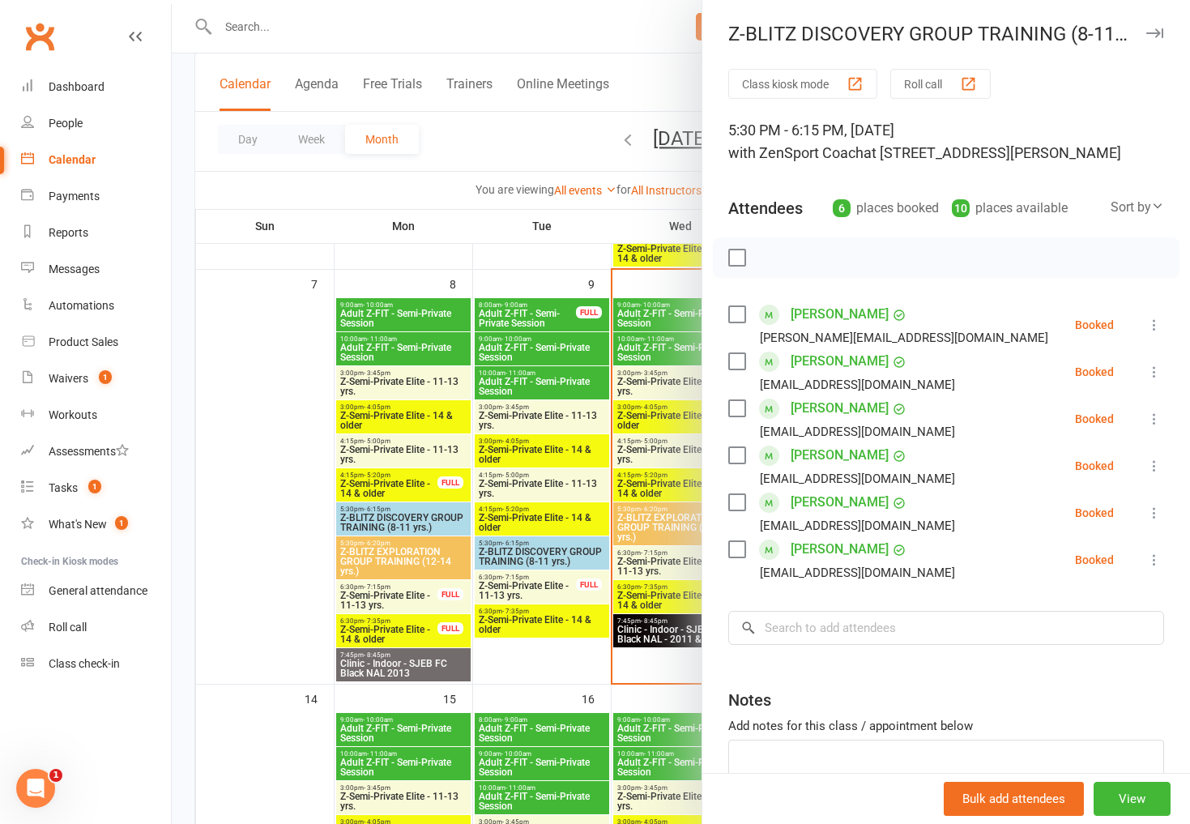
click at [621, 470] on div at bounding box center [681, 412] width 1018 height 824
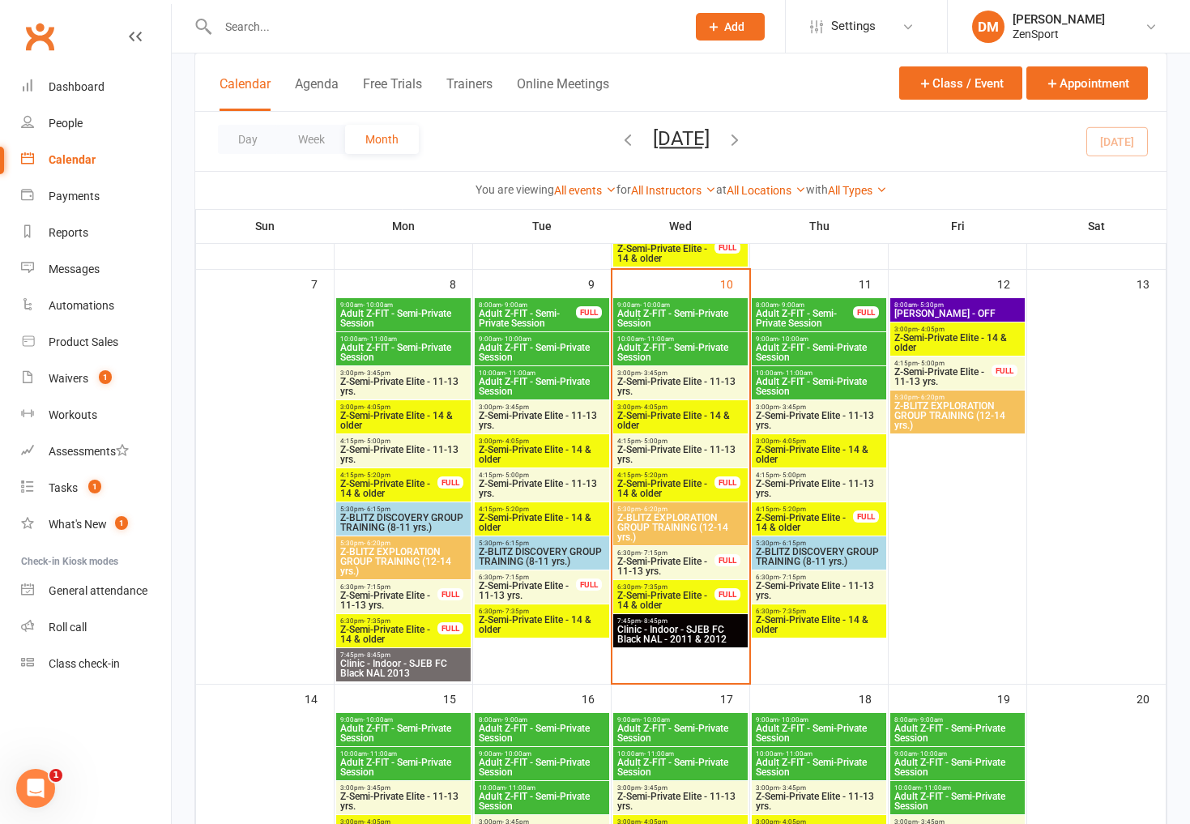
click at [813, 585] on span "Z-Semi-Private Elite - 11-13 yrs." at bounding box center [819, 590] width 128 height 19
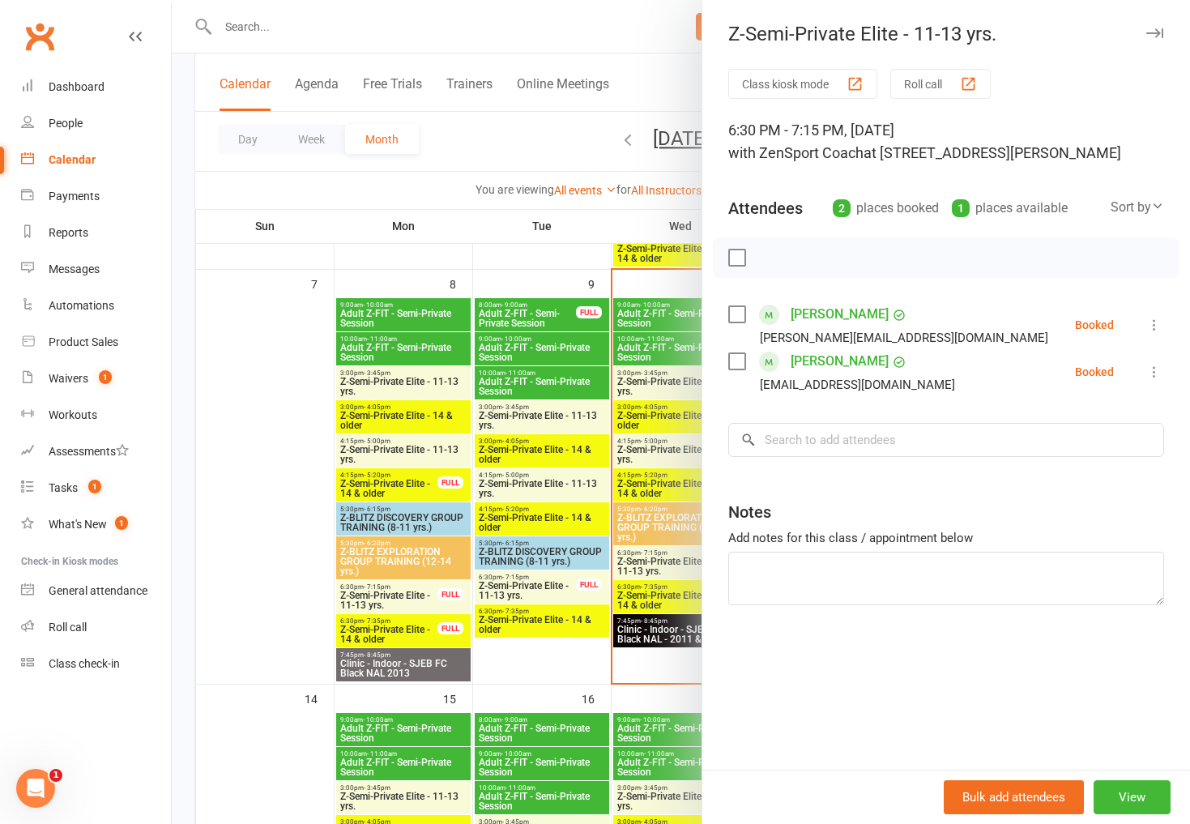
click at [637, 484] on div at bounding box center [681, 412] width 1018 height 824
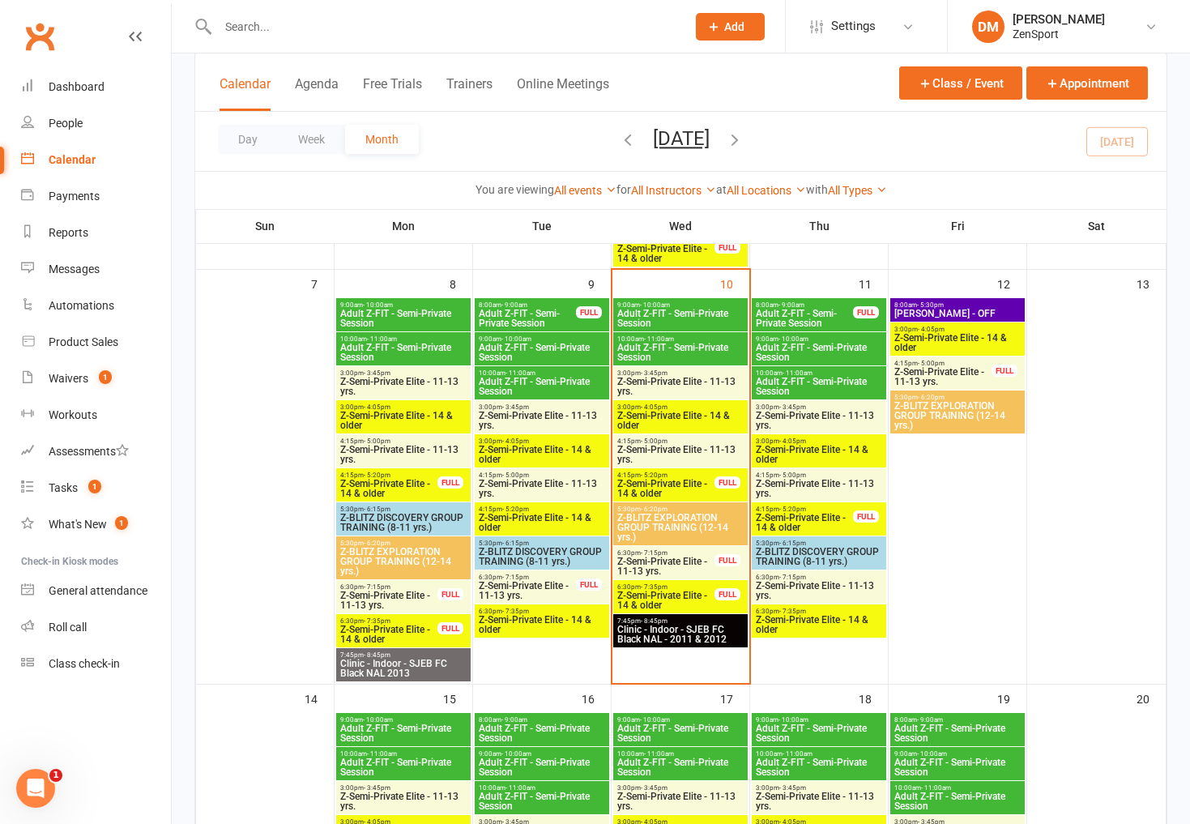
click at [812, 624] on span "Z-Semi-Private Elite - 14 & older" at bounding box center [819, 624] width 128 height 19
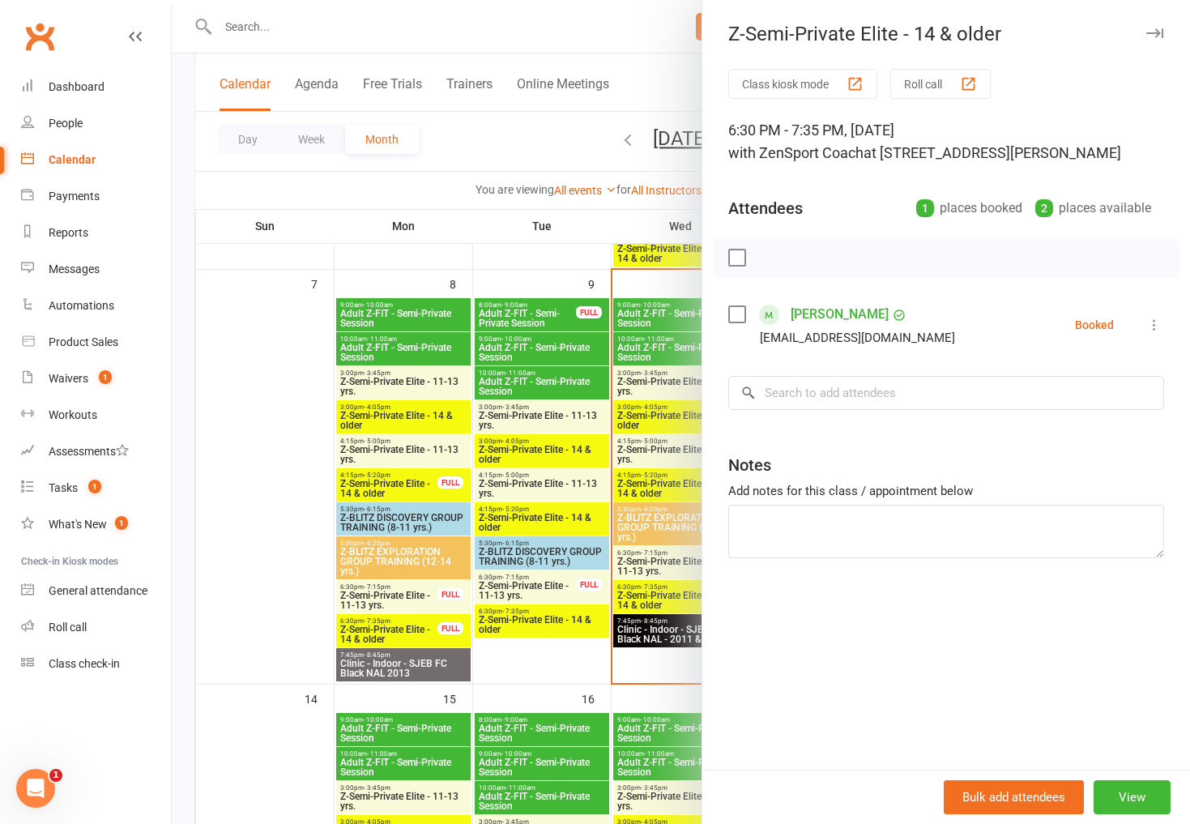
click at [608, 458] on div at bounding box center [681, 412] width 1018 height 824
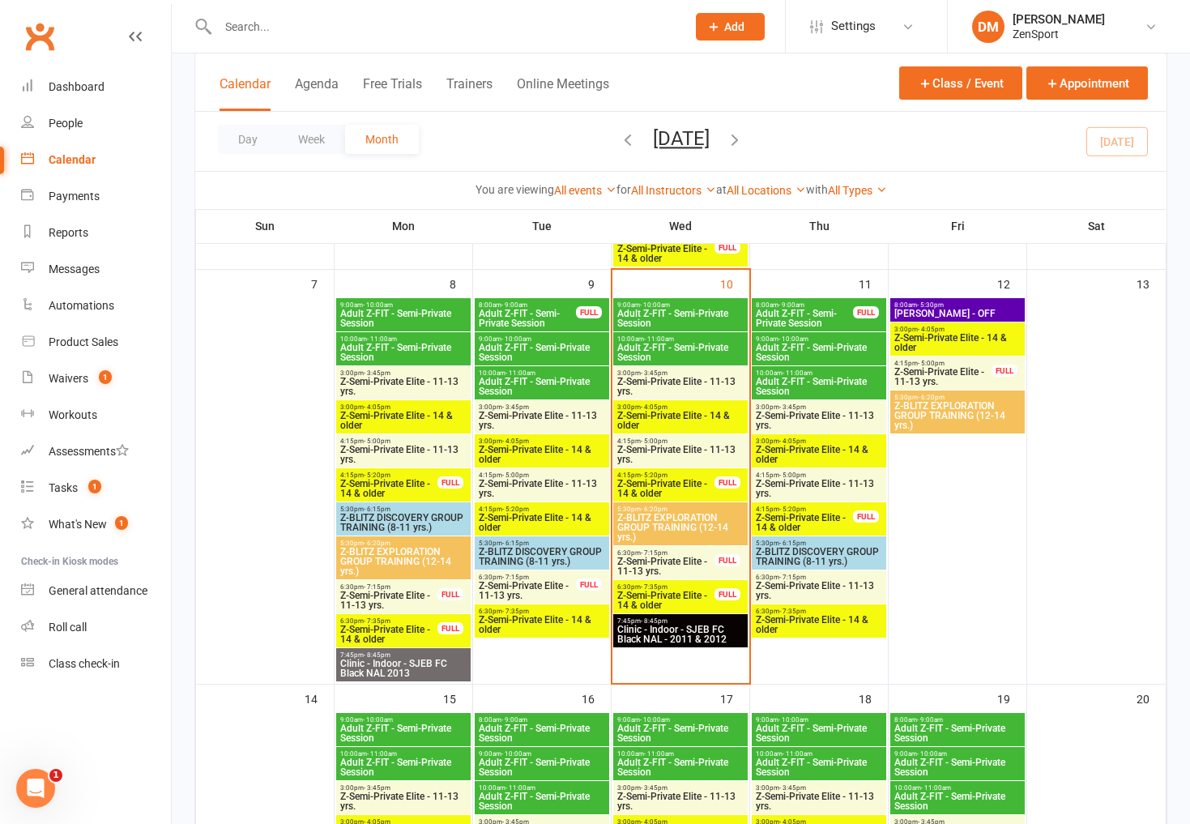
click at [819, 590] on span "Z-Semi-Private Elite - 11-13 yrs." at bounding box center [819, 590] width 128 height 19
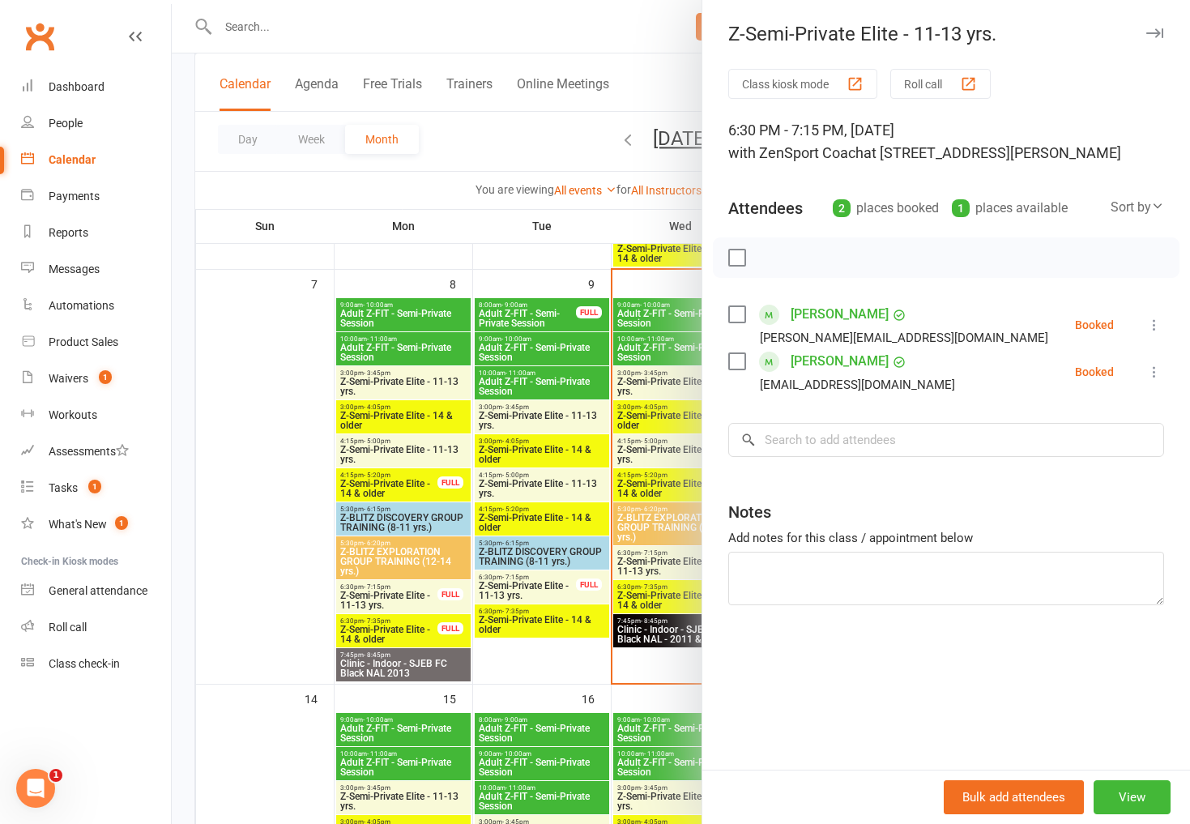
click at [611, 226] on div at bounding box center [681, 412] width 1018 height 824
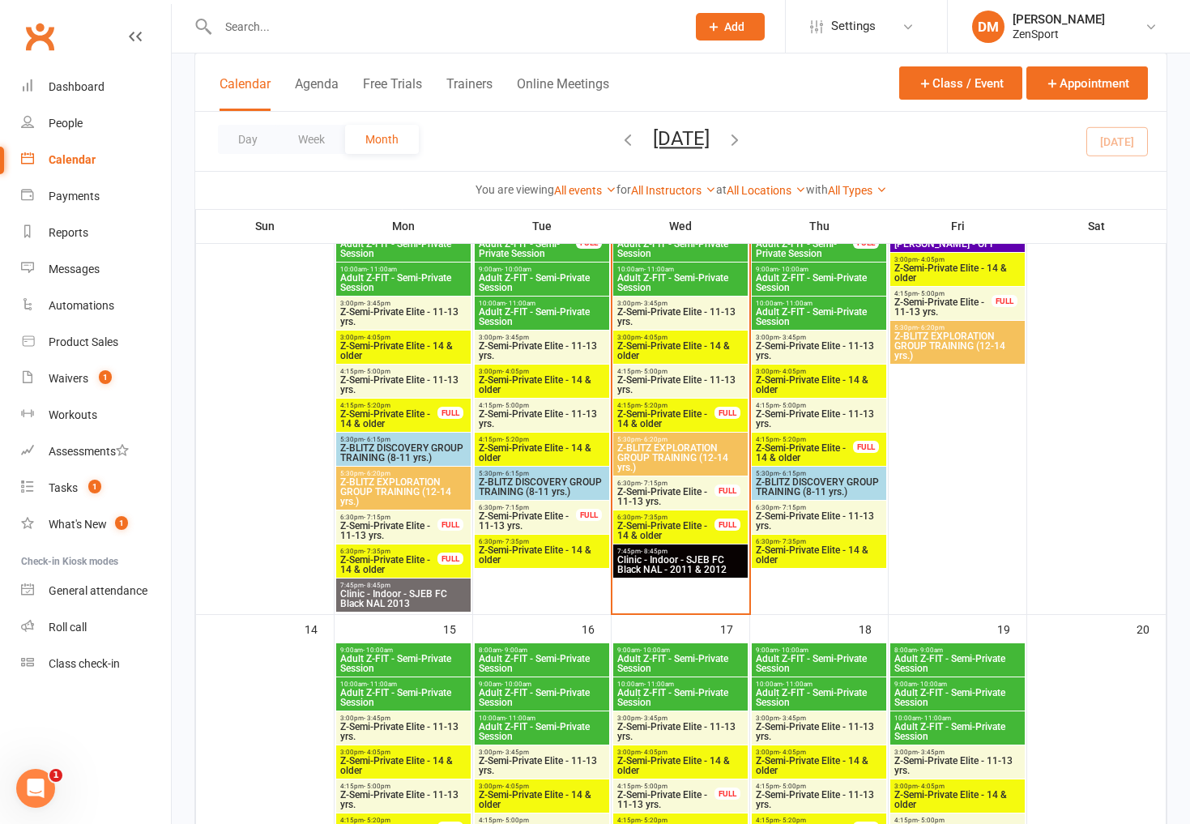
scroll to position [527, 0]
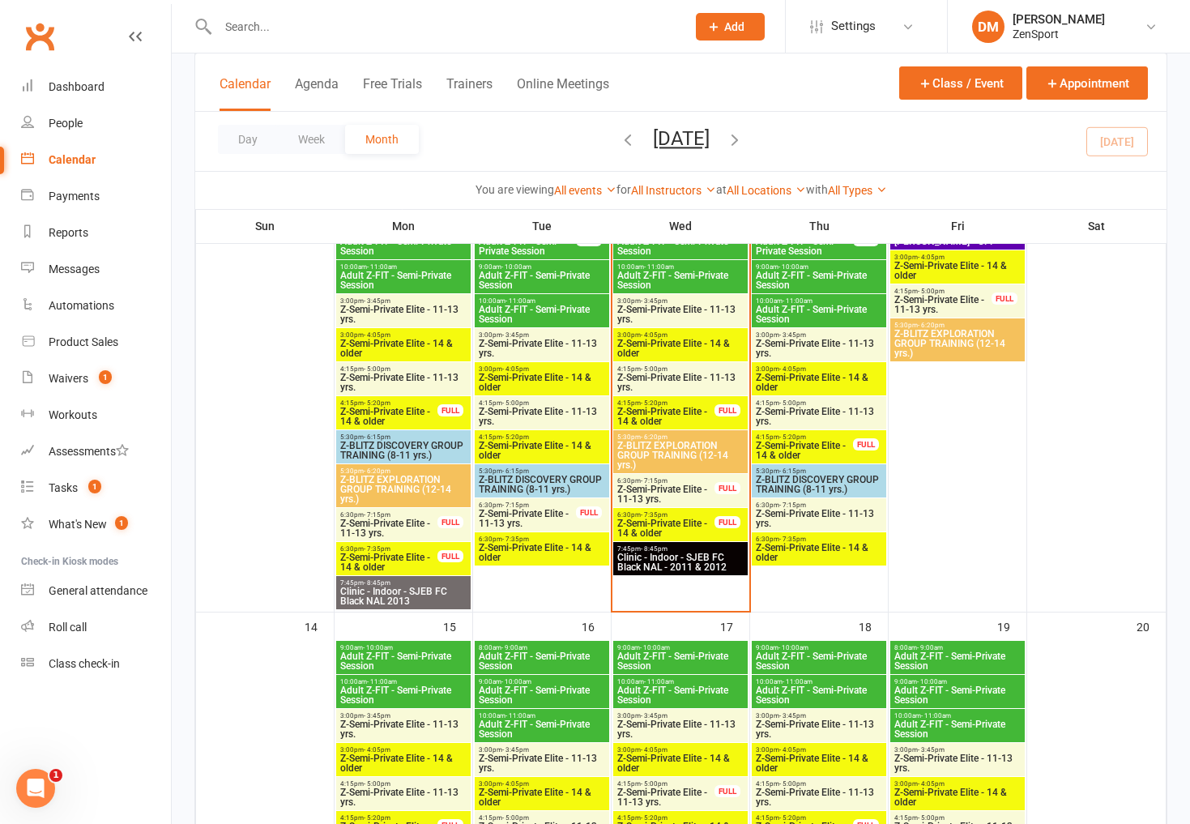
click at [806, 549] on span "Z-Semi-Private Elite - 14 & older" at bounding box center [819, 552] width 128 height 19
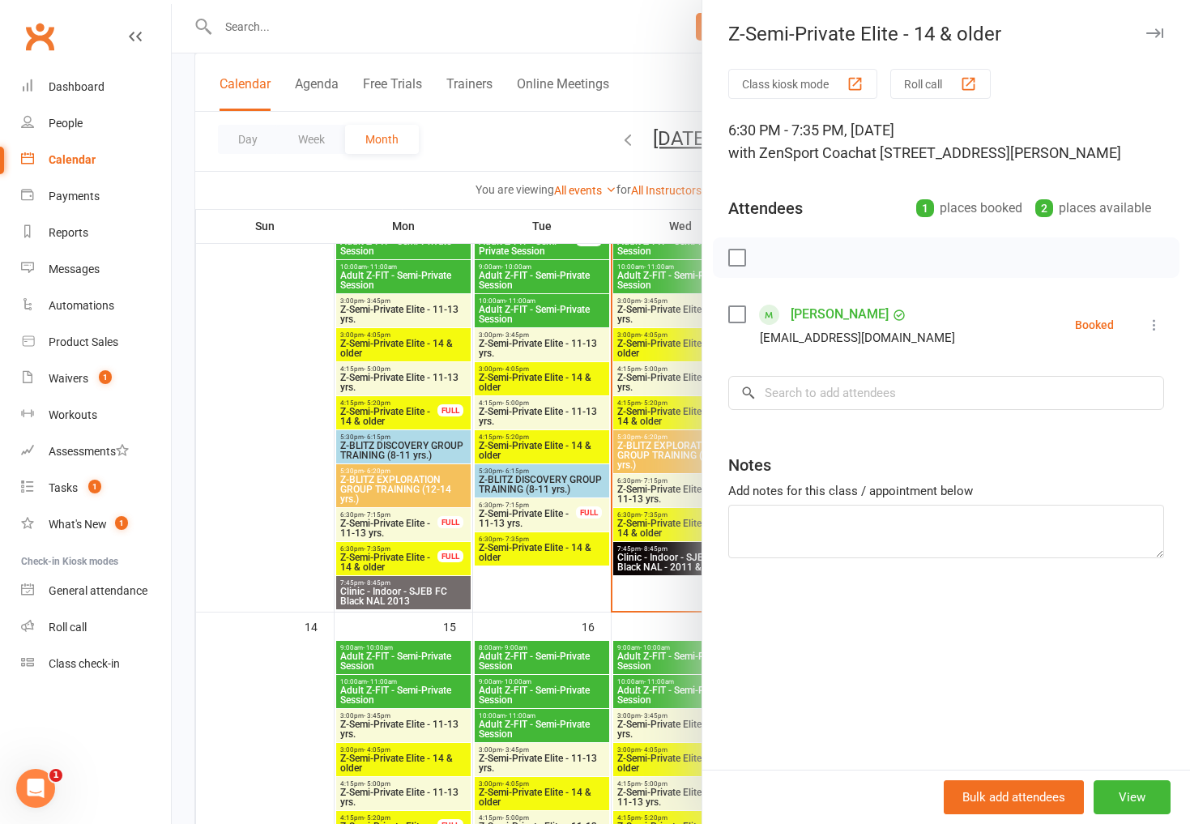
click at [594, 456] on div at bounding box center [681, 412] width 1018 height 824
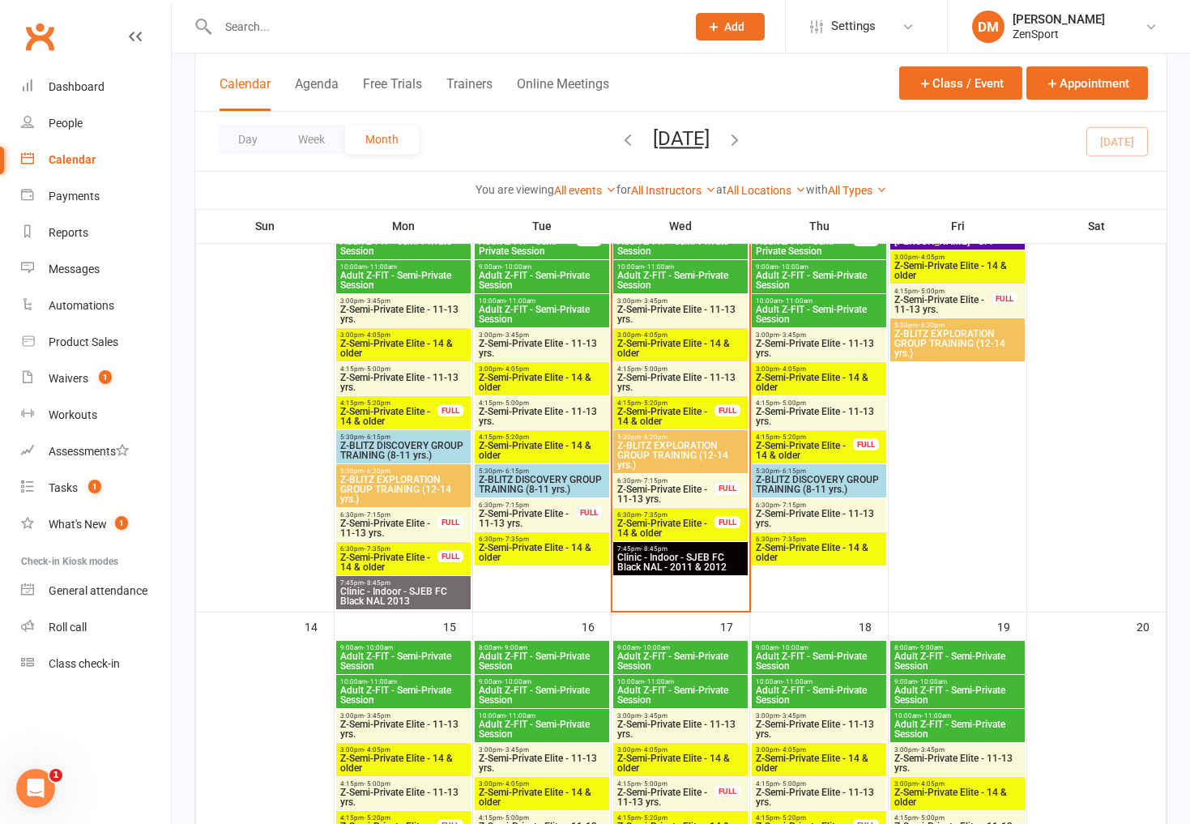
click at [807, 513] on span "Z-Semi-Private Elite - 11-13 yrs." at bounding box center [819, 518] width 128 height 19
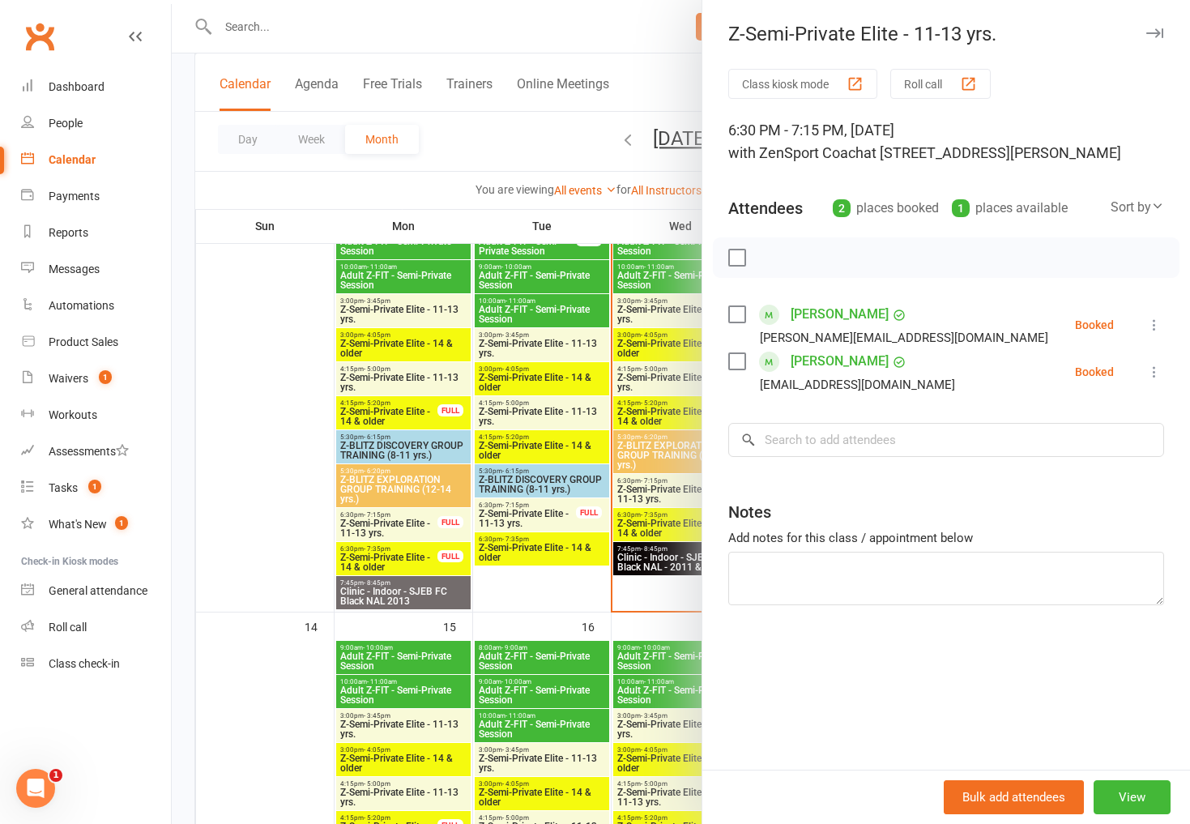
click at [596, 40] on div at bounding box center [681, 412] width 1018 height 824
